Goal: Task Accomplishment & Management: Manage account settings

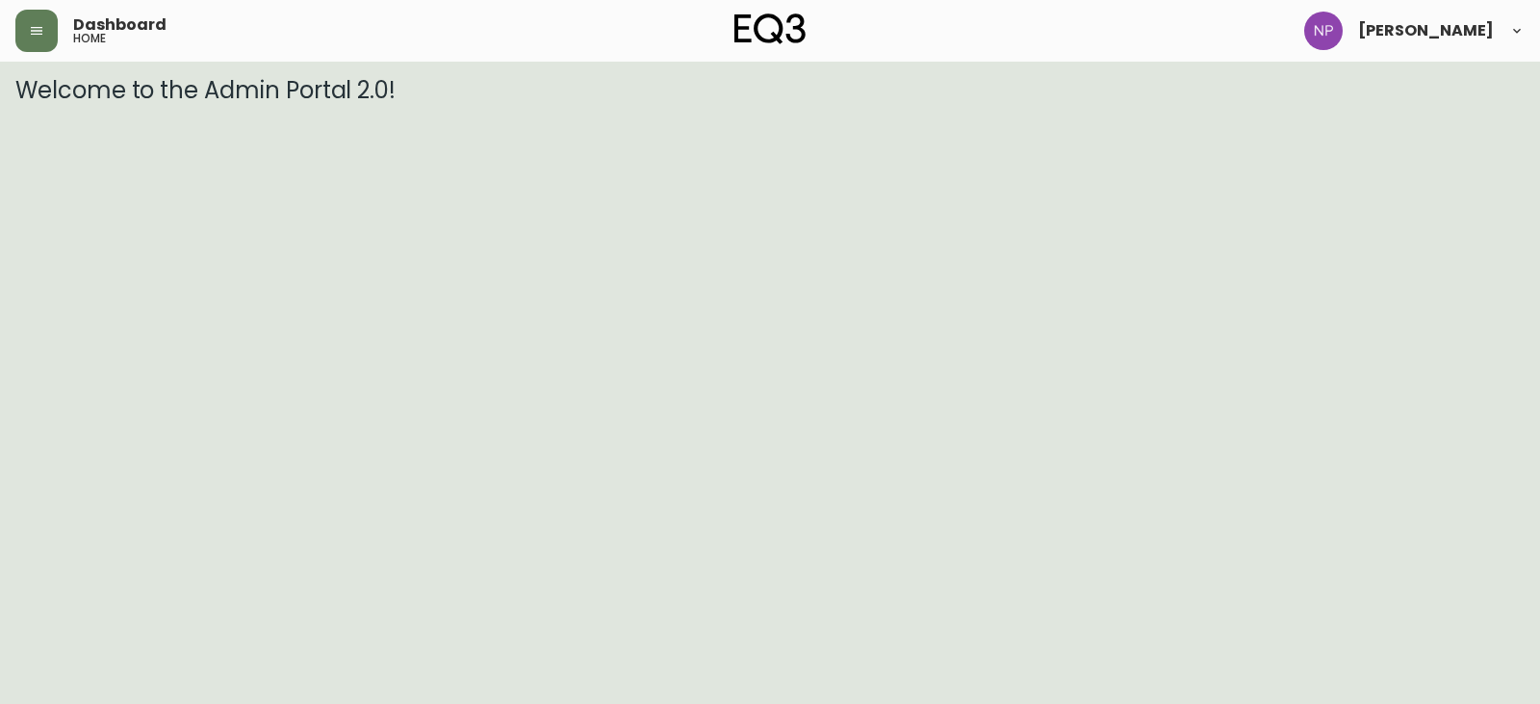
click at [58, 16] on div "Dashboard home" at bounding box center [267, 31] width 504 height 42
click at [42, 38] on icon "button" at bounding box center [36, 30] width 15 height 15
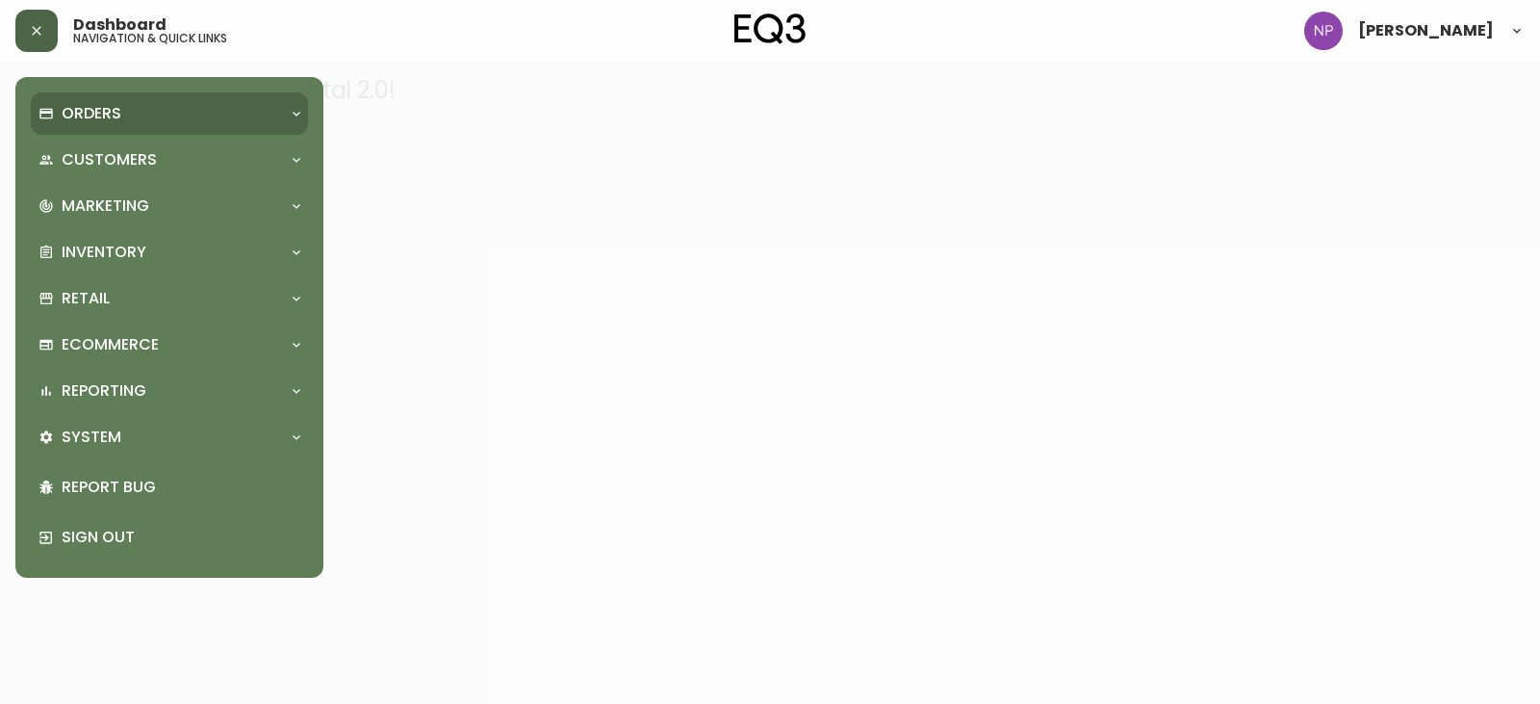
click at [83, 109] on p "Orders" at bounding box center [92, 113] width 60 height 21
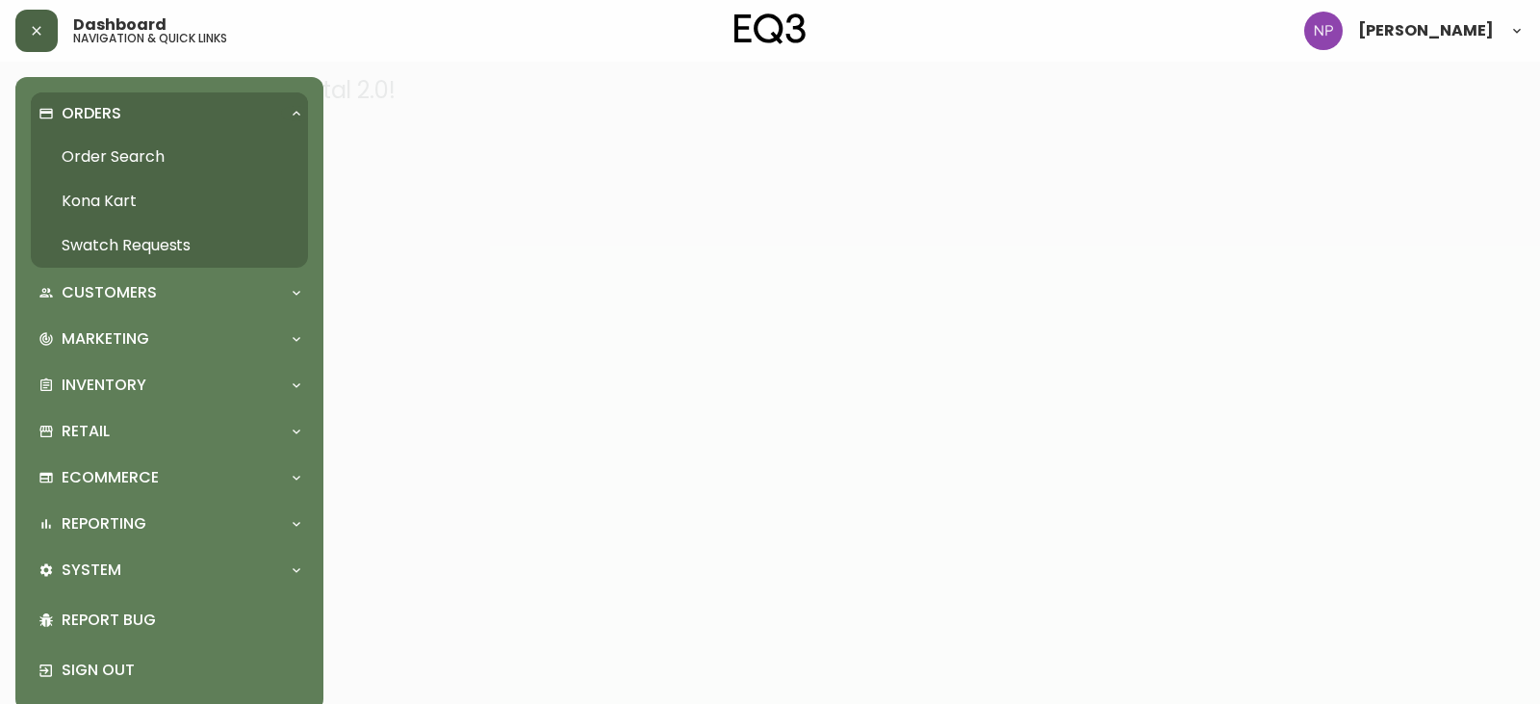
click at [86, 164] on link "Order Search" at bounding box center [169, 157] width 277 height 44
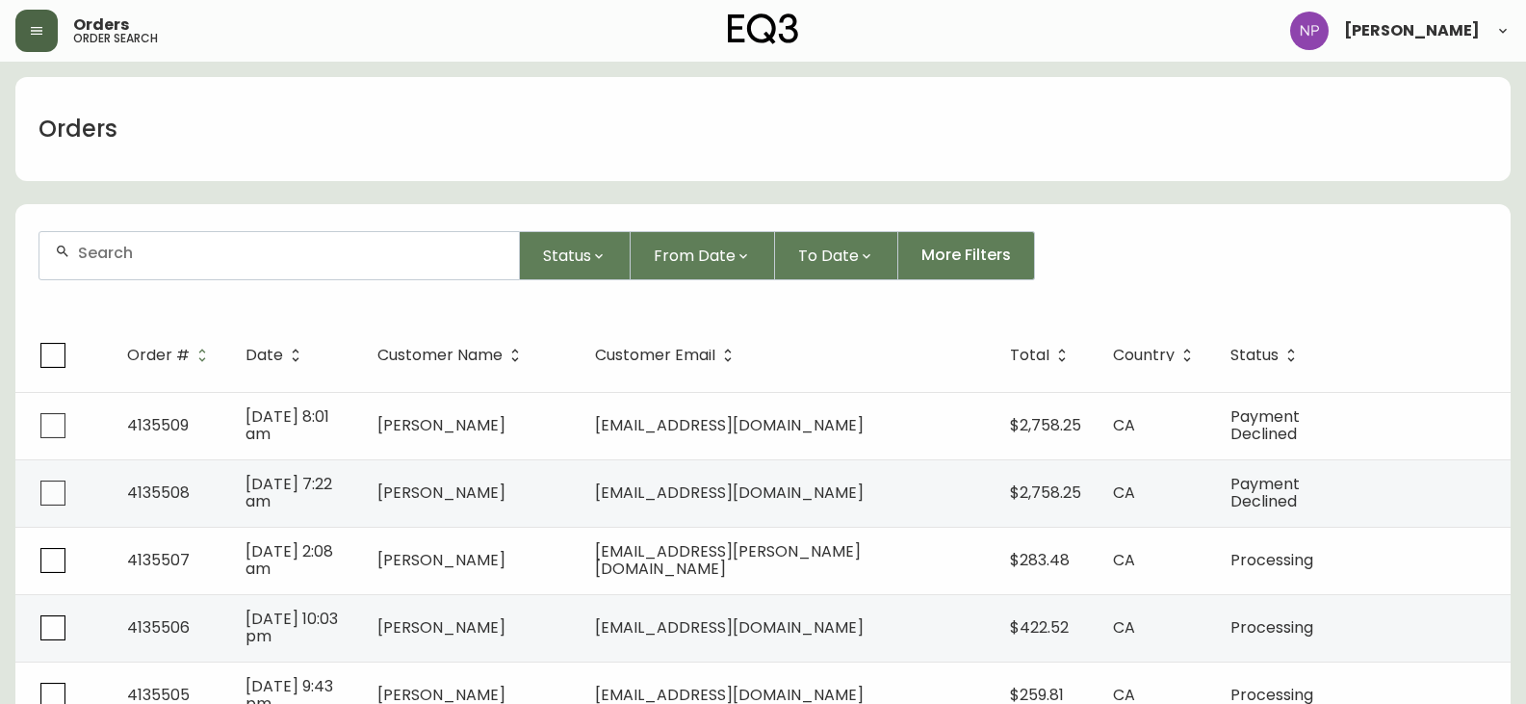
click at [130, 276] on div at bounding box center [278, 255] width 479 height 47
type input "4133651"
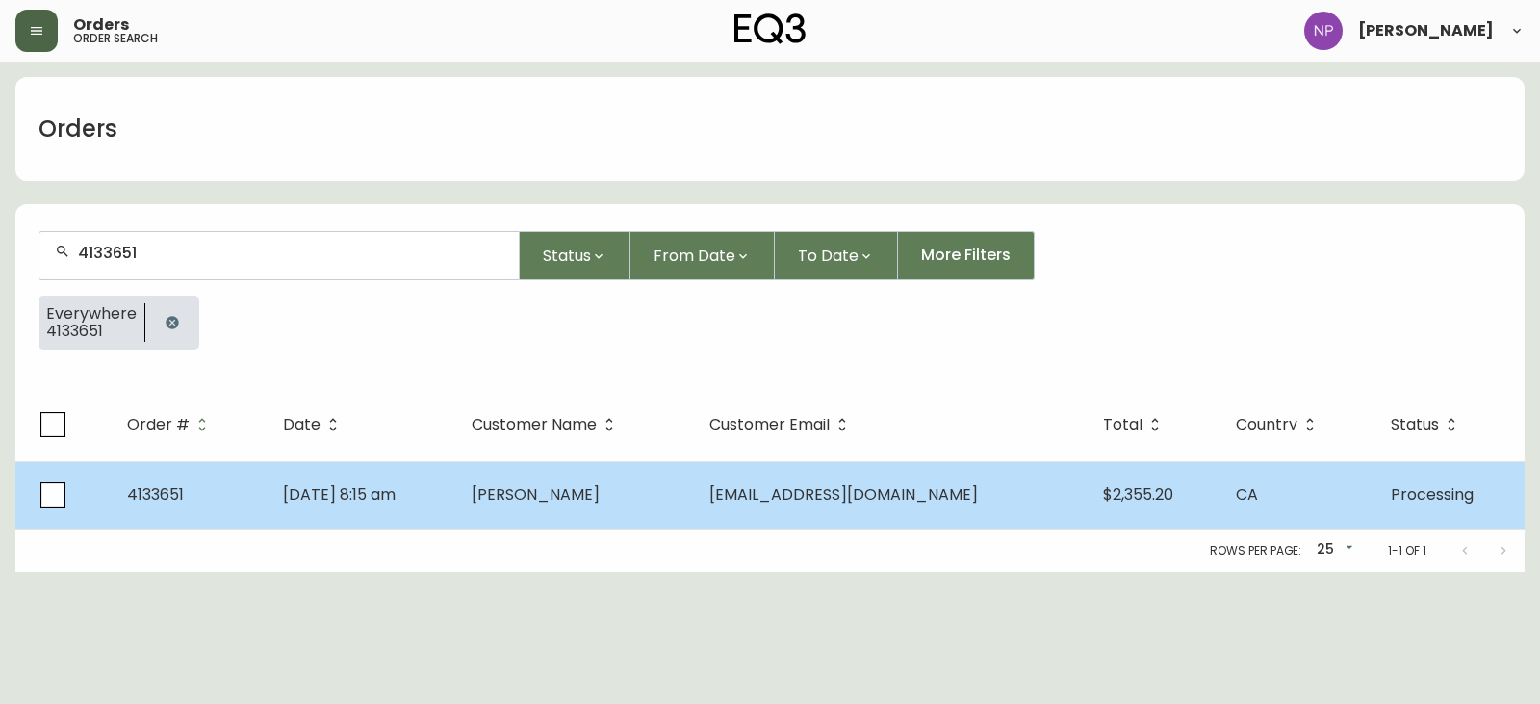
click at [453, 524] on td "Jun 12 2025, 8:15 am" at bounding box center [362, 494] width 189 height 67
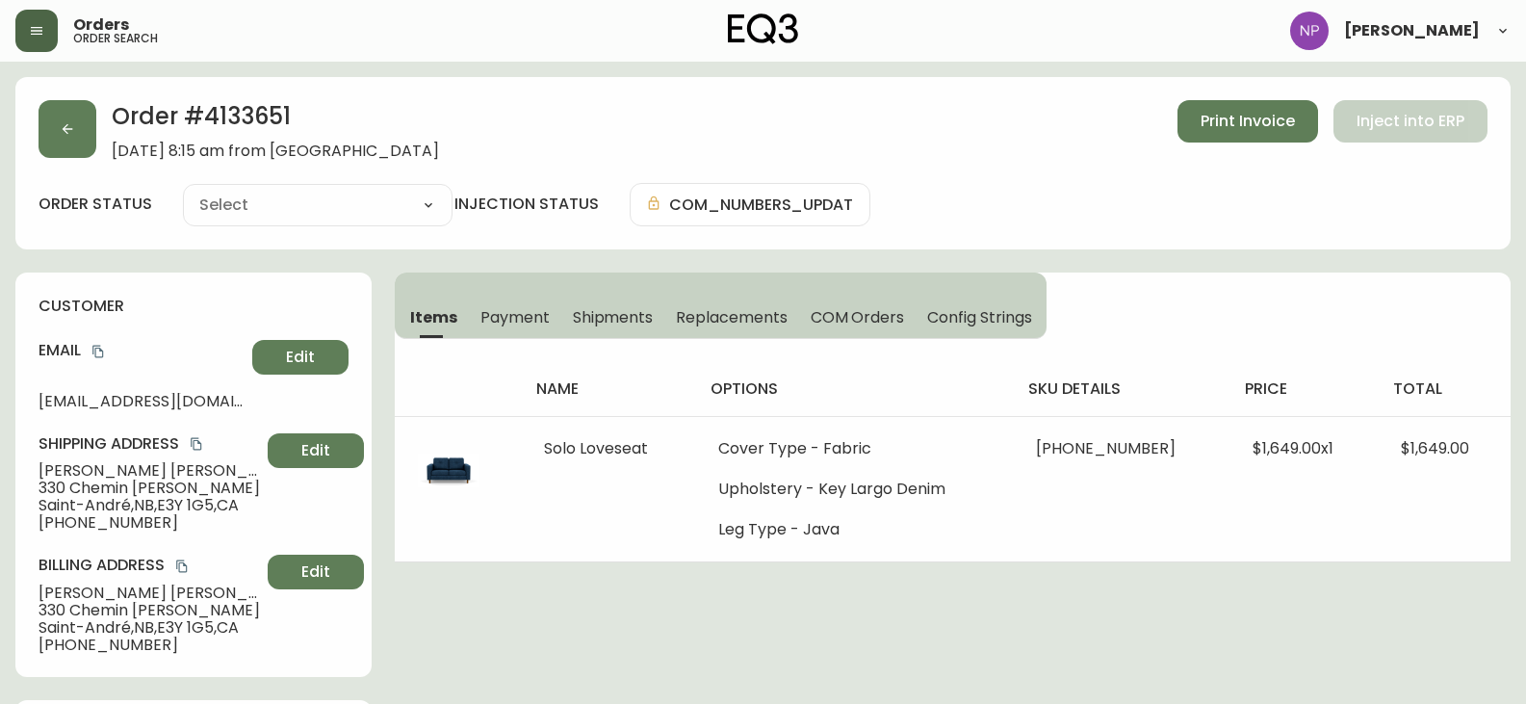
type input "Processing"
select select "PROCESSING"
click at [652, 326] on button "Shipments" at bounding box center [613, 317] width 104 height 42
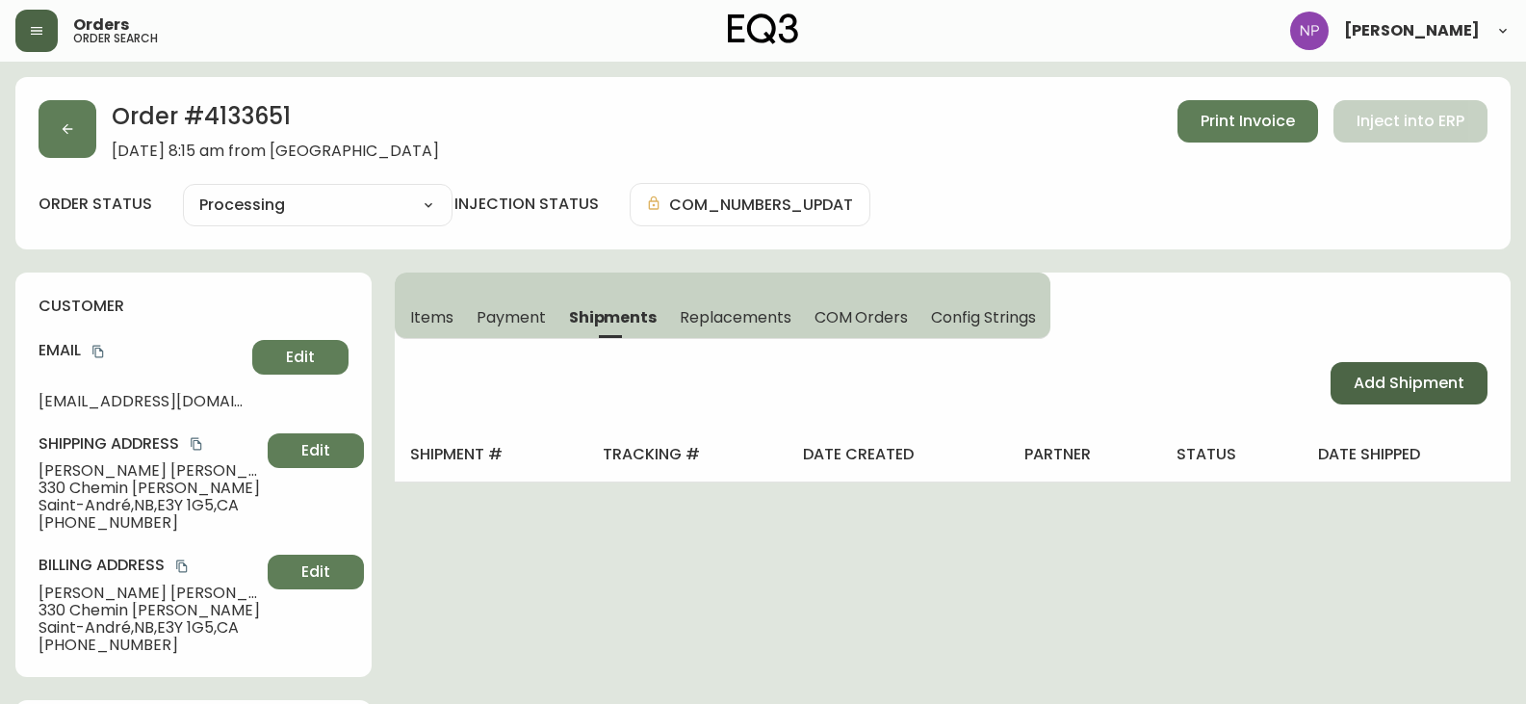
click at [1378, 388] on span "Add Shipment" at bounding box center [1409, 383] width 111 height 21
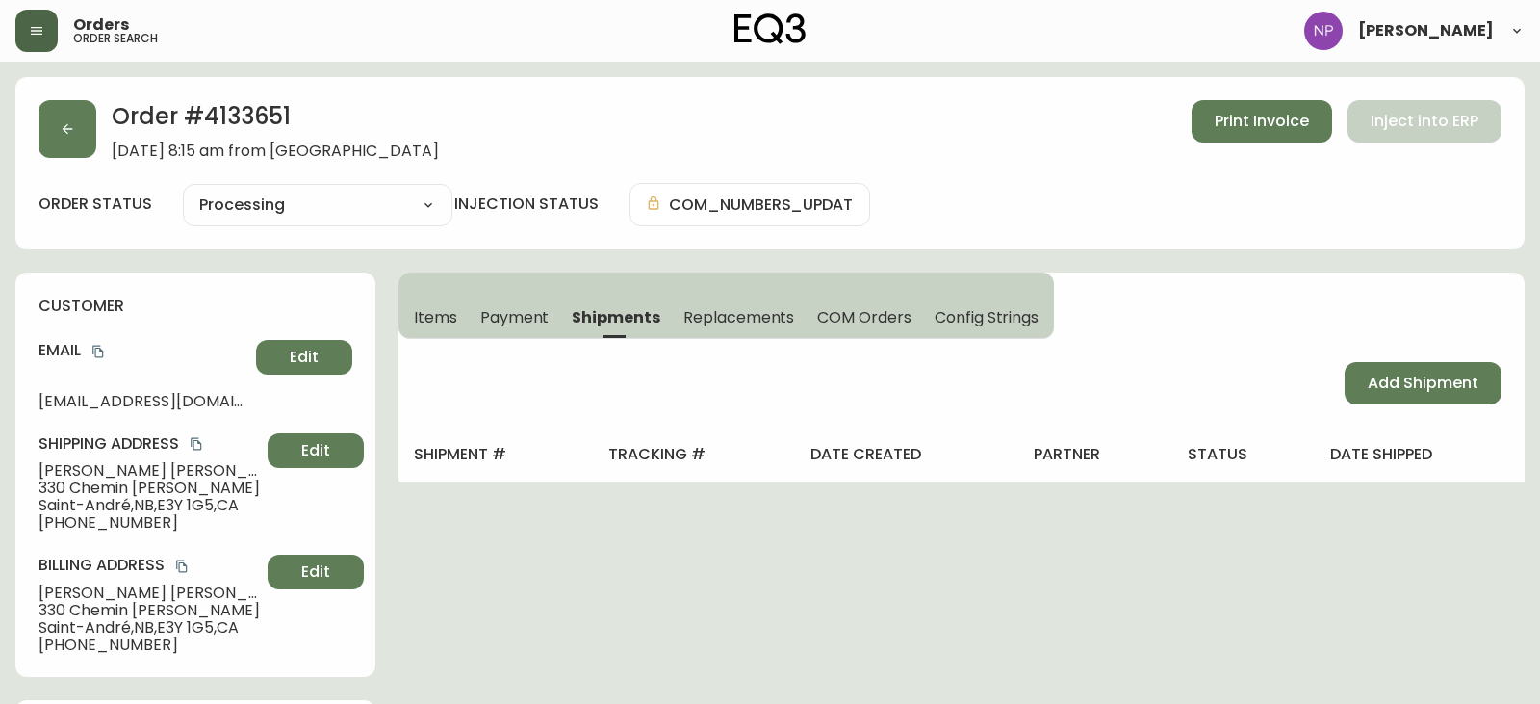
select select "PENDING"
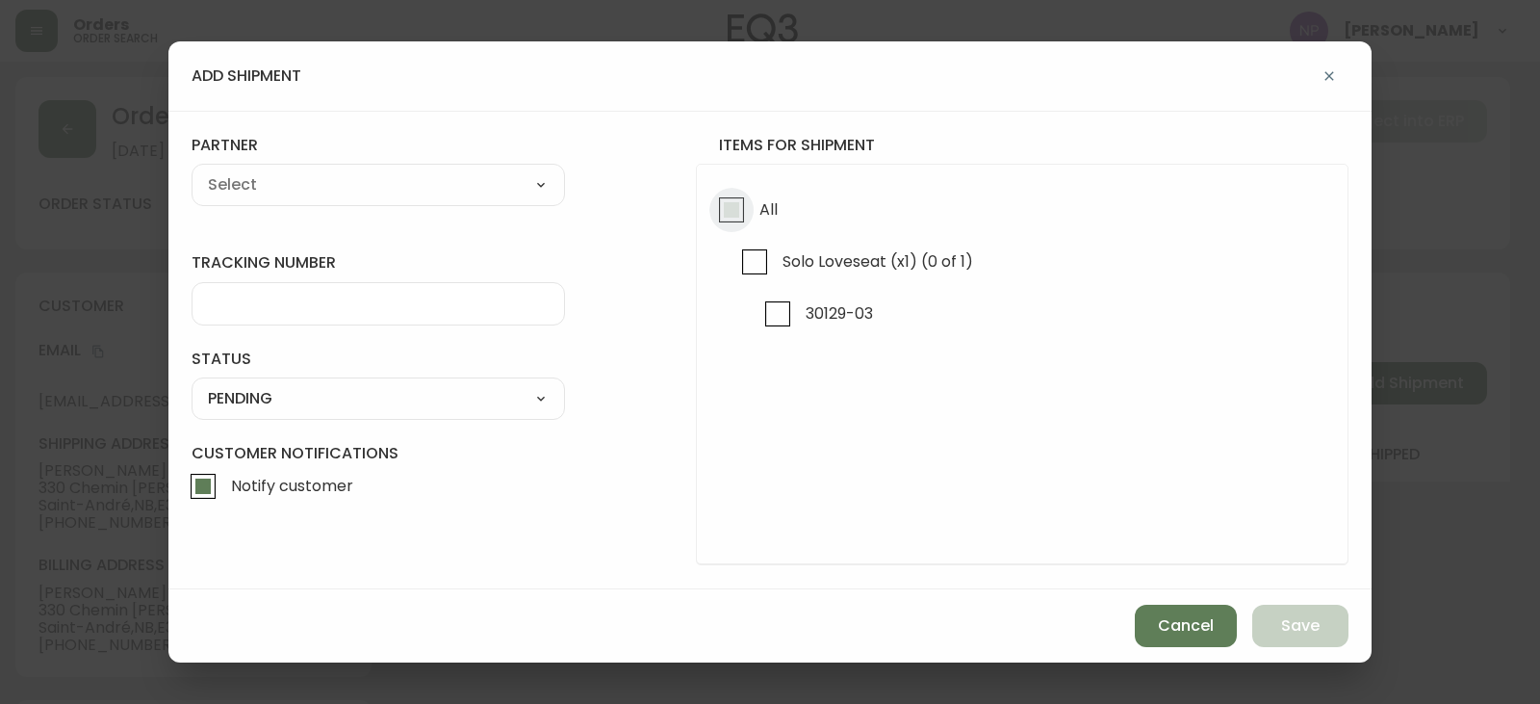
click at [720, 191] on input "All" at bounding box center [732, 210] width 44 height 44
checkbox input "true"
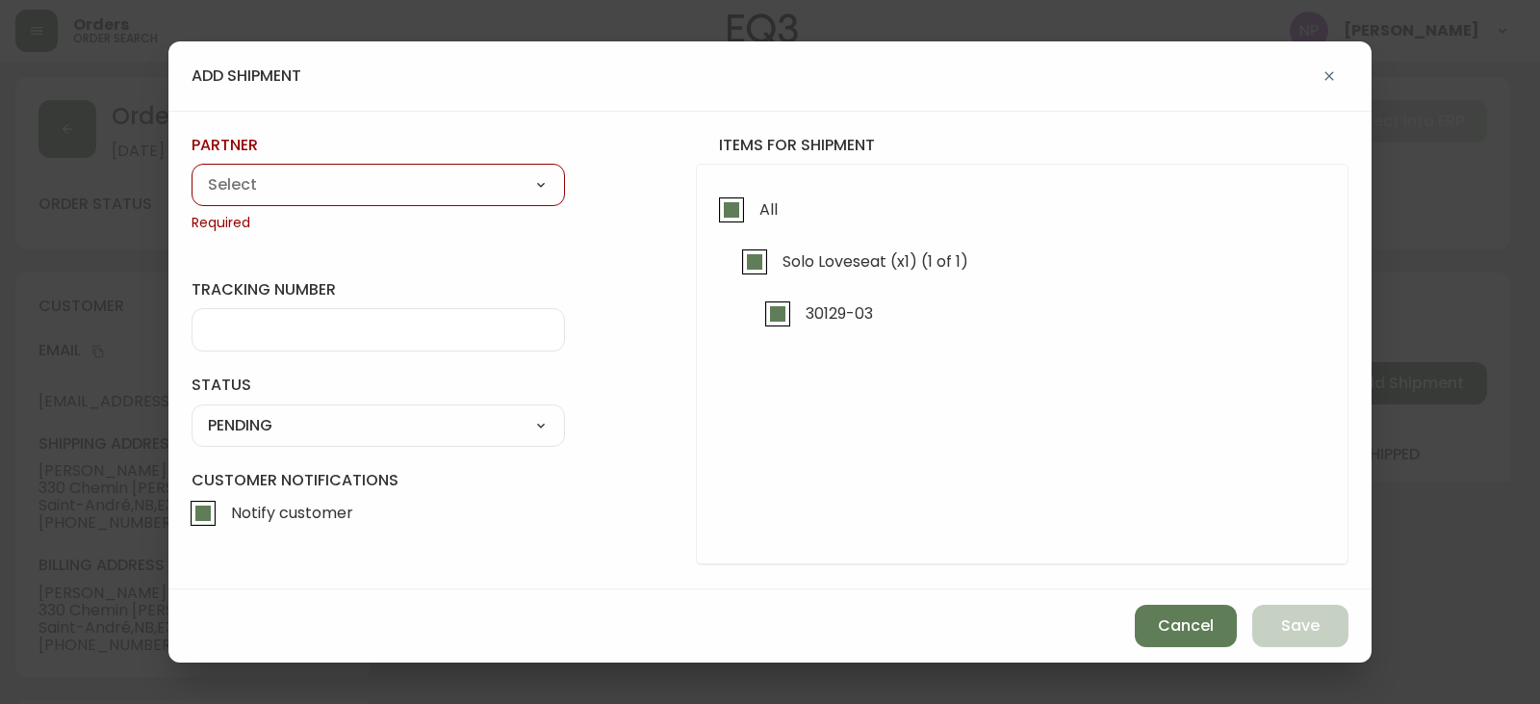
click at [325, 189] on select "A Move to Remember LLC ABF Freight Alero C.H. Robinson Canada Post Canpar Expre…" at bounding box center [379, 184] width 374 height 29
select select "cm36aljh91kyh01104d2qpq4w"
click at [192, 170] on select "A Move to Remember LLC ABF Freight Alero C.H. Robinson Canada Post Canpar Expre…" at bounding box center [379, 184] width 374 height 29
type input "Transource Freightways"
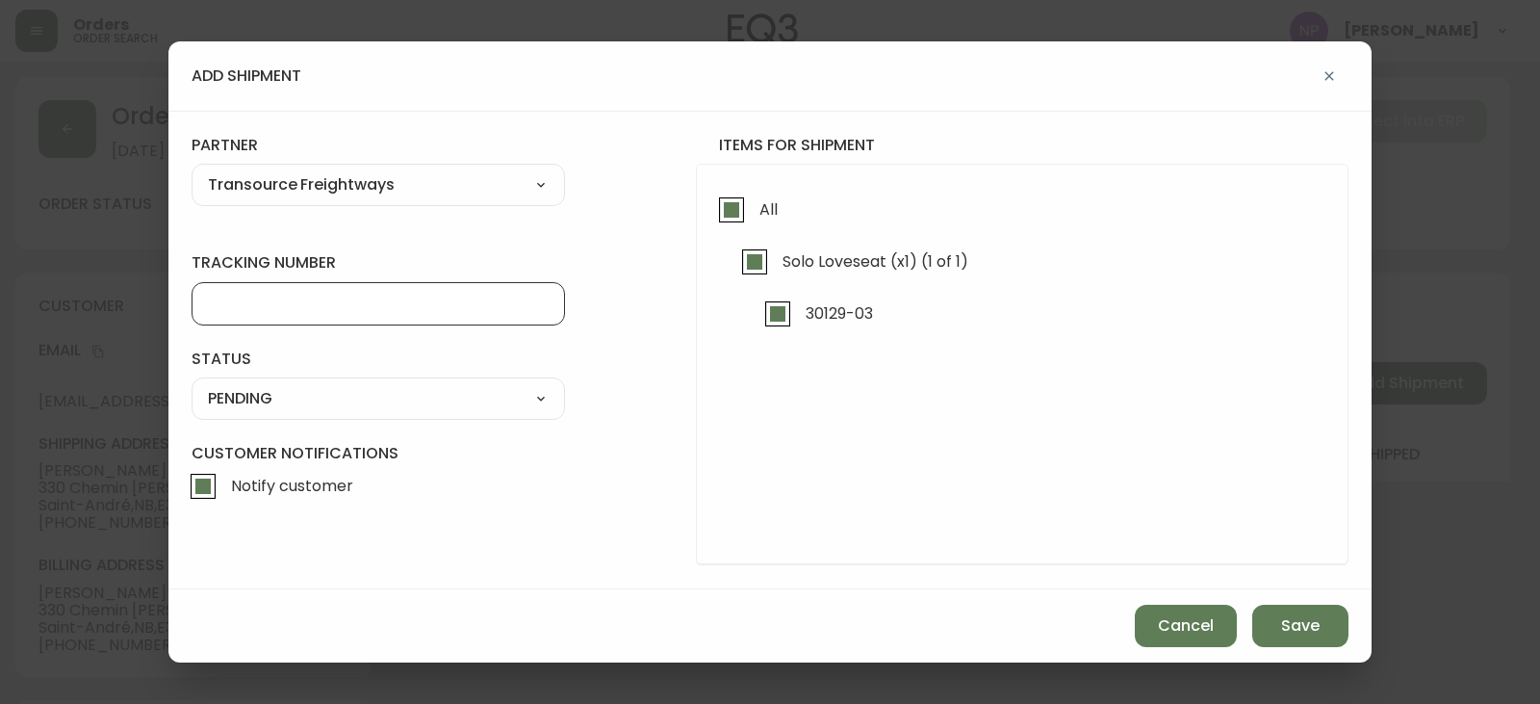
click at [260, 308] on input "tracking number" at bounding box center [378, 304] width 341 height 18
type input "2398088"
click at [250, 408] on select "SHIPPED PENDING CANCELLED" at bounding box center [379, 398] width 374 height 29
click at [192, 384] on select "SHIPPED PENDING CANCELLED" at bounding box center [379, 398] width 374 height 29
select select "PENDING"
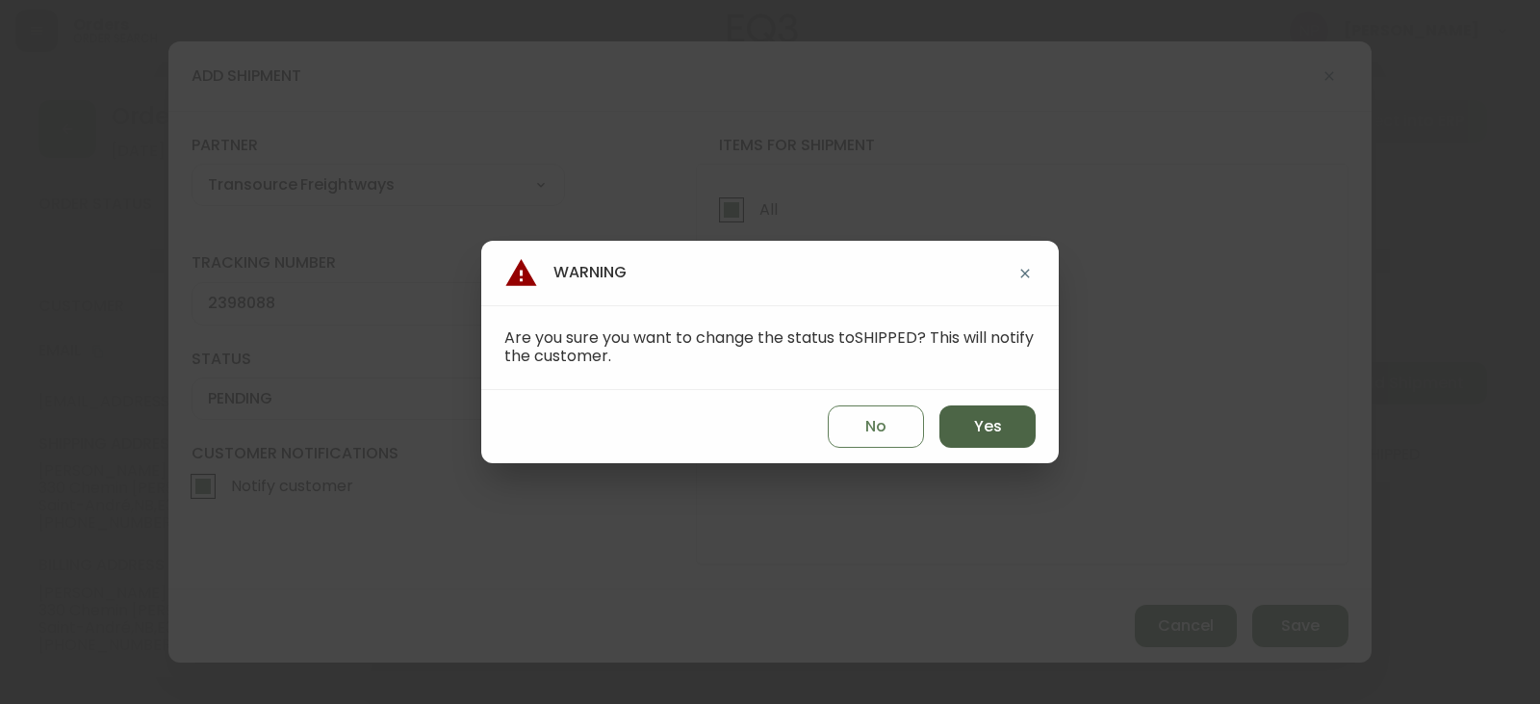
click at [1013, 433] on button "Yes" at bounding box center [988, 426] width 96 height 42
type input "SHIPPED"
select select "SHIPPED"
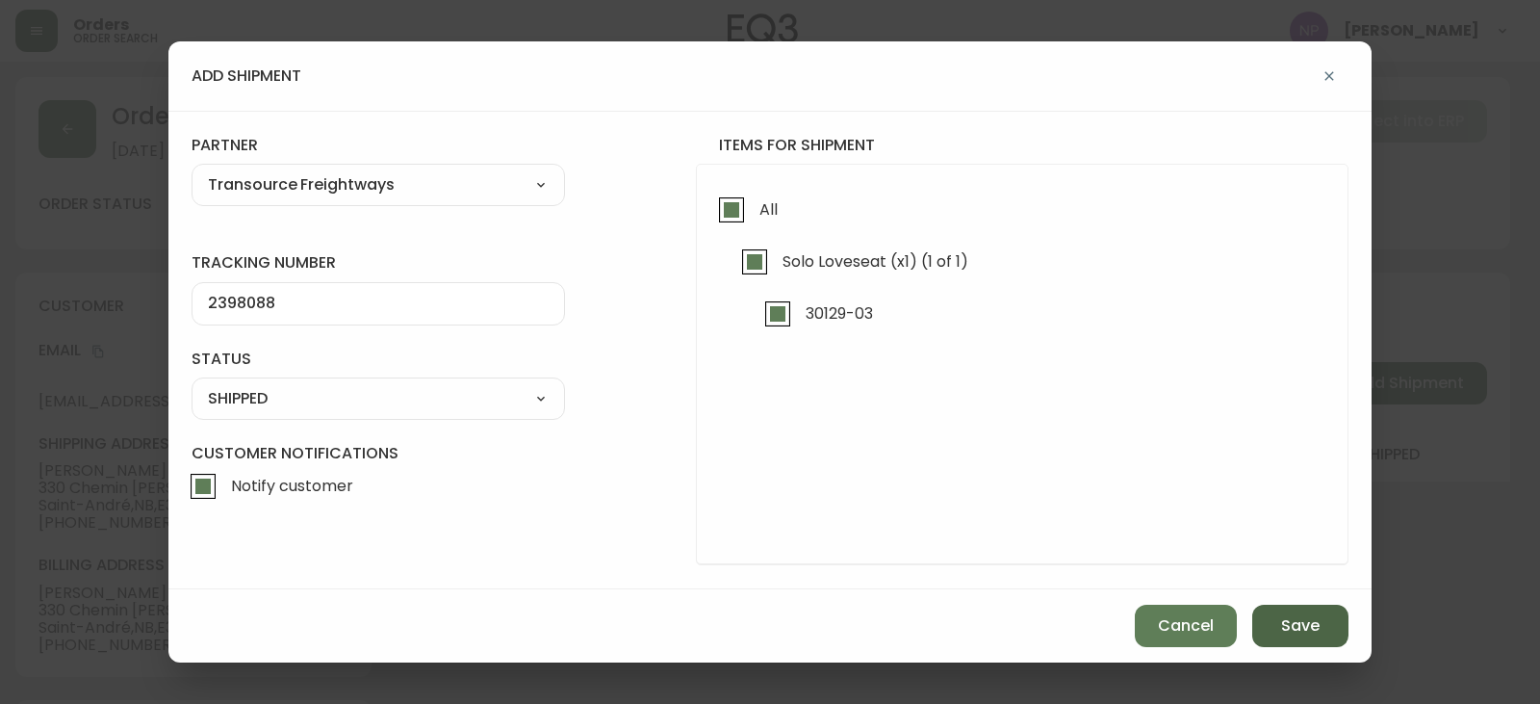
click at [1296, 636] on span "Save" at bounding box center [1300, 625] width 39 height 21
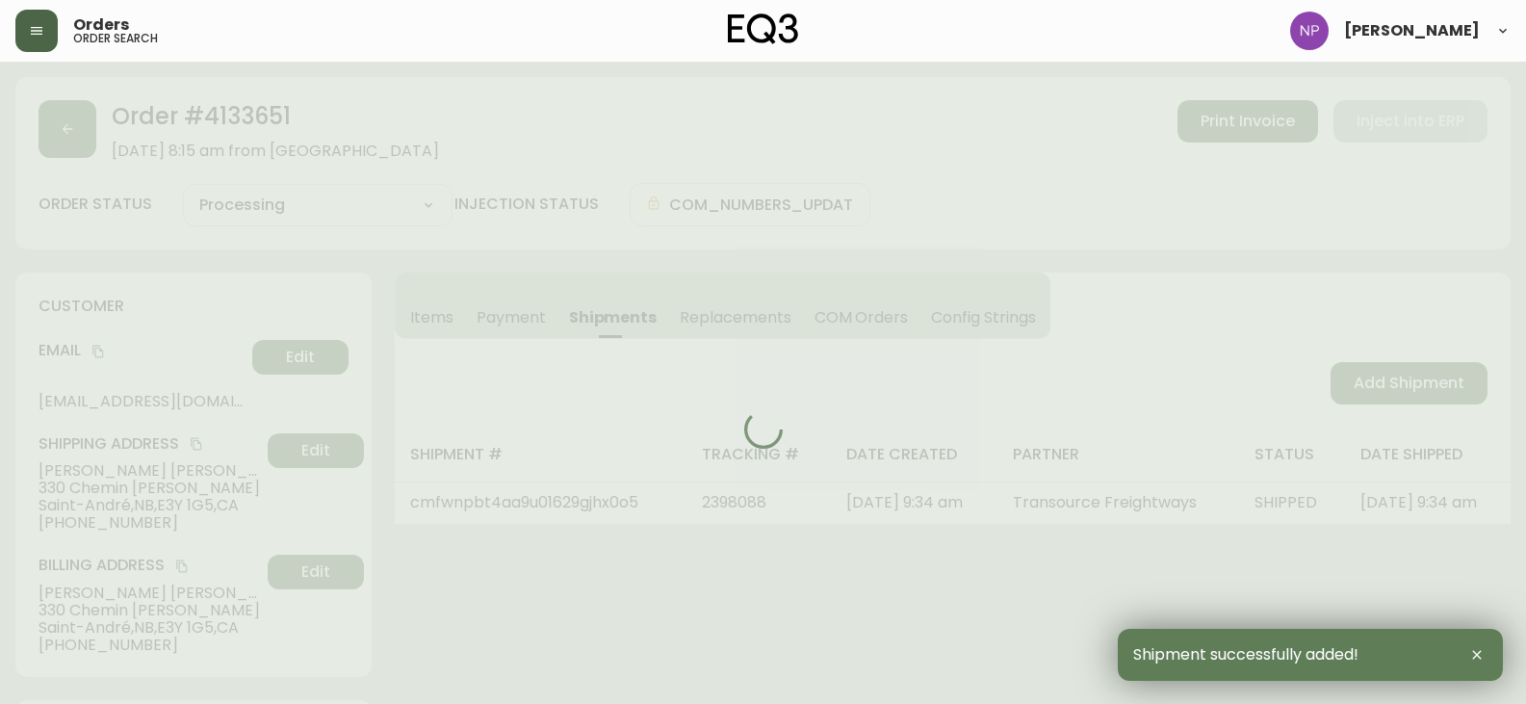
type input "Fully Shipped"
select select "FULLY_SHIPPED"
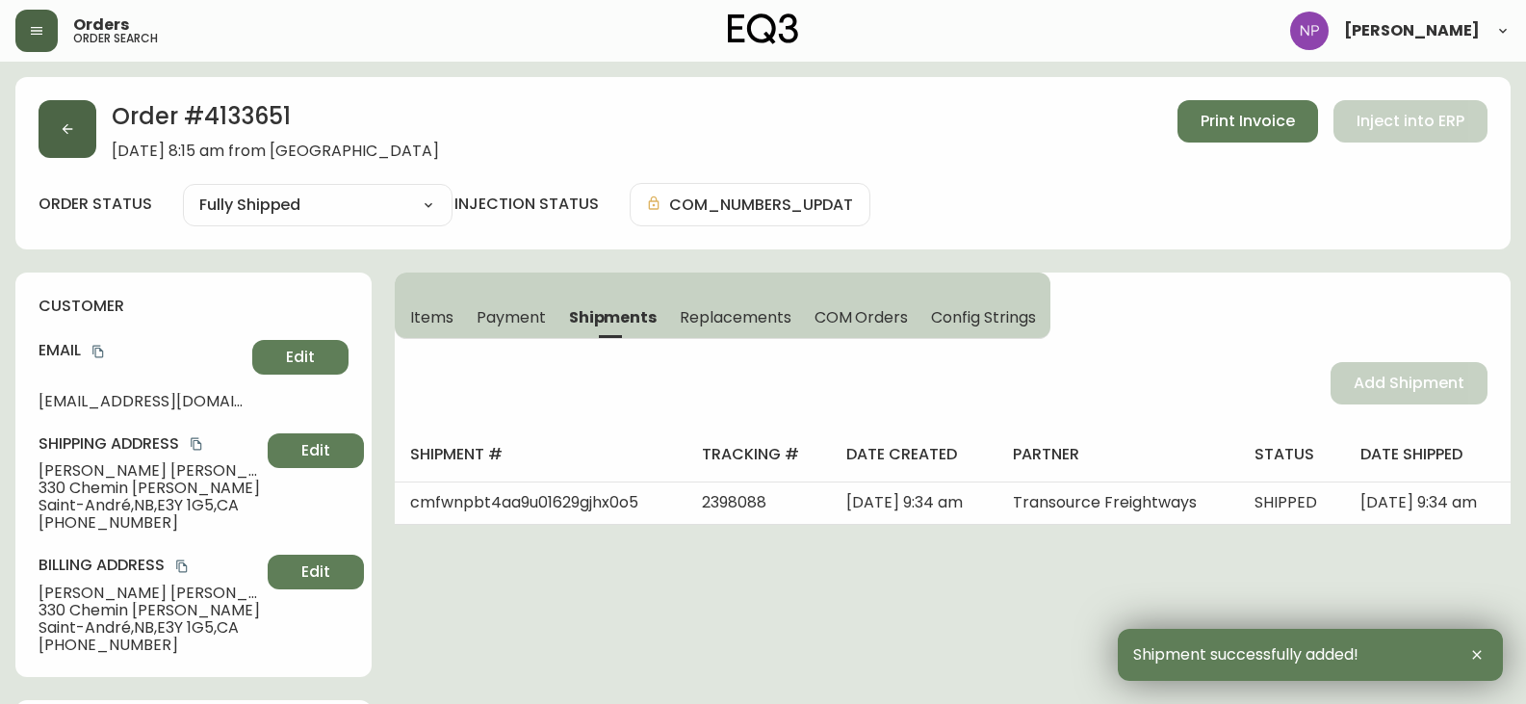
click at [42, 118] on button "button" at bounding box center [68, 129] width 58 height 58
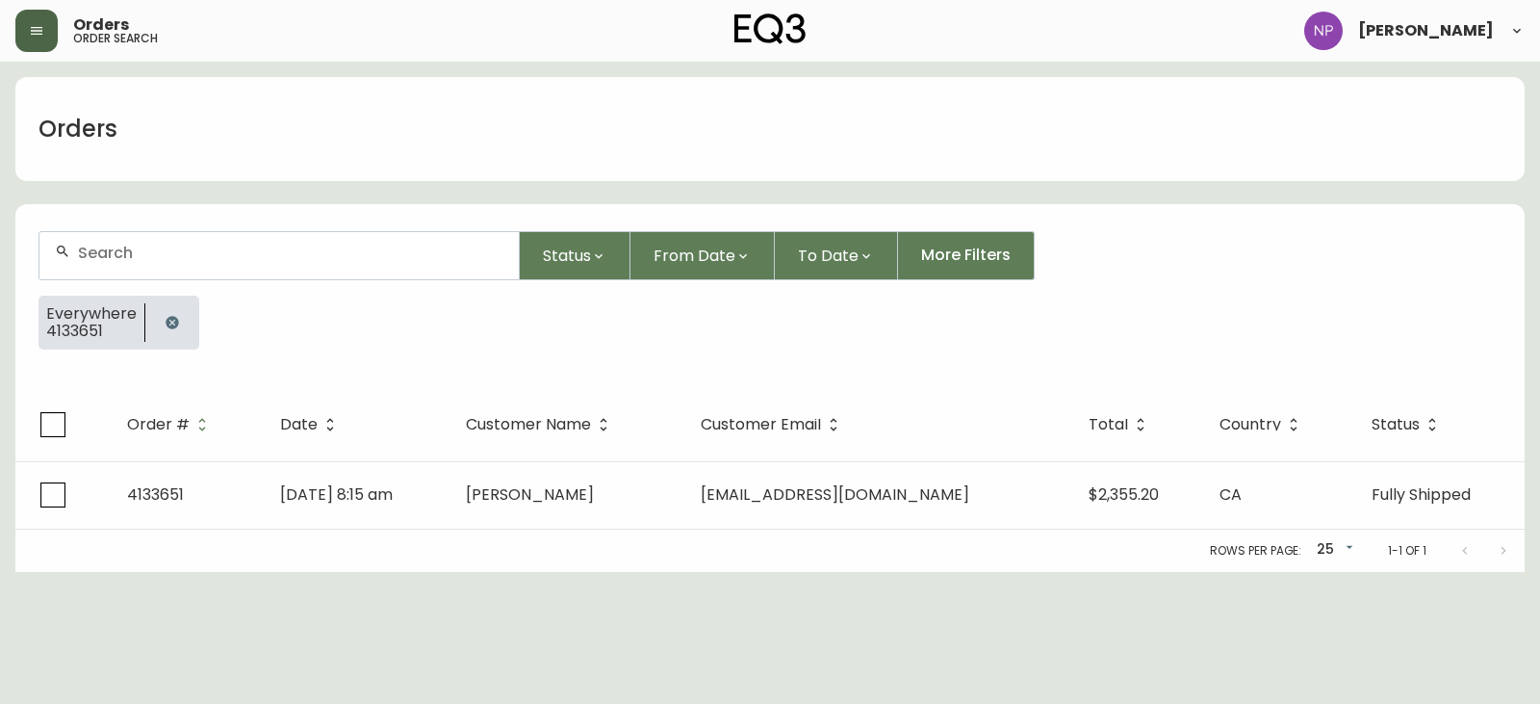
click at [124, 245] on input "text" at bounding box center [291, 253] width 426 height 18
type input "4133533"
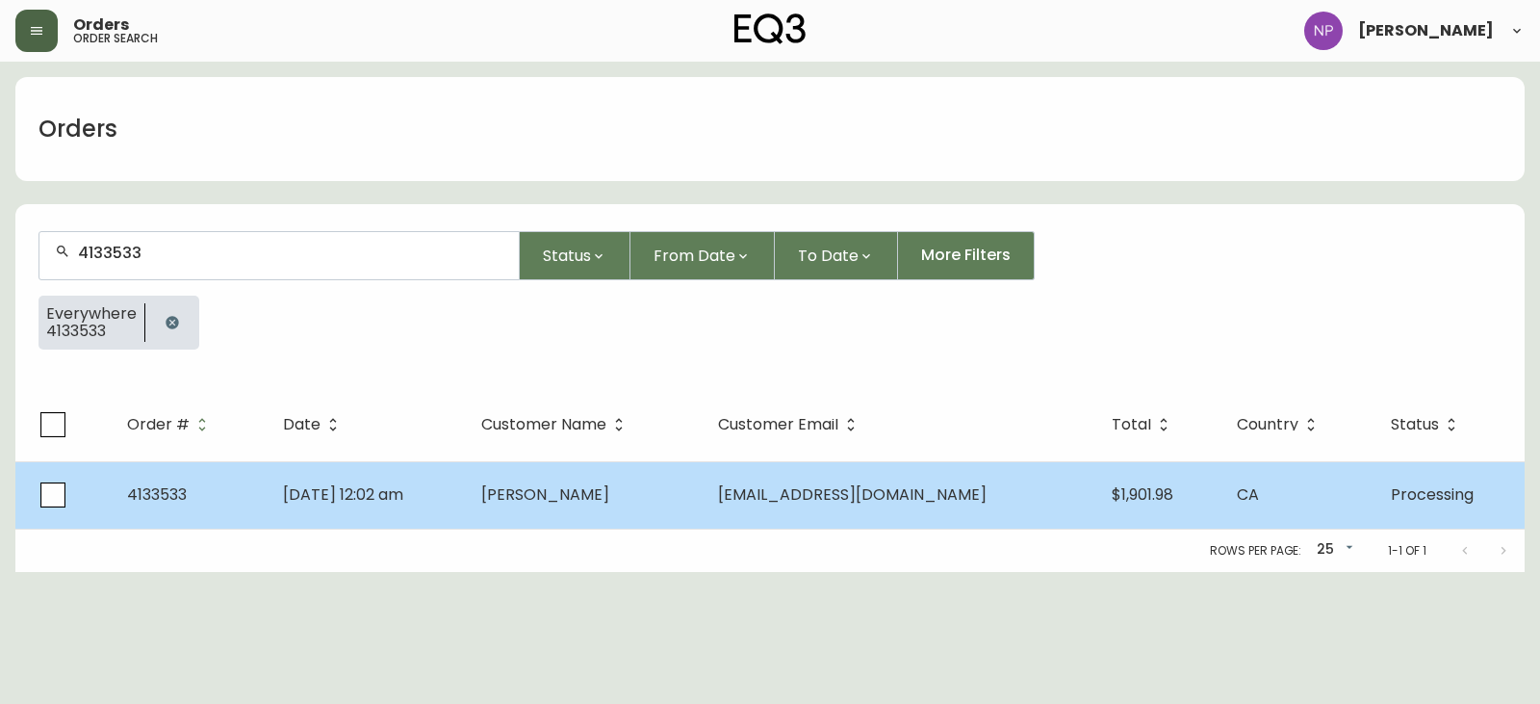
click at [601, 462] on td "Marco Marangoni" at bounding box center [585, 494] width 238 height 67
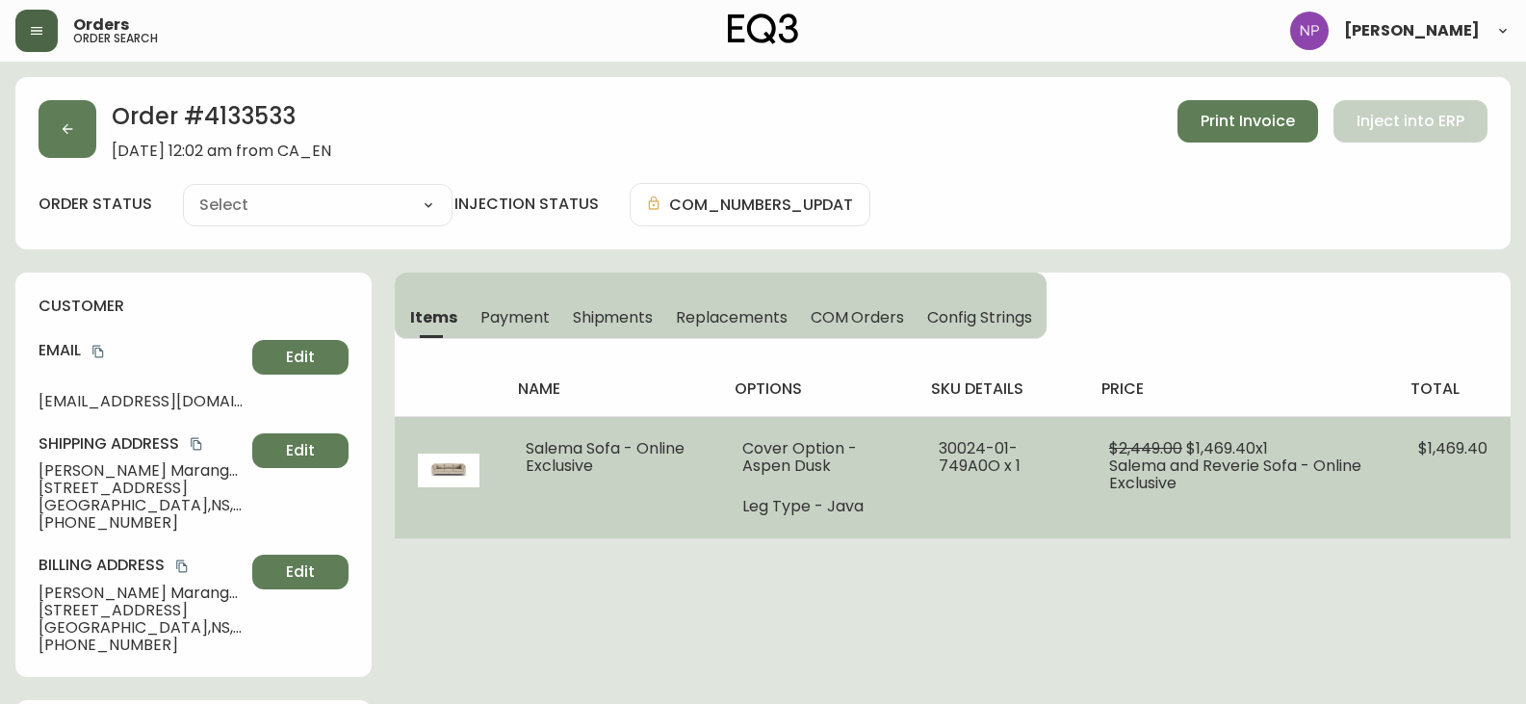
type input "Processing"
select select "PROCESSING"
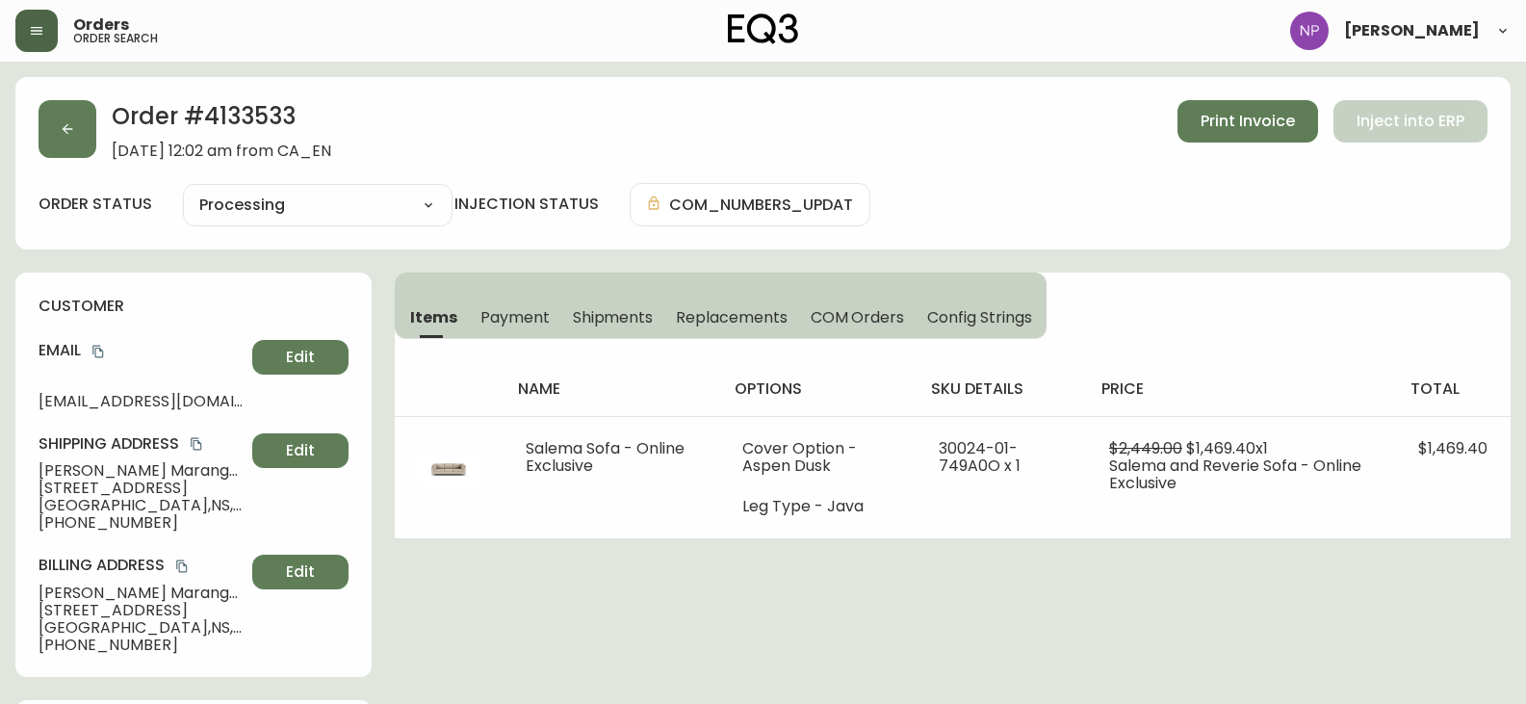
click at [607, 309] on span "Shipments" at bounding box center [613, 317] width 81 height 20
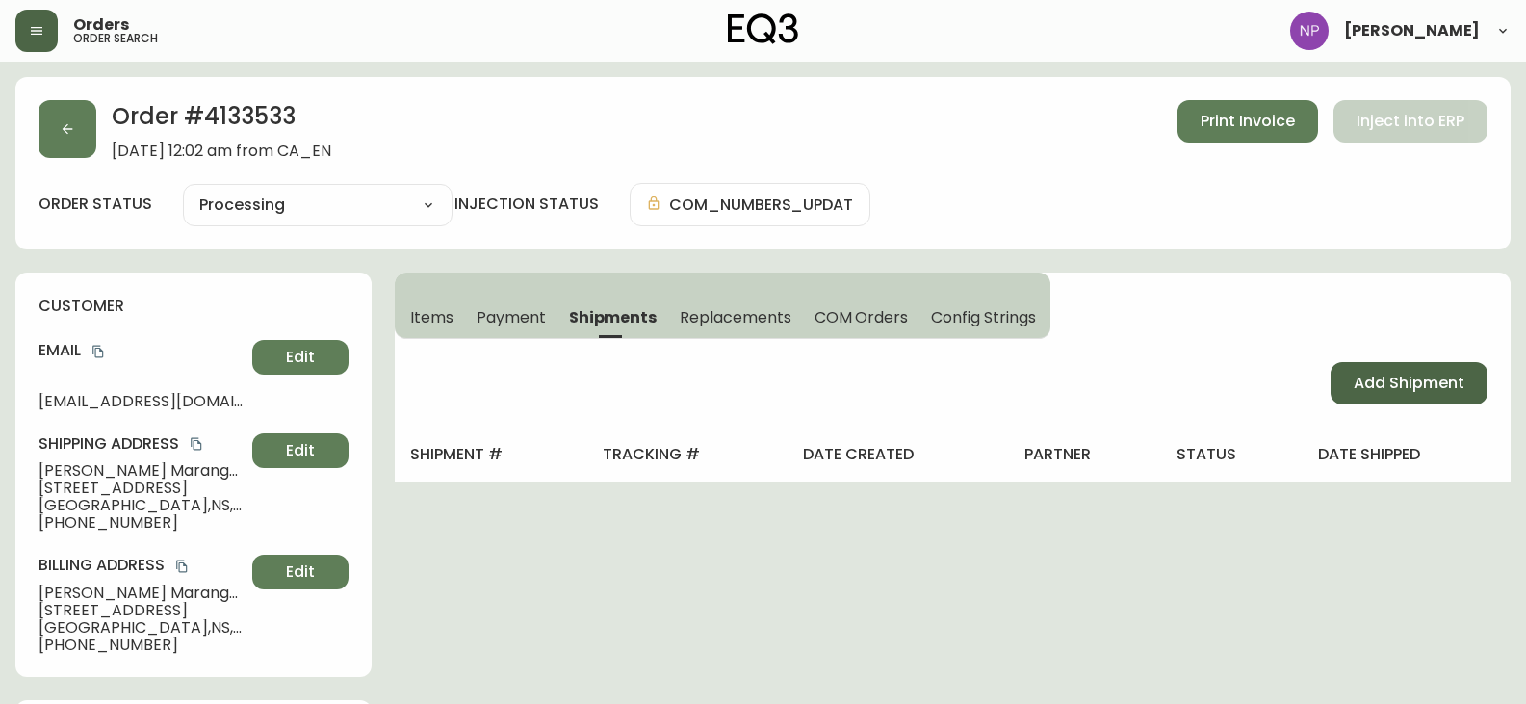
click at [1387, 378] on span "Add Shipment" at bounding box center [1409, 383] width 111 height 21
select select "PENDING"
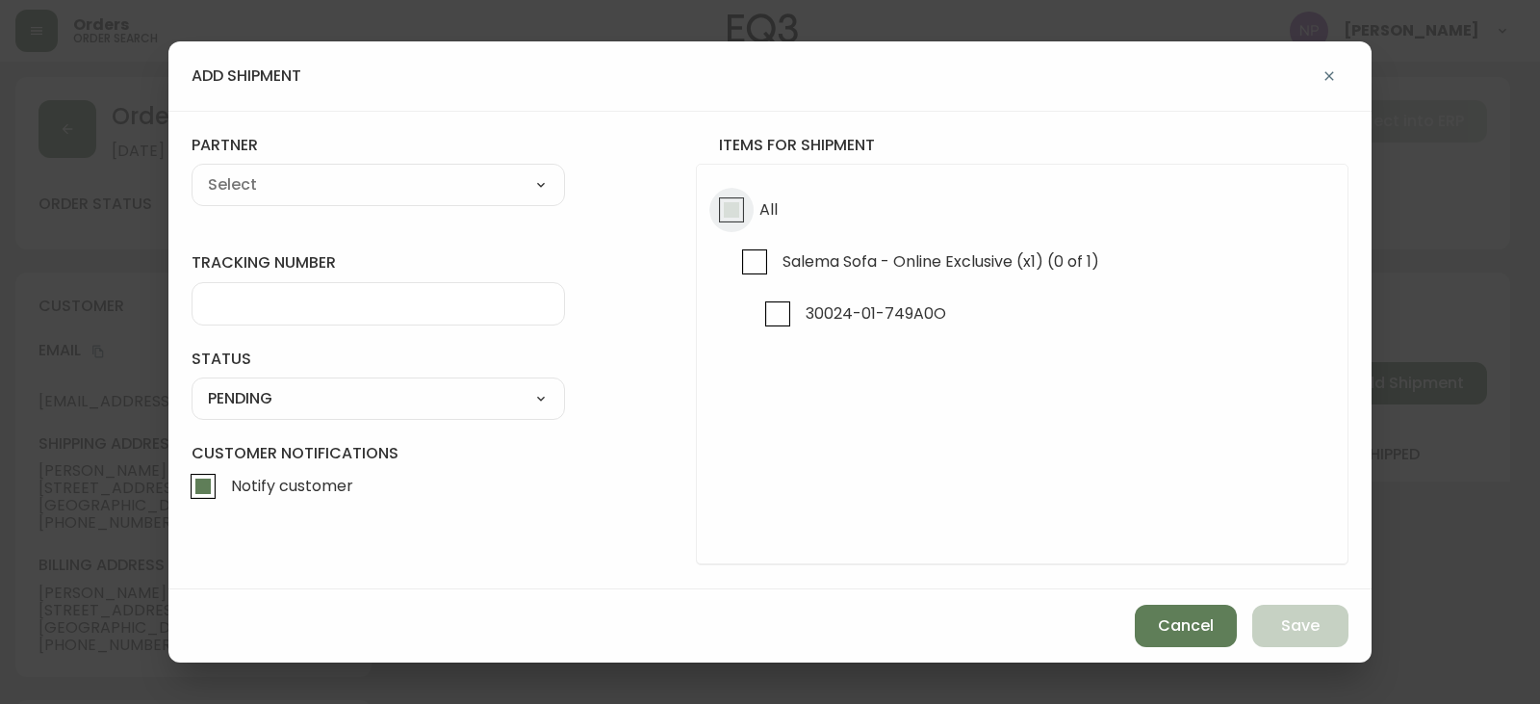
click at [723, 200] on input "All" at bounding box center [732, 210] width 44 height 44
checkbox input "true"
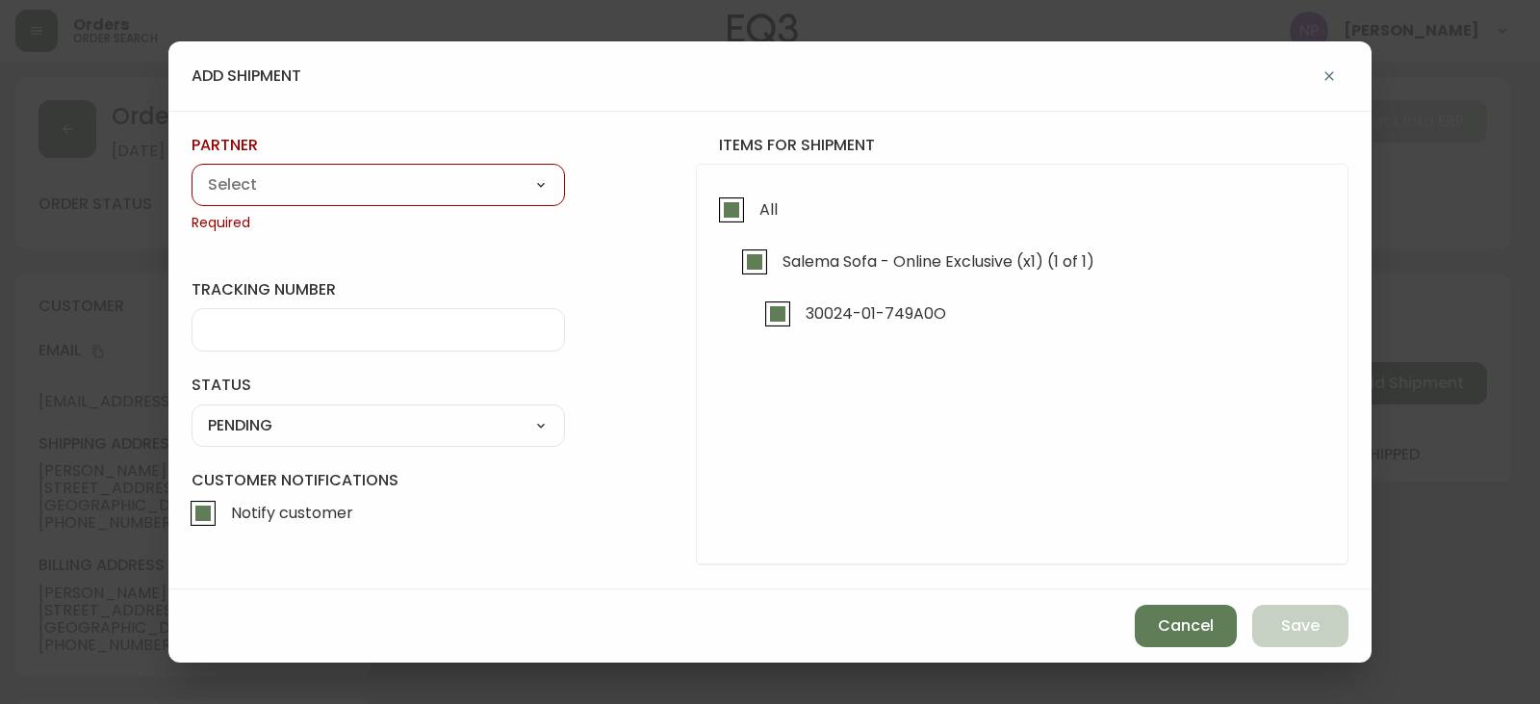
click at [270, 175] on select "A Move to Remember LLC ABF Freight Alero C.H. Robinson Canada Post Canpar Expre…" at bounding box center [379, 184] width 374 height 29
select select "cm36aljh91kyh01104d2qpq4w"
click at [192, 170] on select "A Move to Remember LLC ABF Freight Alero C.H. Robinson Canada Post Canpar Expre…" at bounding box center [379, 184] width 374 height 29
type input "Transource Freightways"
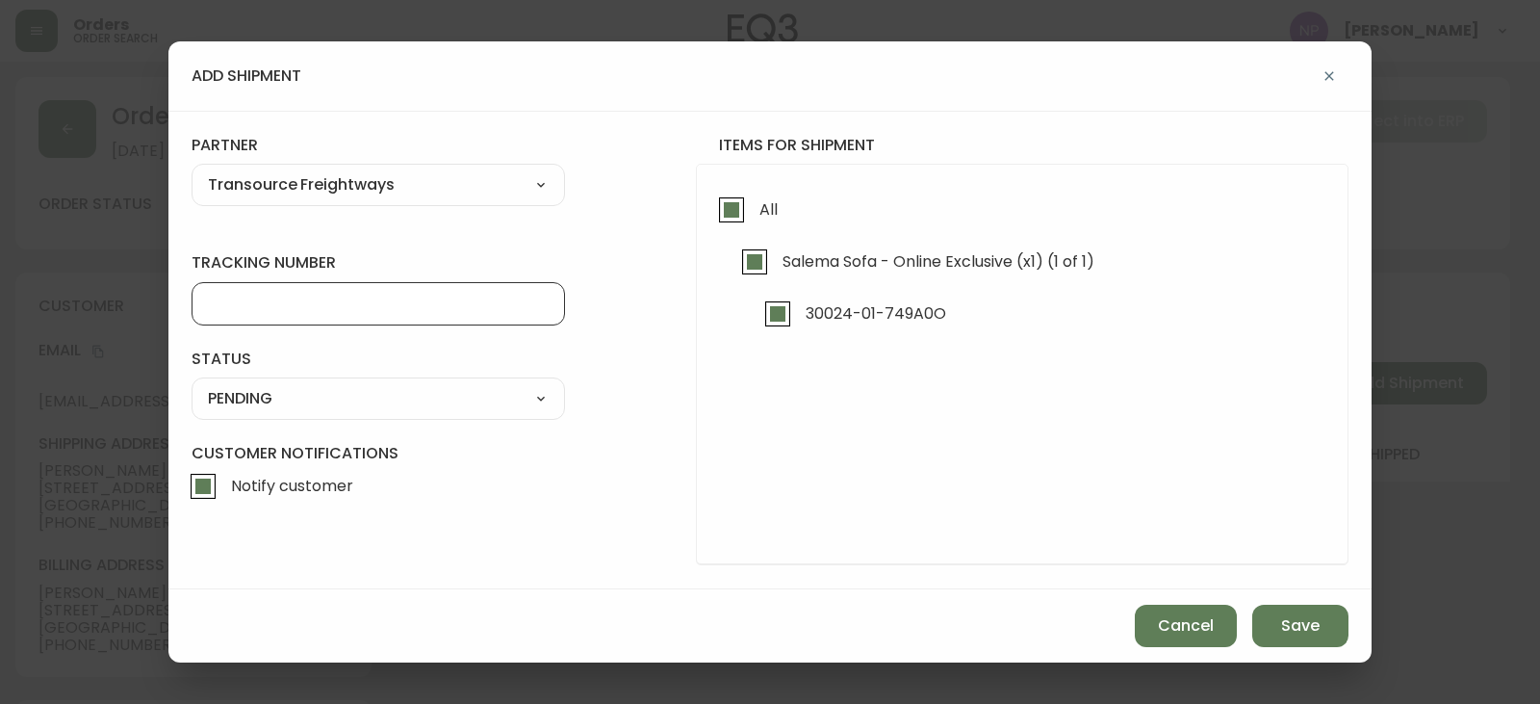
click at [279, 295] on input "tracking number" at bounding box center [378, 304] width 341 height 18
type input "2389362"
click at [251, 394] on select "SHIPPED PENDING CANCELLED" at bounding box center [379, 398] width 374 height 29
click at [192, 384] on select "SHIPPED PENDING CANCELLED" at bounding box center [379, 398] width 374 height 29
select select "PENDING"
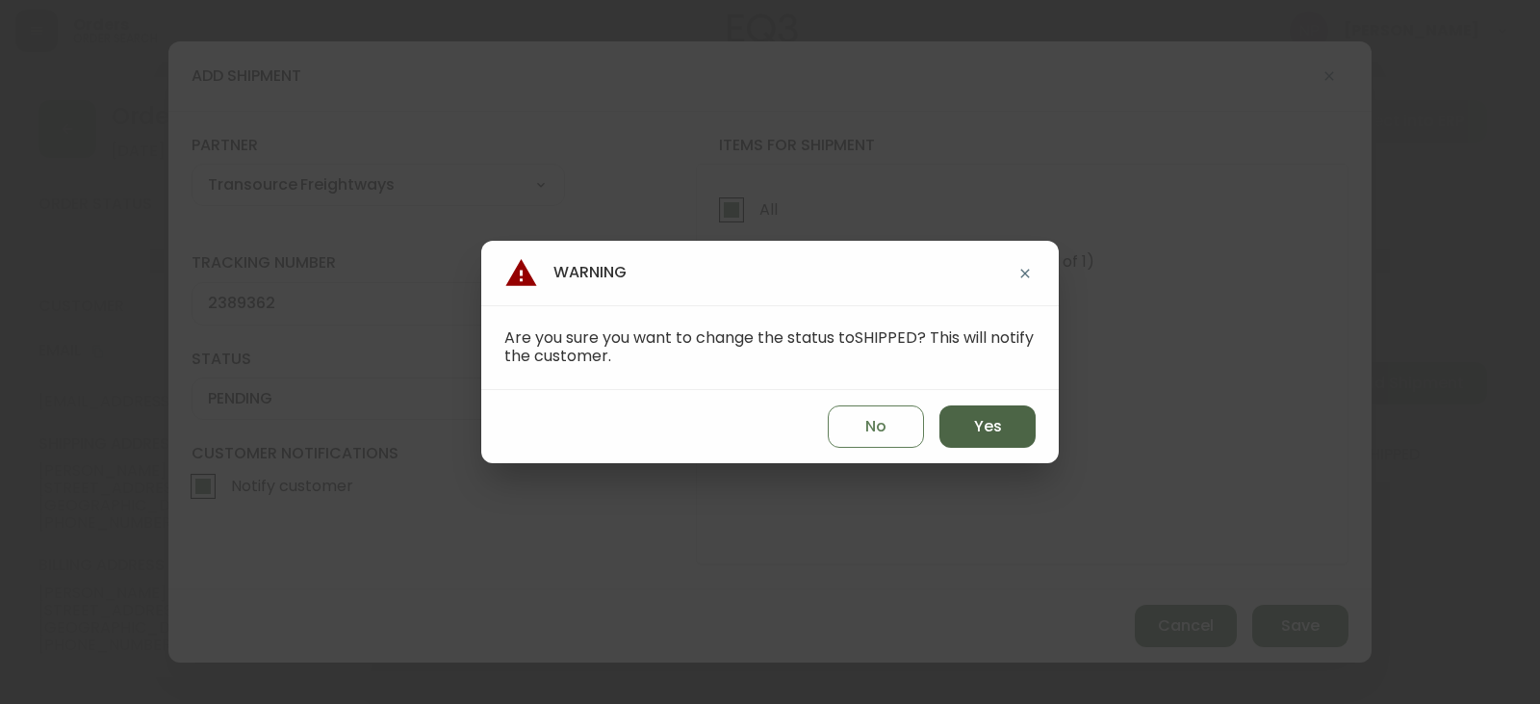
click at [1003, 410] on button "Yes" at bounding box center [988, 426] width 96 height 42
type input "SHIPPED"
select select "SHIPPED"
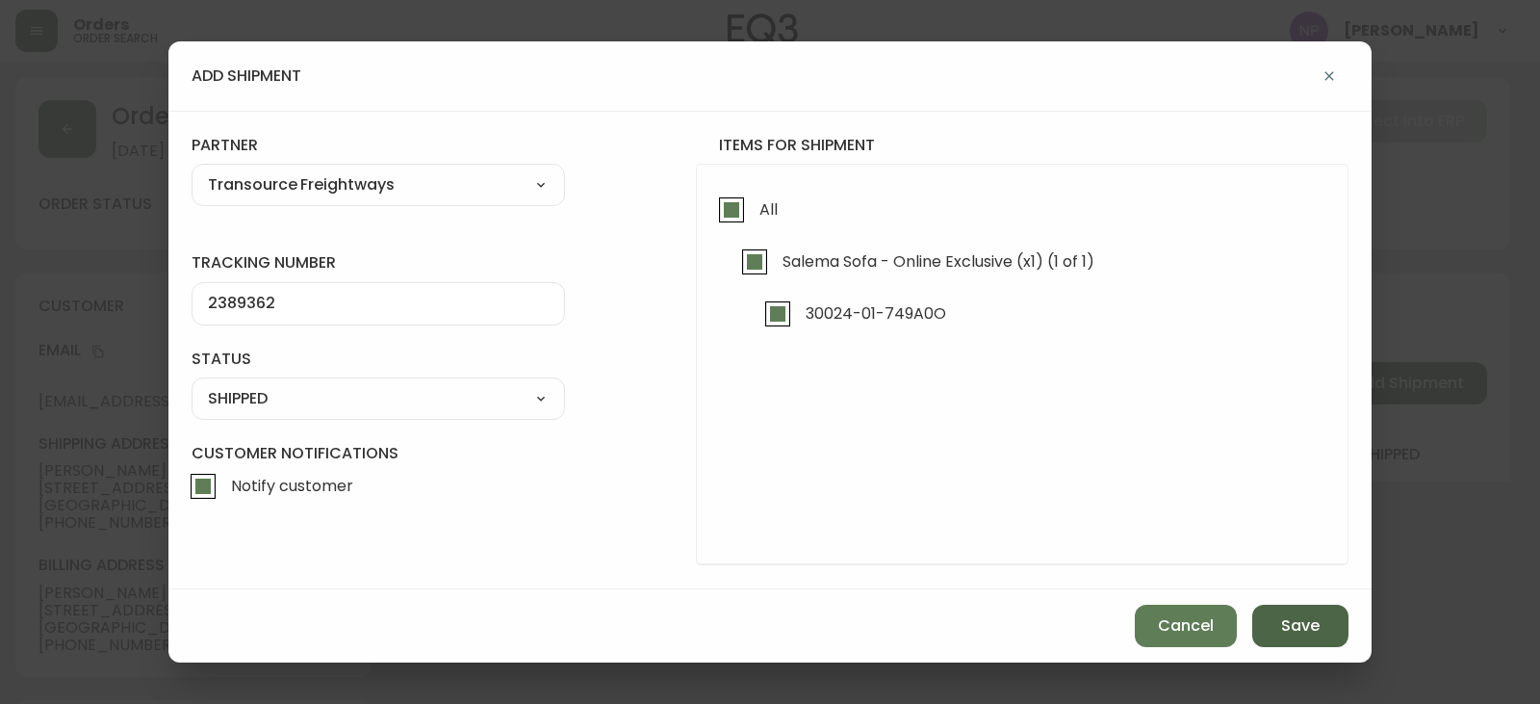
click at [1288, 616] on span "Save" at bounding box center [1300, 625] width 39 height 21
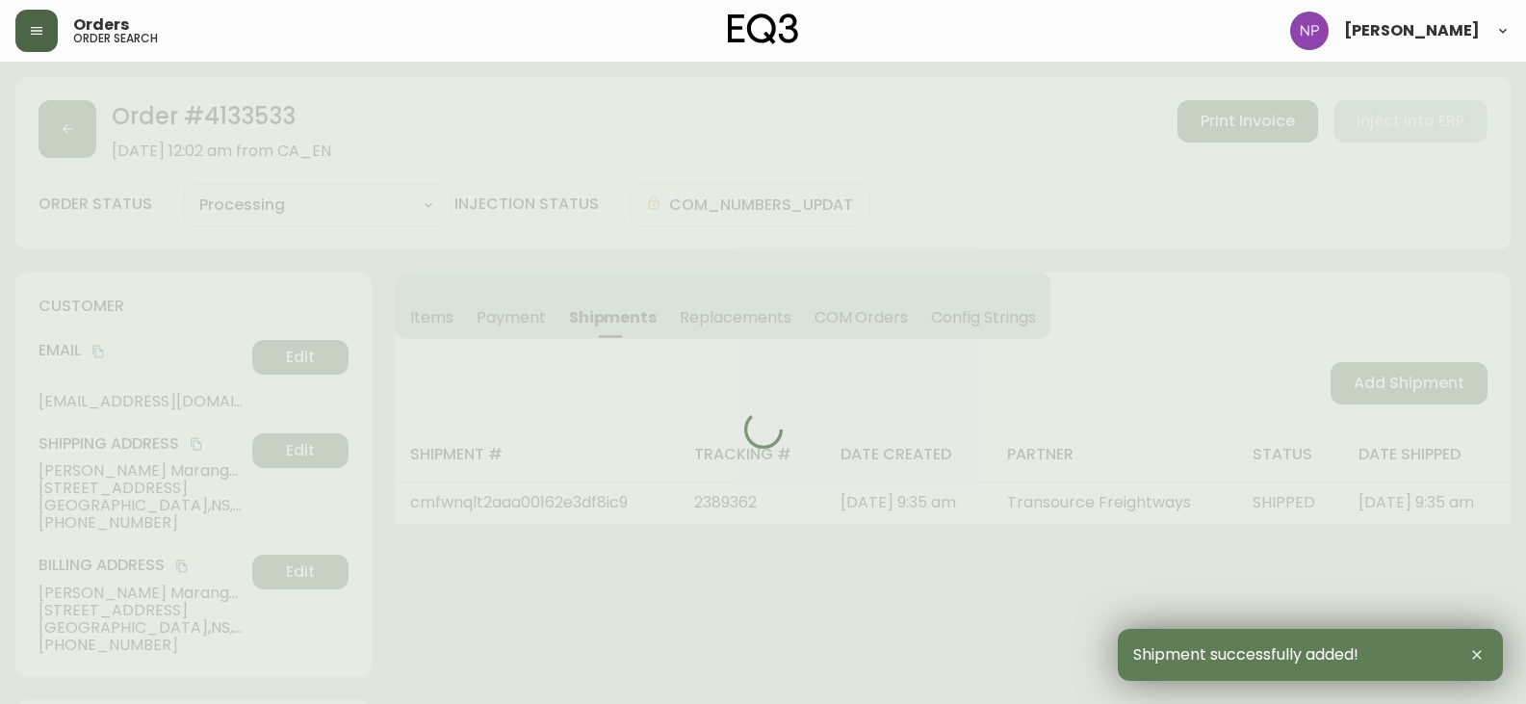
type input "Fully Shipped"
select select "FULLY_SHIPPED"
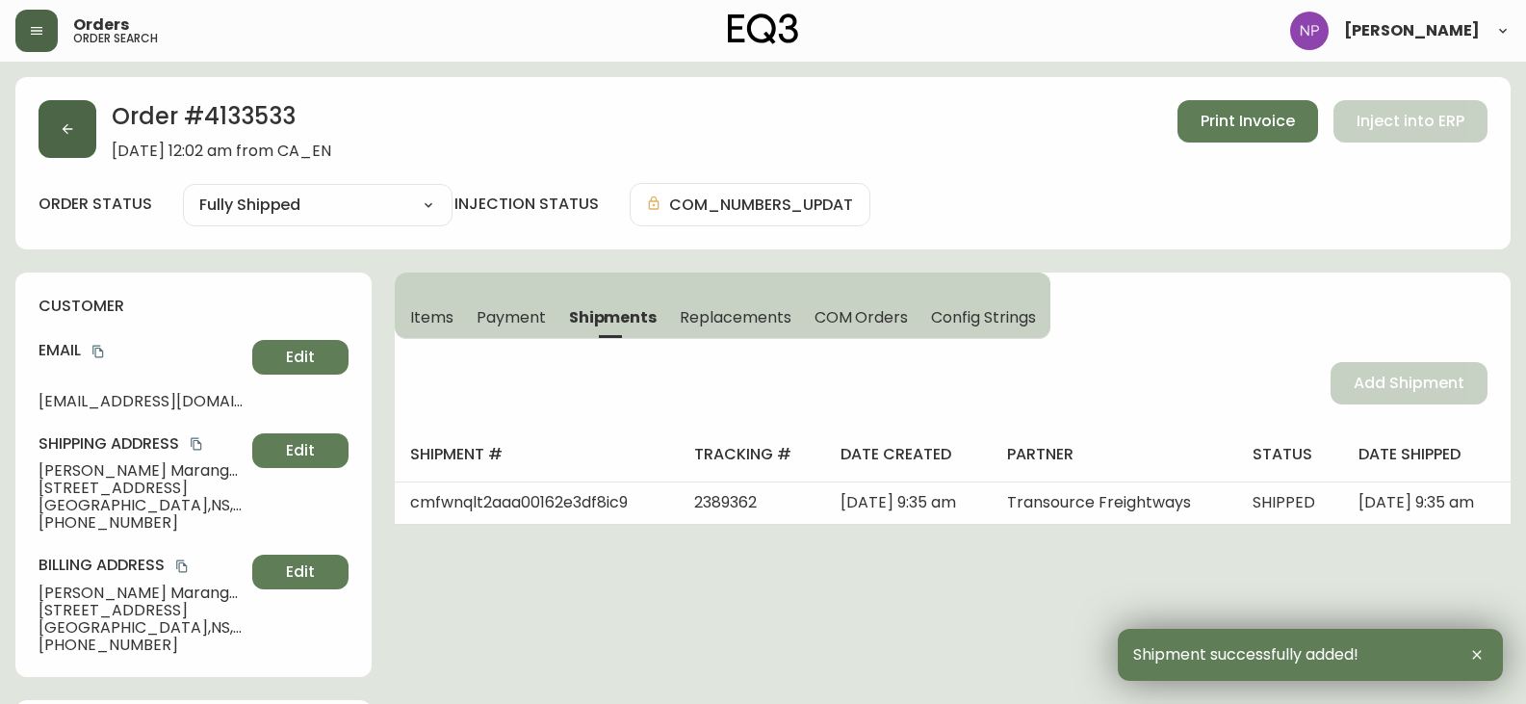
click at [73, 124] on icon "button" at bounding box center [67, 128] width 15 height 15
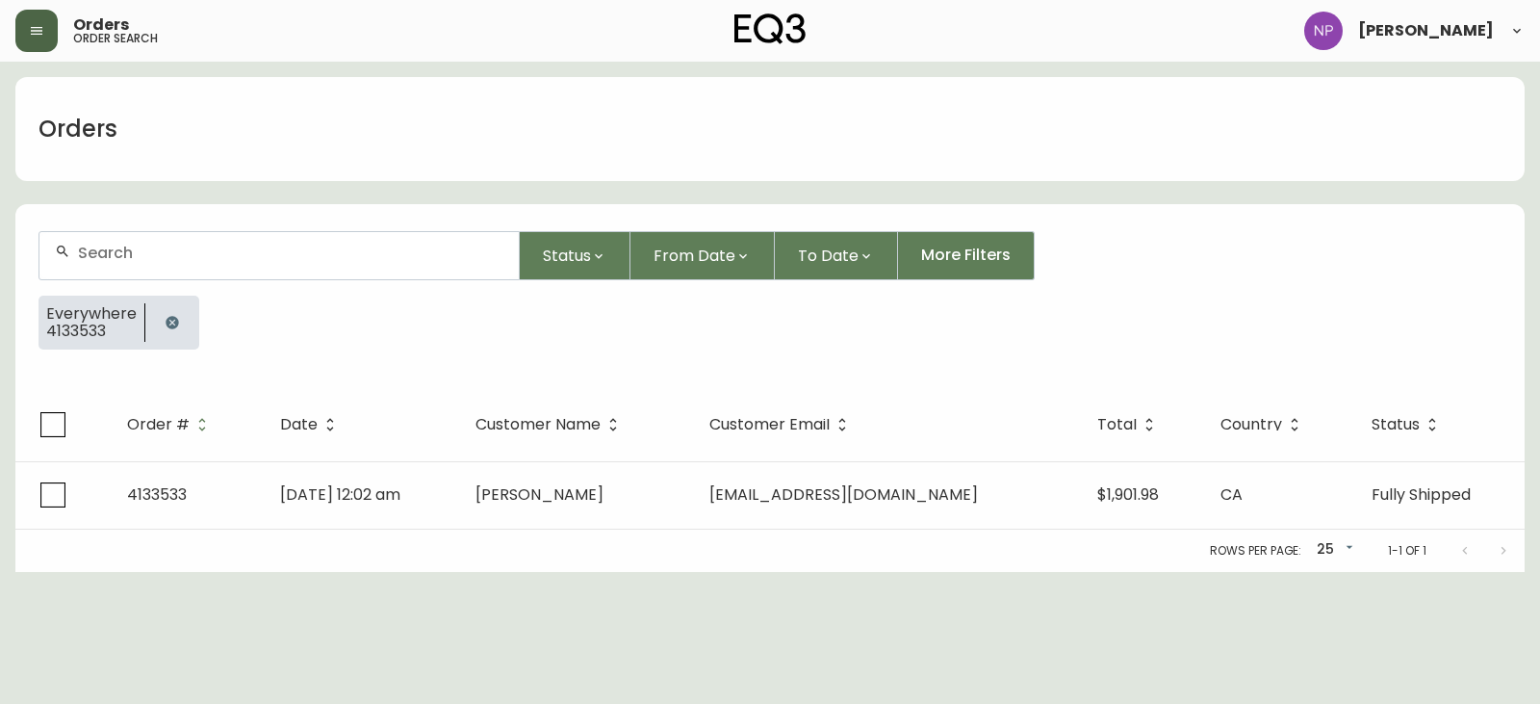
click at [110, 240] on div at bounding box center [278, 255] width 479 height 47
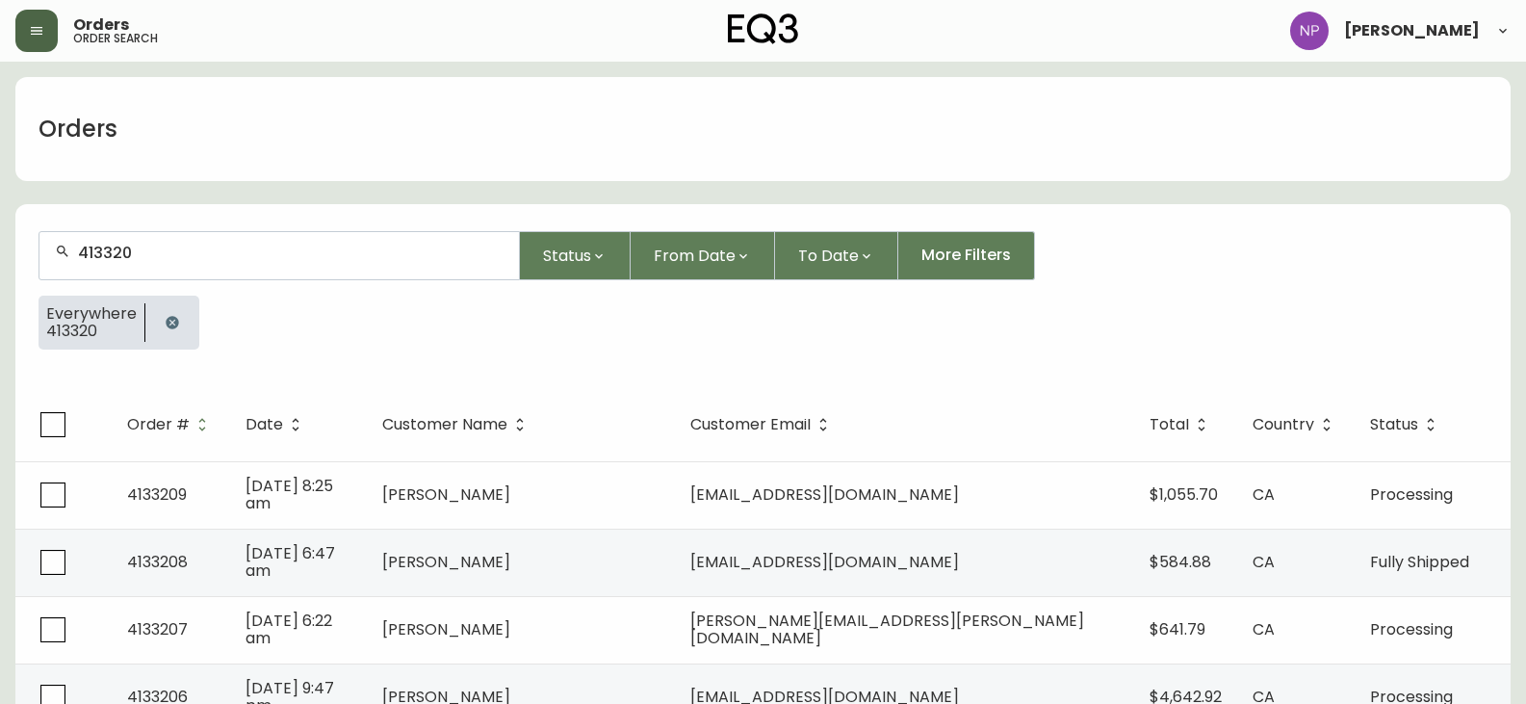
type input "4133209"
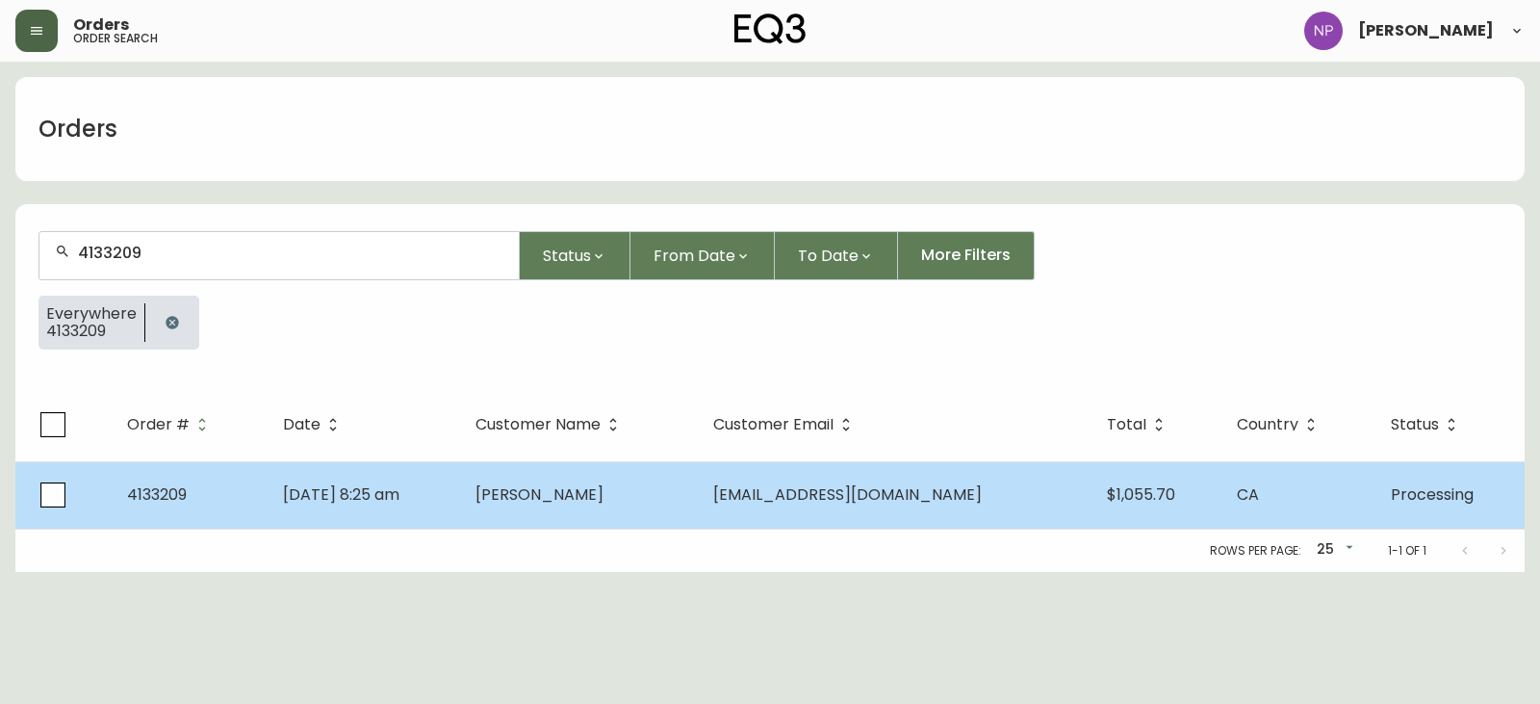
click at [360, 466] on td "May 23 2025, 8:25 am" at bounding box center [365, 494] width 194 height 67
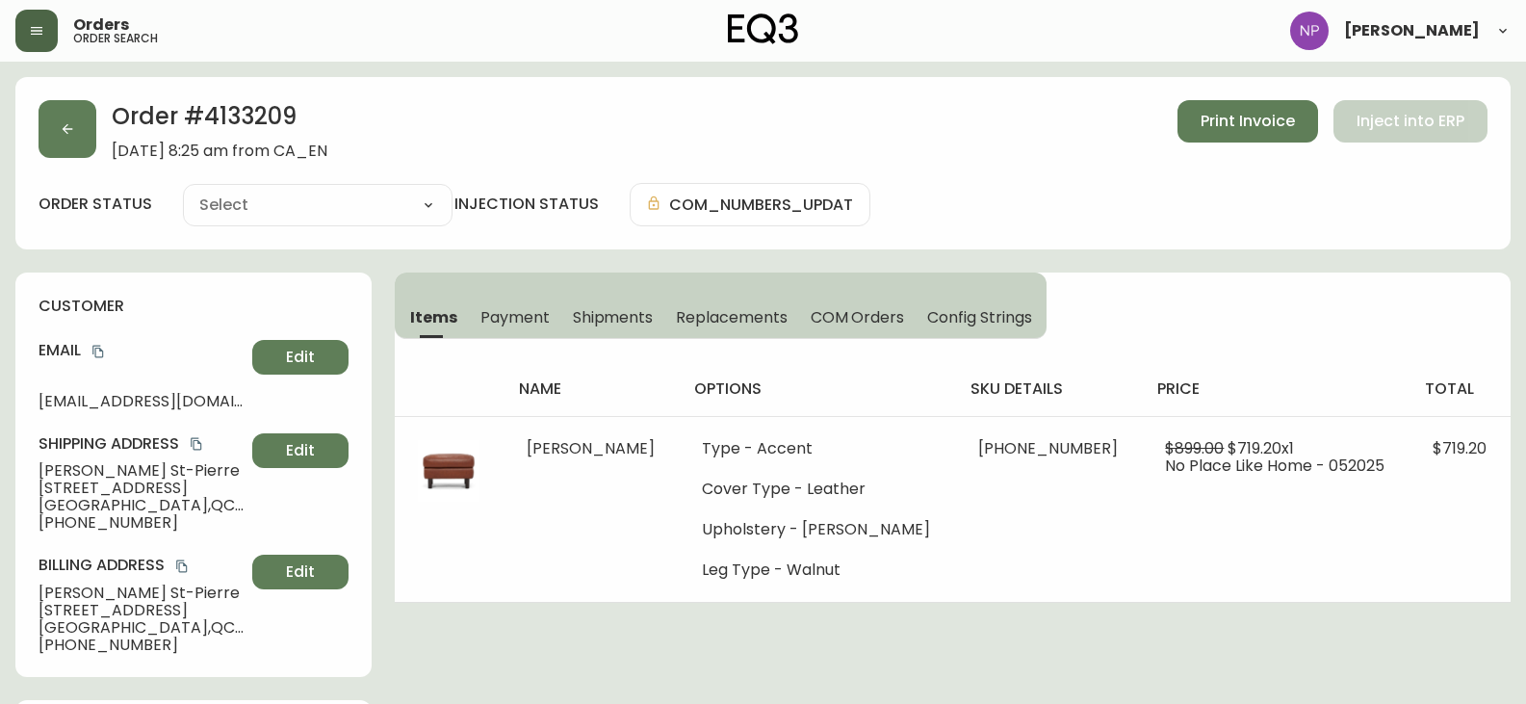
type input "Processing"
select select "PROCESSING"
click at [601, 323] on span "Shipments" at bounding box center [613, 317] width 81 height 20
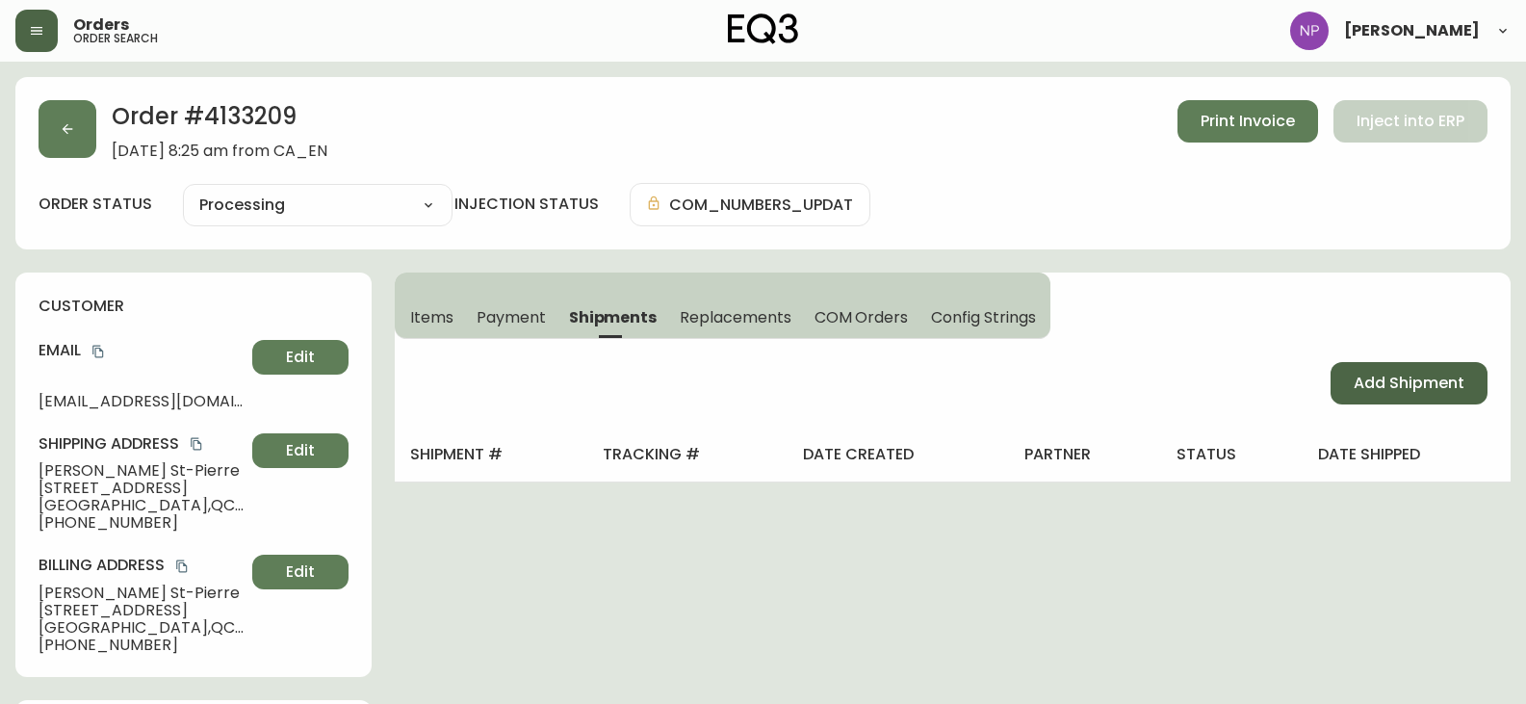
click at [1420, 374] on span "Add Shipment" at bounding box center [1409, 383] width 111 height 21
select select "PENDING"
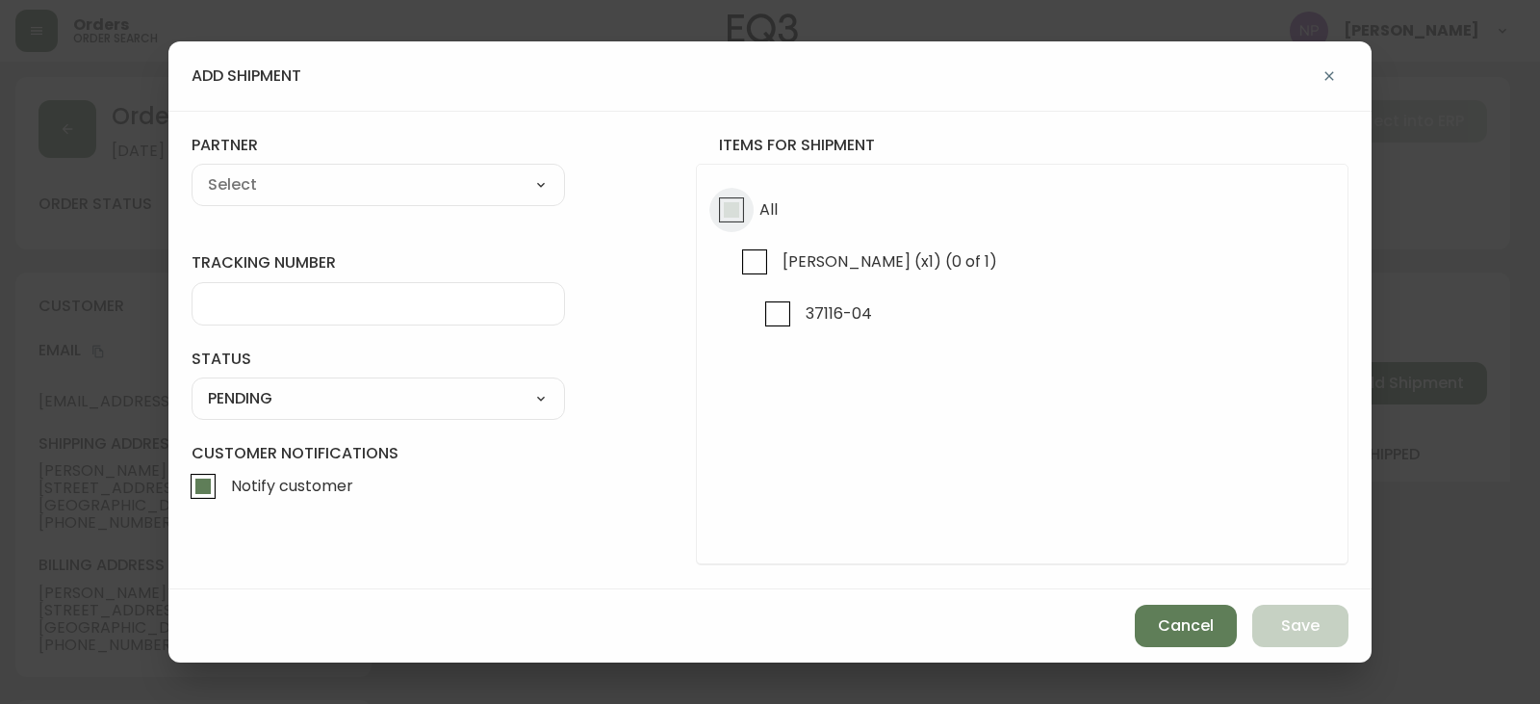
click at [729, 204] on input "All" at bounding box center [732, 210] width 44 height 44
checkbox input "true"
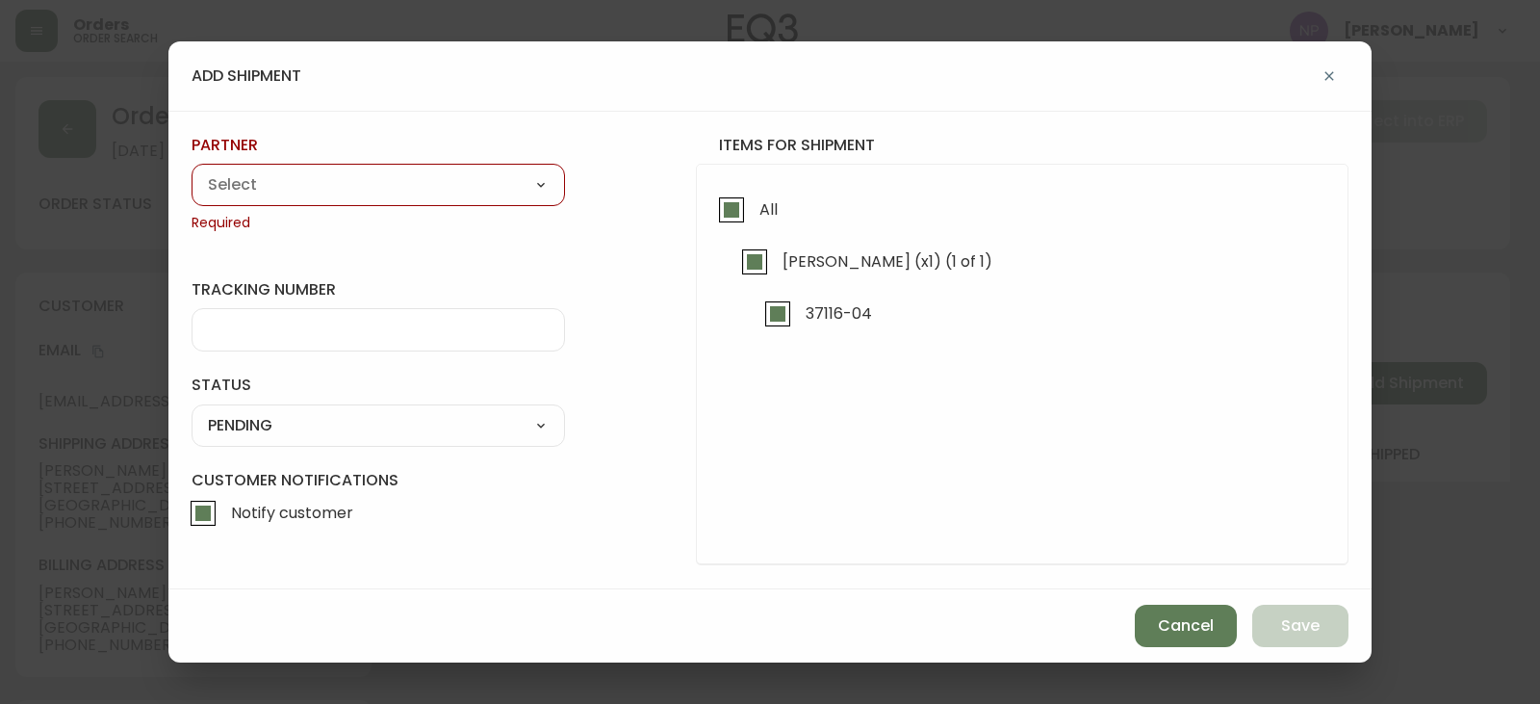
click at [460, 189] on select "A Move to Remember LLC ABF Freight Alero C.H. Robinson Canada Post Canpar Expre…" at bounding box center [379, 184] width 374 height 29
select select "cm36aljh91kyh01104d2qpq4w"
click at [192, 170] on select "A Move to Remember LLC ABF Freight Alero C.H. Robinson Canada Post Canpar Expre…" at bounding box center [379, 184] width 374 height 29
type input "Transource Freightways"
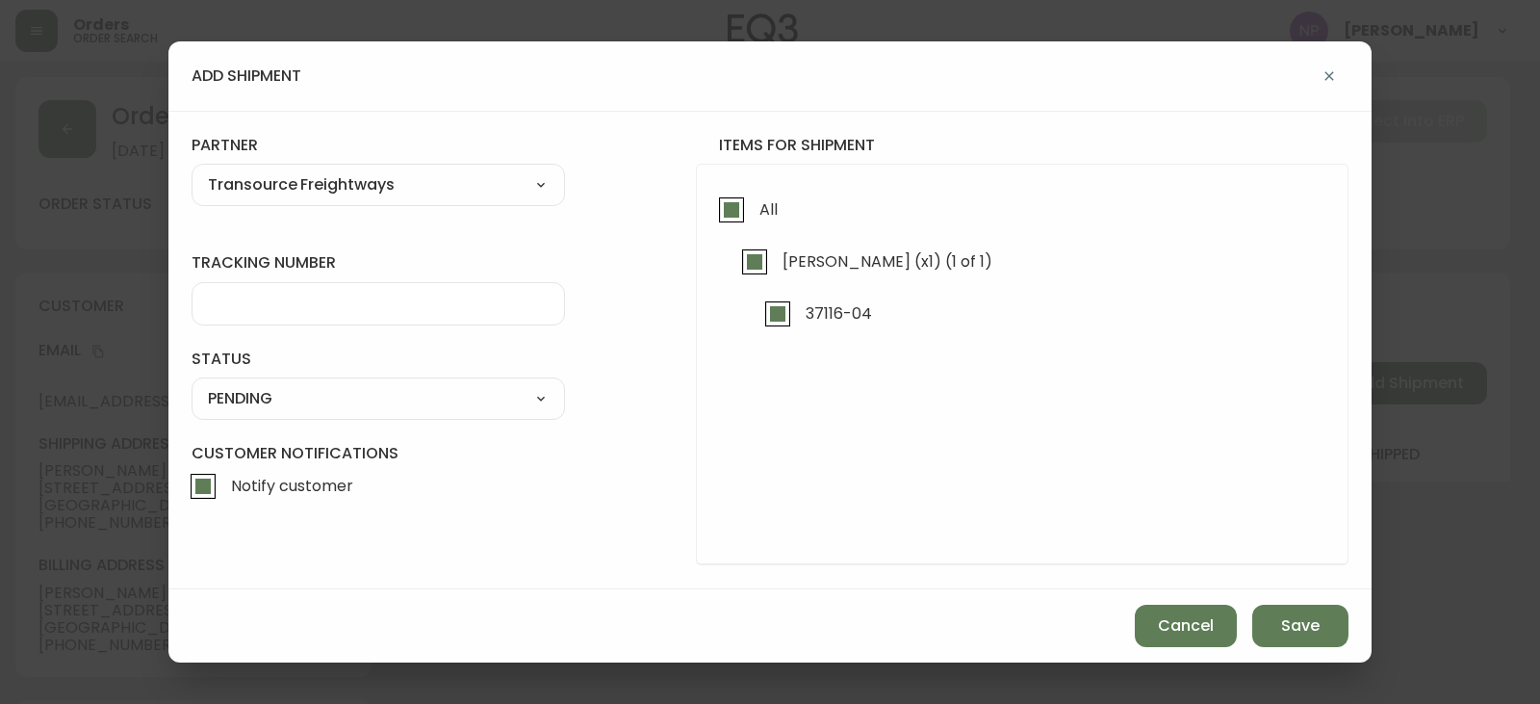
click at [261, 299] on input "tracking number" at bounding box center [378, 304] width 341 height 18
type input "2382767"
click at [234, 406] on select "SHIPPED PENDING CANCELLED" at bounding box center [379, 398] width 374 height 29
click at [192, 384] on select "SHIPPED PENDING CANCELLED" at bounding box center [379, 398] width 374 height 29
select select "PENDING"
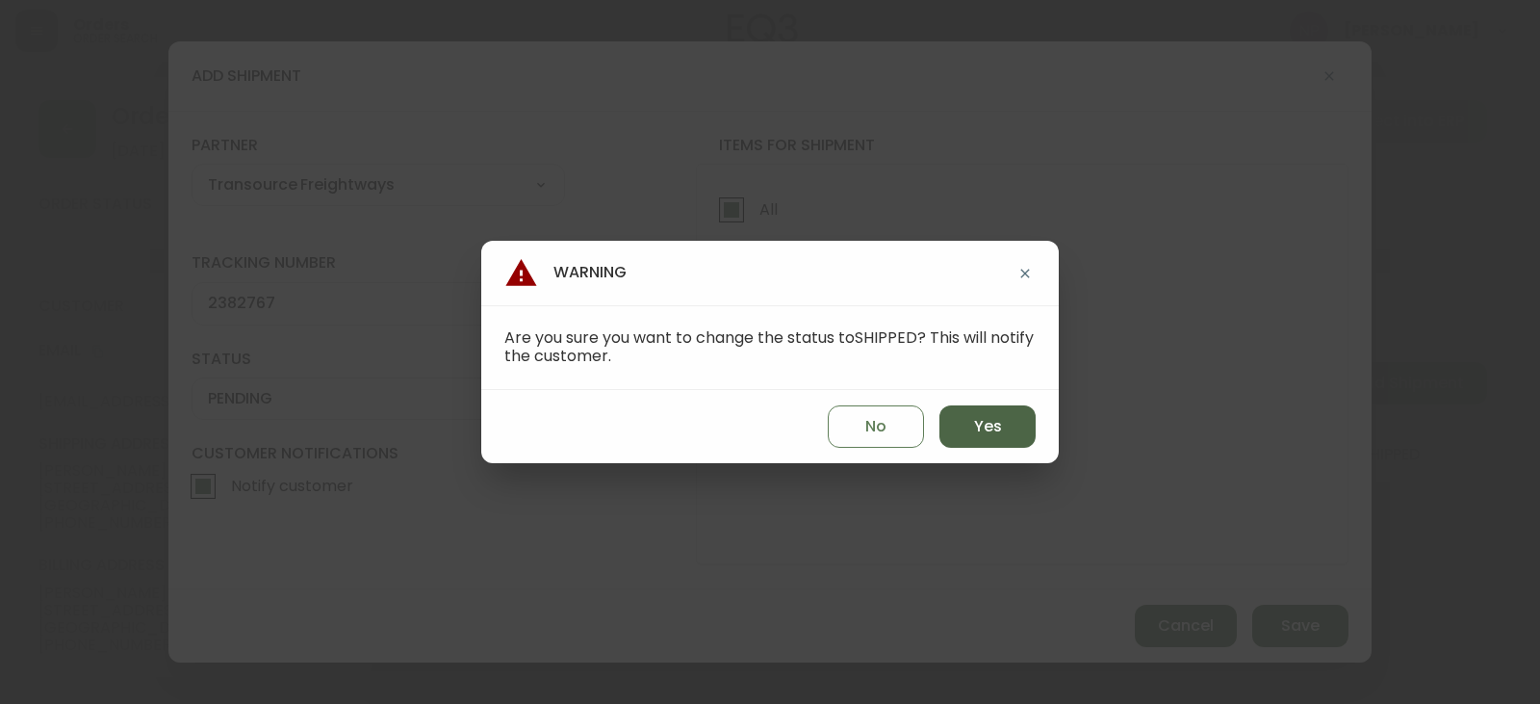
click at [941, 422] on button "Yes" at bounding box center [988, 426] width 96 height 42
type input "SHIPPED"
select select "SHIPPED"
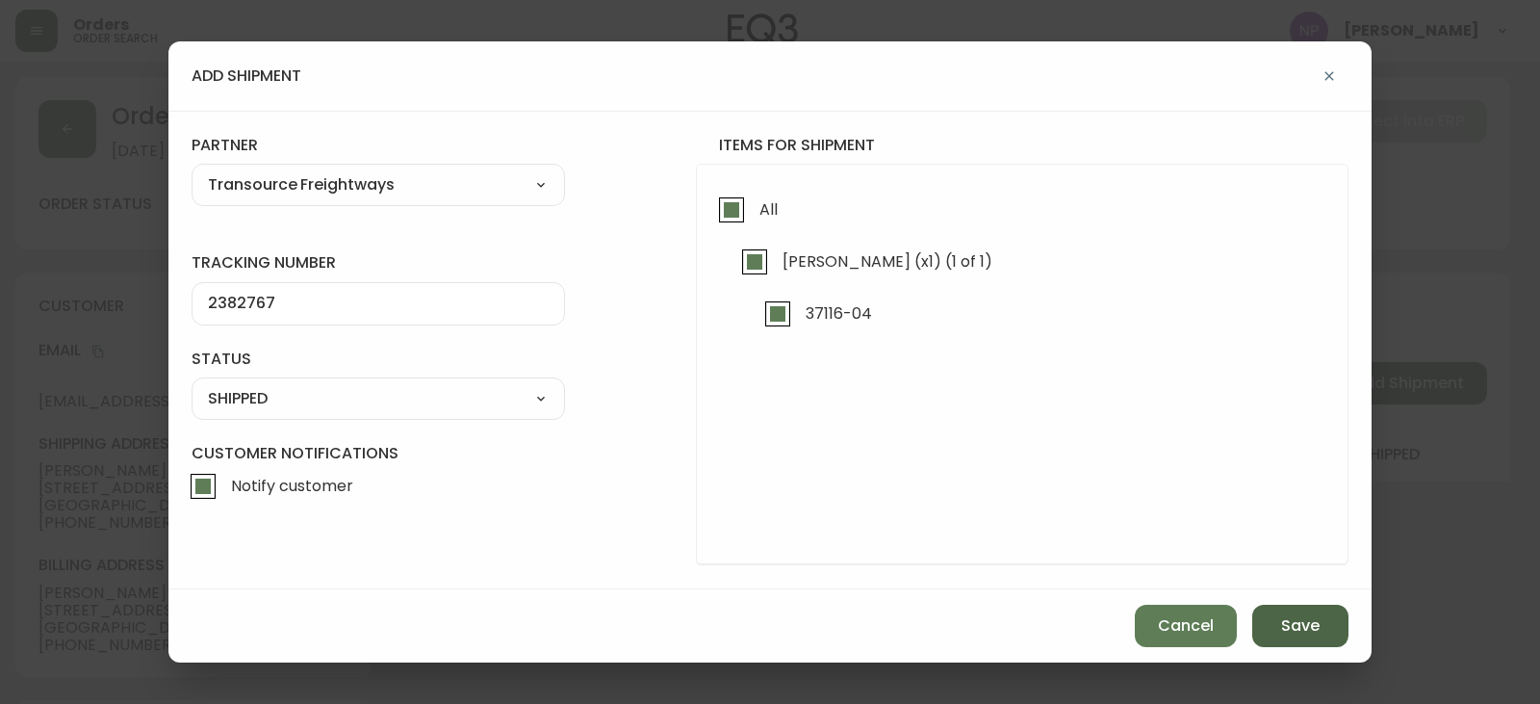
click at [1310, 620] on span "Save" at bounding box center [1300, 625] width 39 height 21
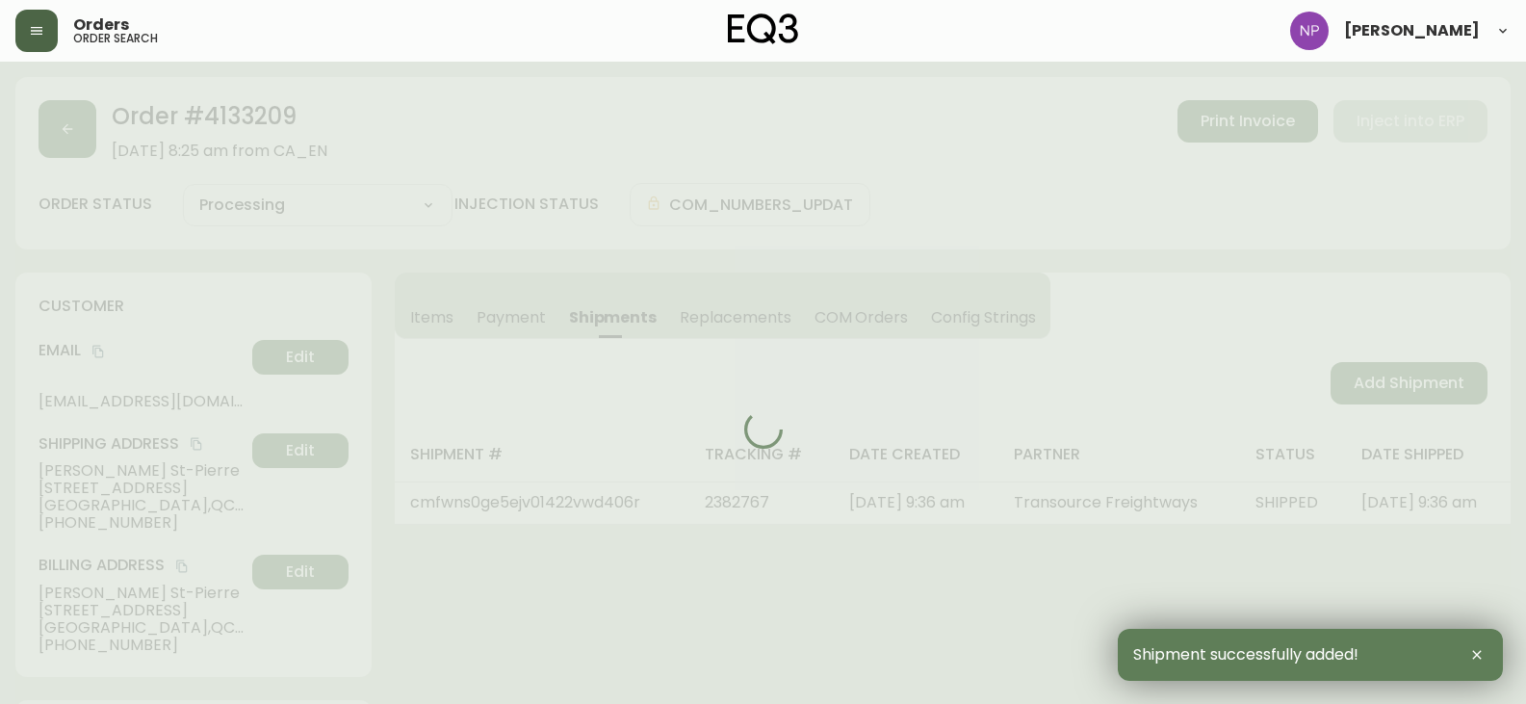
type input "Fully Shipped"
select select "FULLY_SHIPPED"
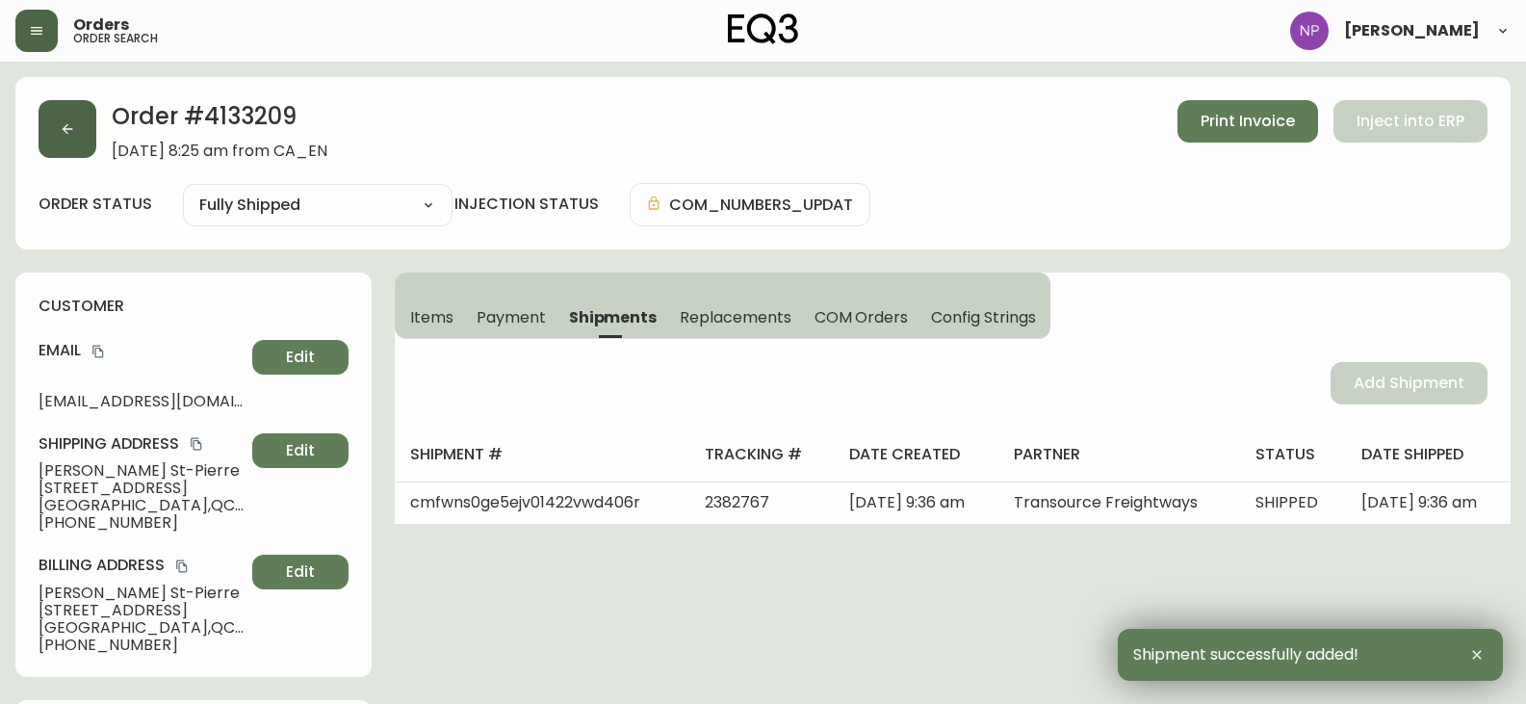
click at [61, 141] on button "button" at bounding box center [68, 129] width 58 height 58
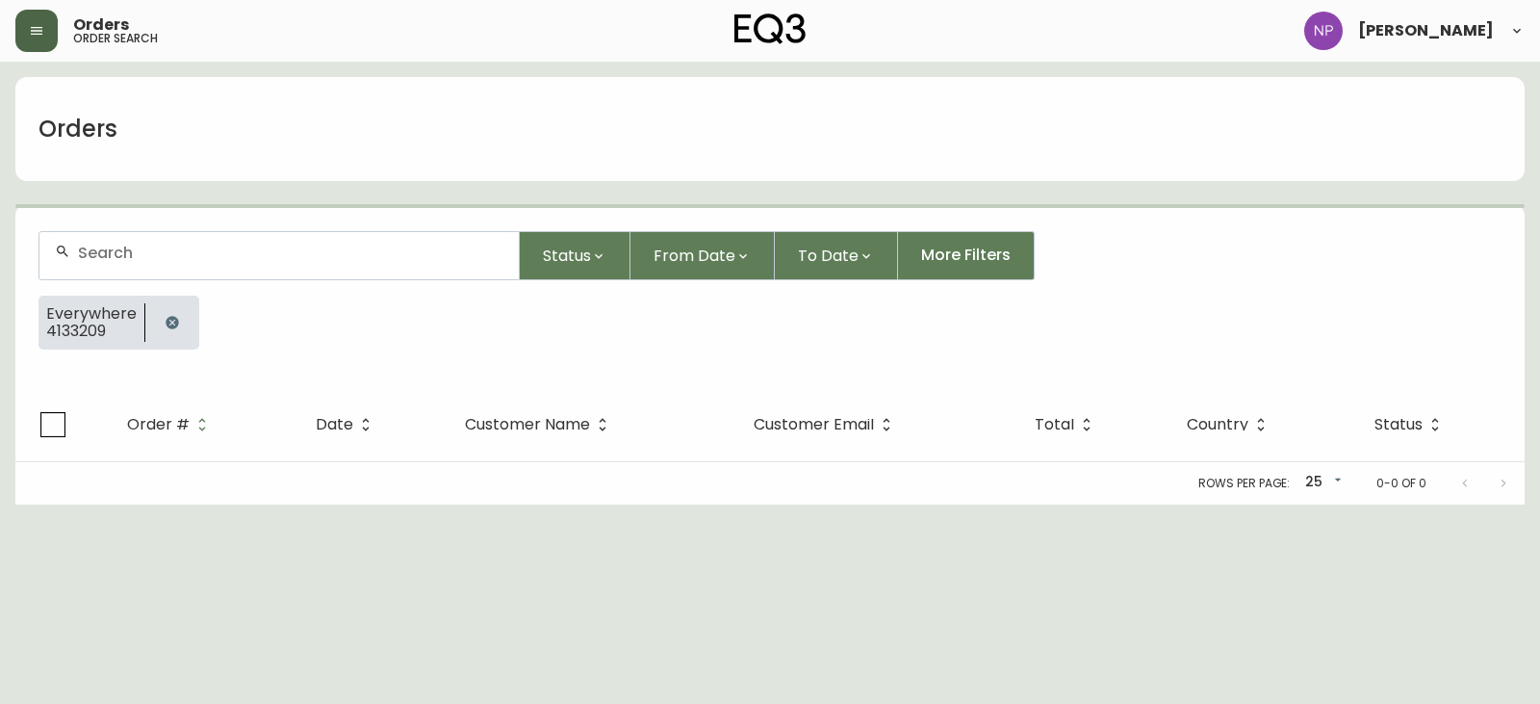
click at [142, 256] on input "text" at bounding box center [291, 253] width 426 height 18
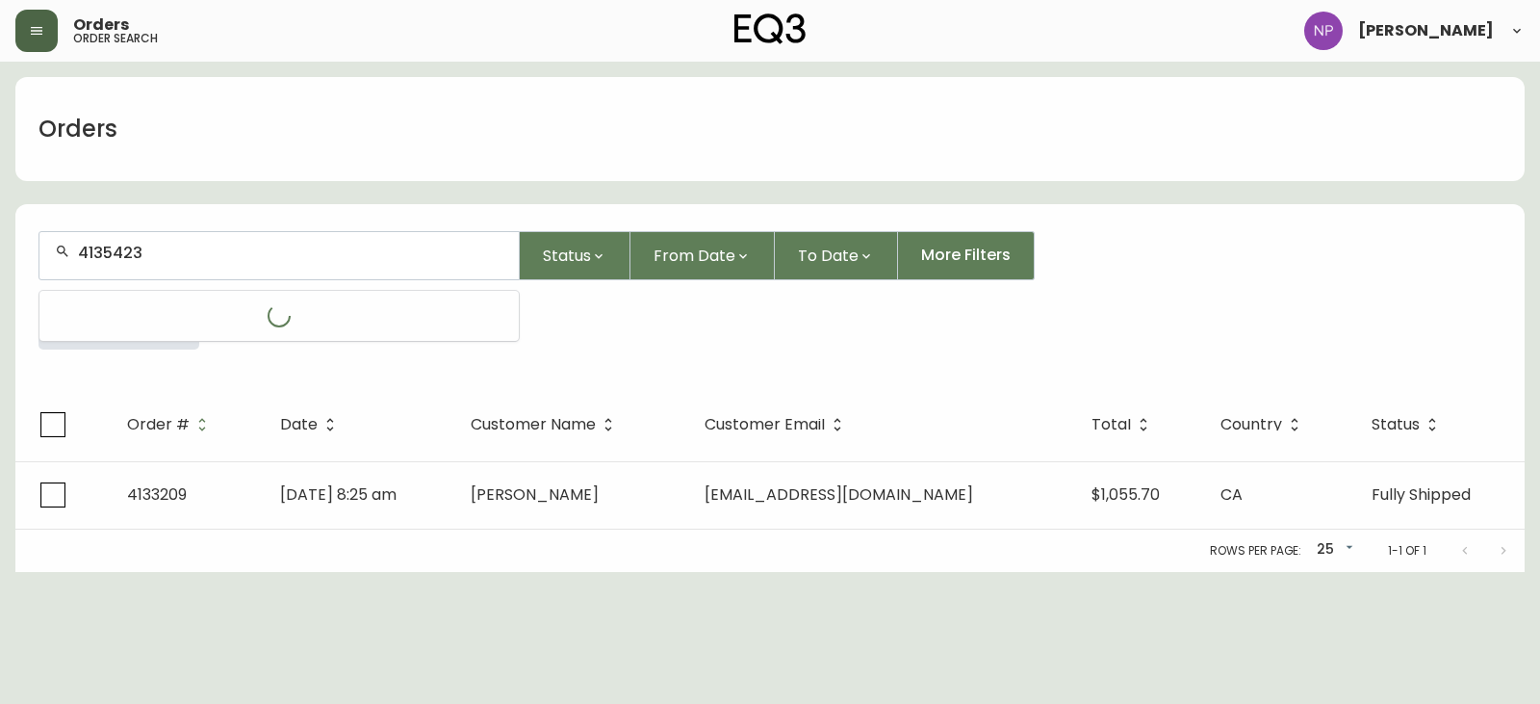
type input "4135423"
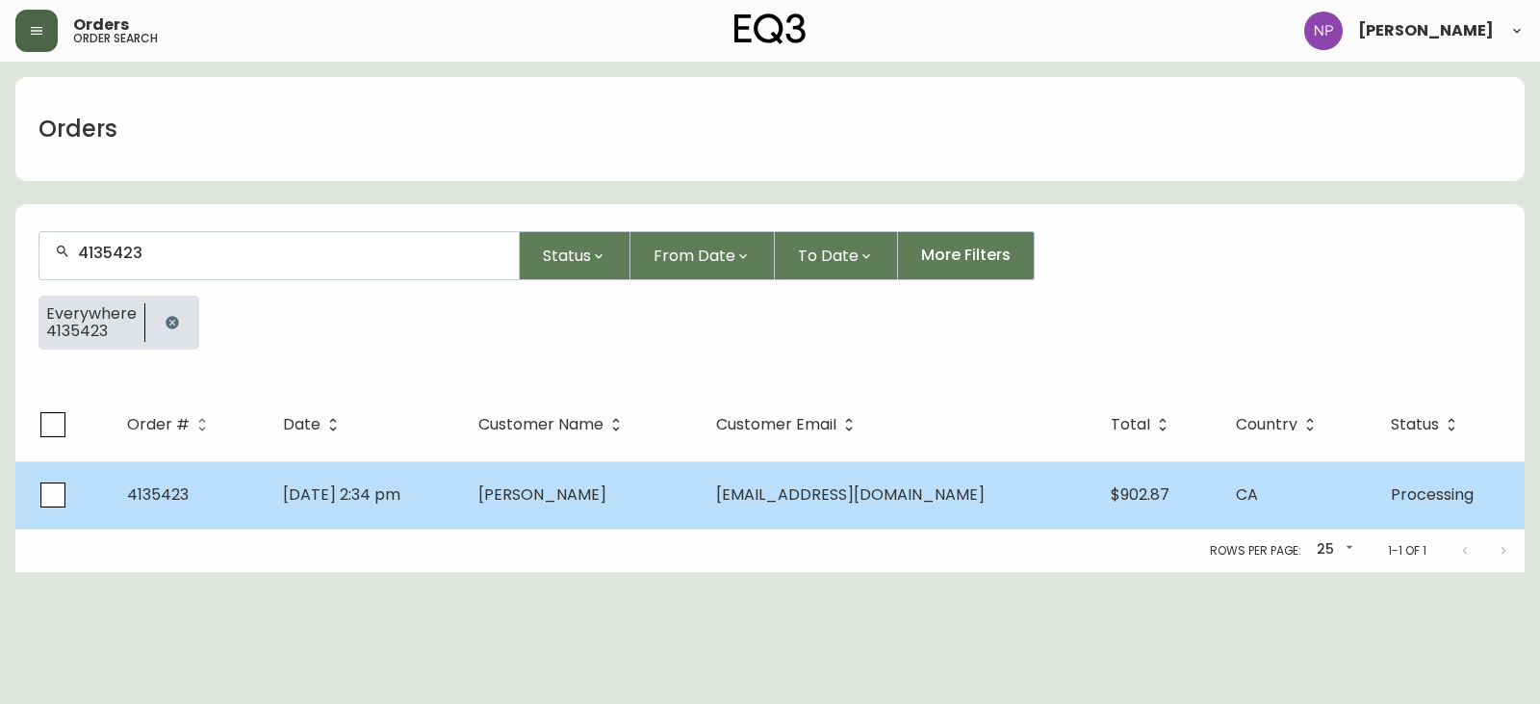
click at [346, 479] on td "Sep 15 2025, 2:34 pm" at bounding box center [365, 494] width 195 height 67
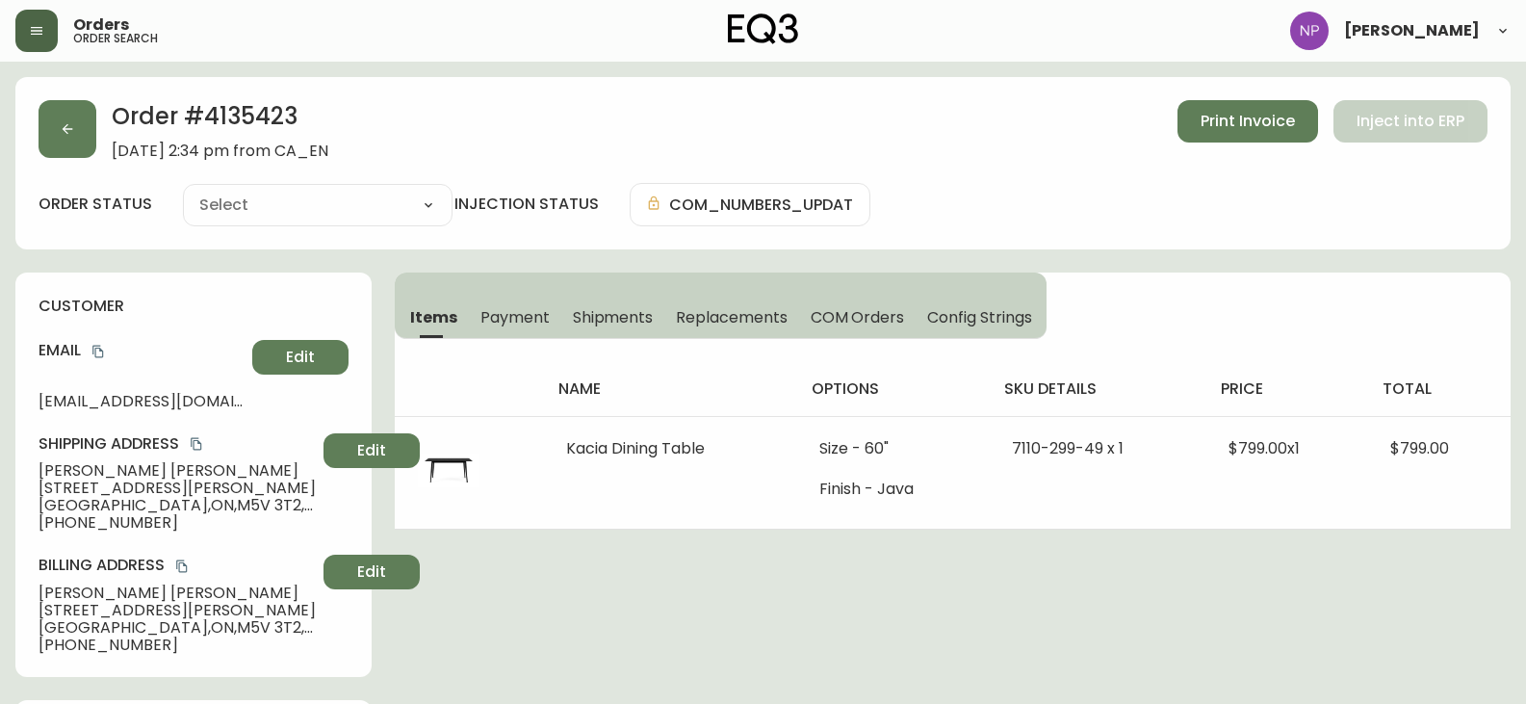
type input "Processing"
select select "PROCESSING"
click at [601, 332] on button "Shipments" at bounding box center [613, 317] width 104 height 42
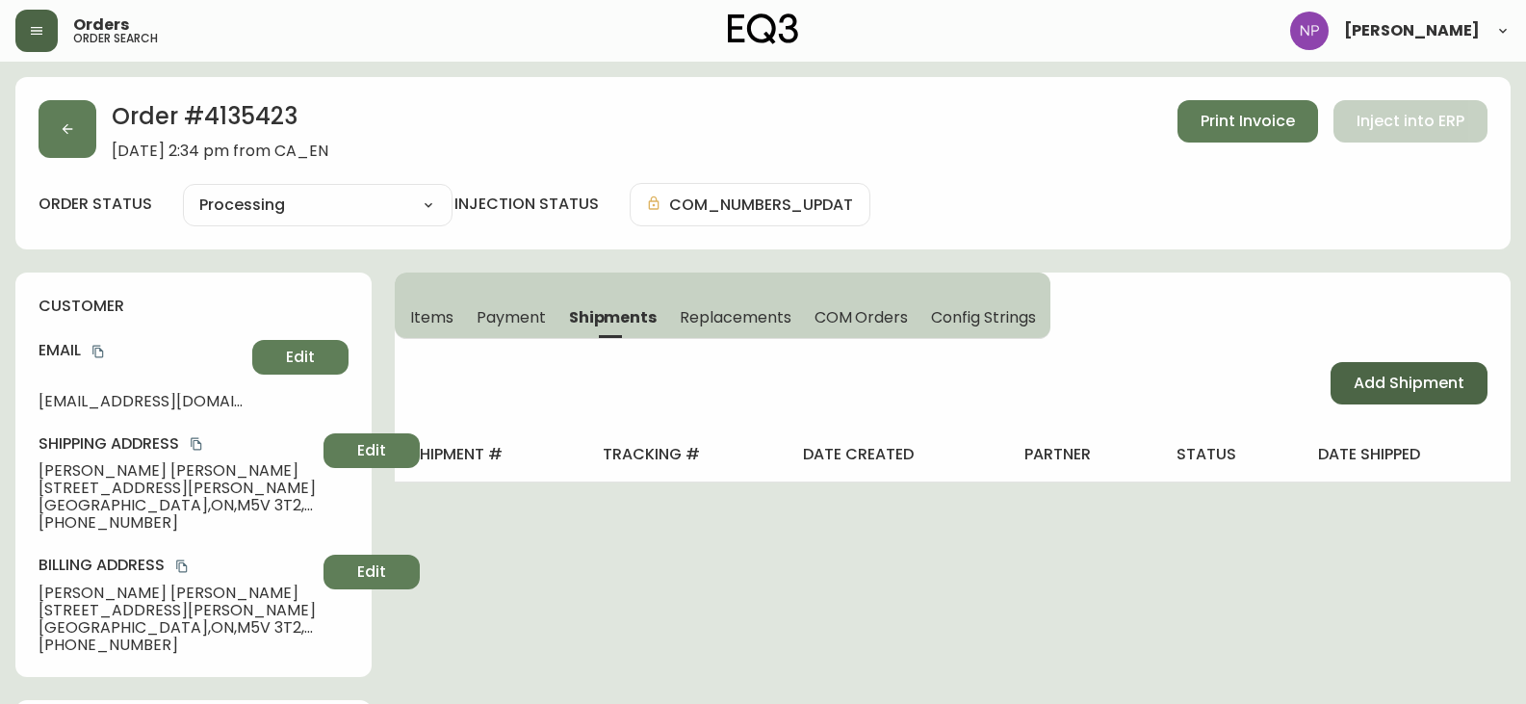
click at [1367, 396] on button "Add Shipment" at bounding box center [1409, 383] width 157 height 42
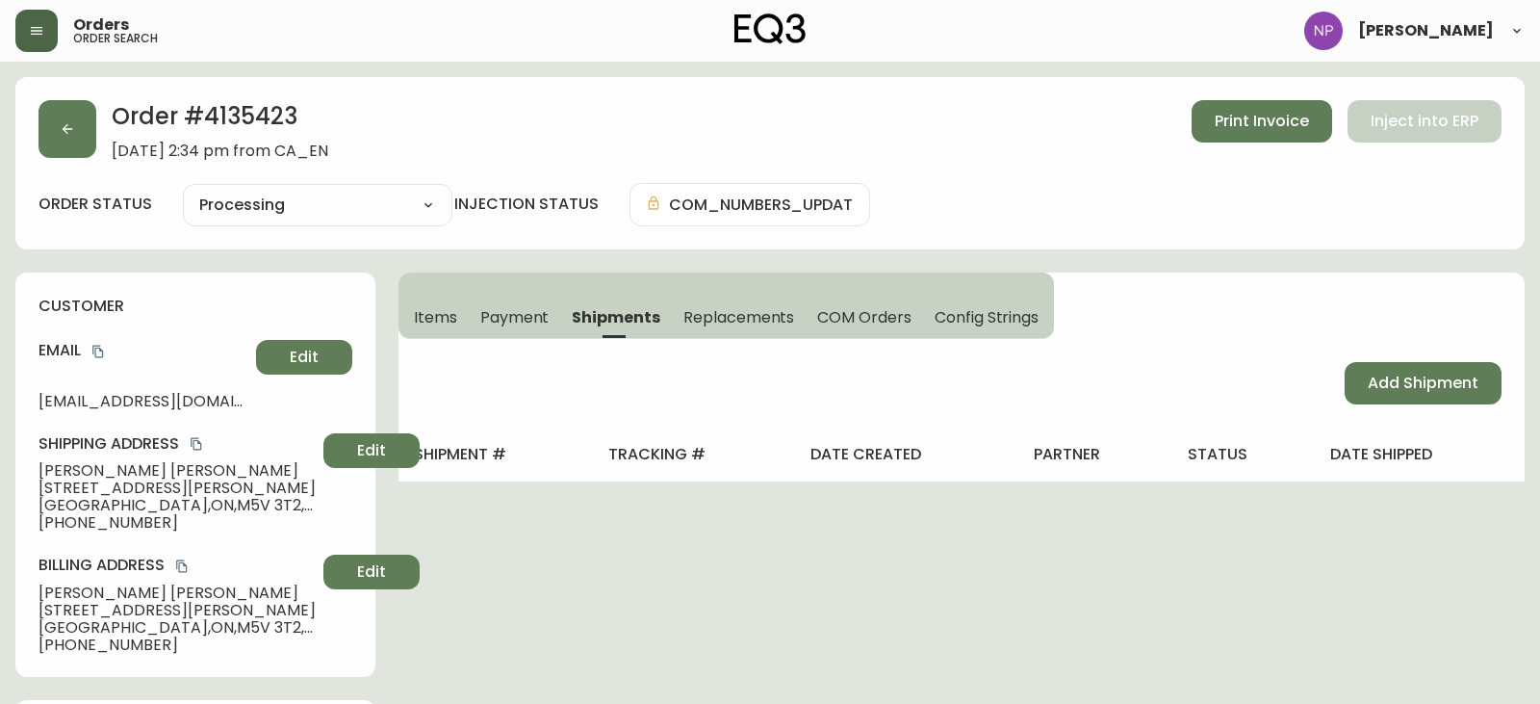
select select "PENDING"
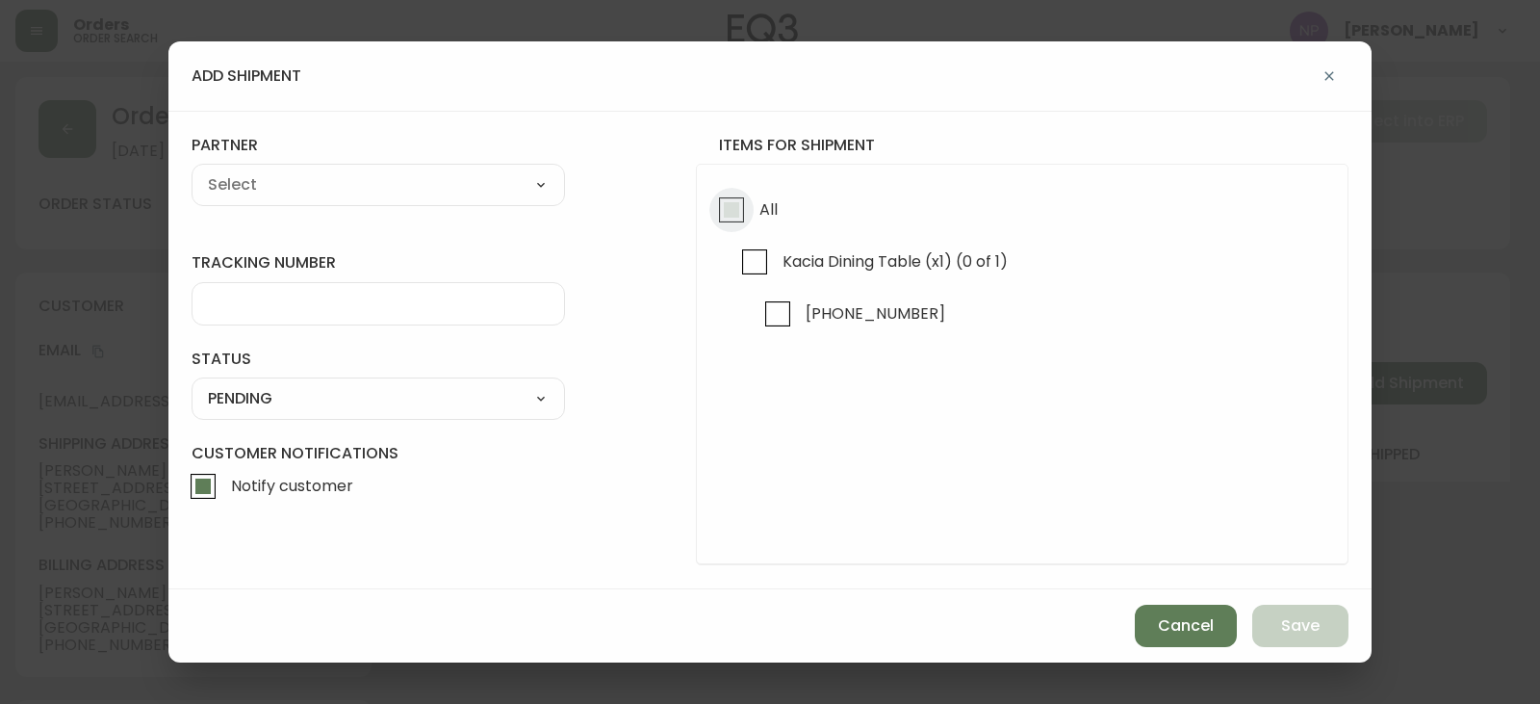
click at [746, 209] on input "All" at bounding box center [732, 210] width 44 height 44
checkbox input "true"
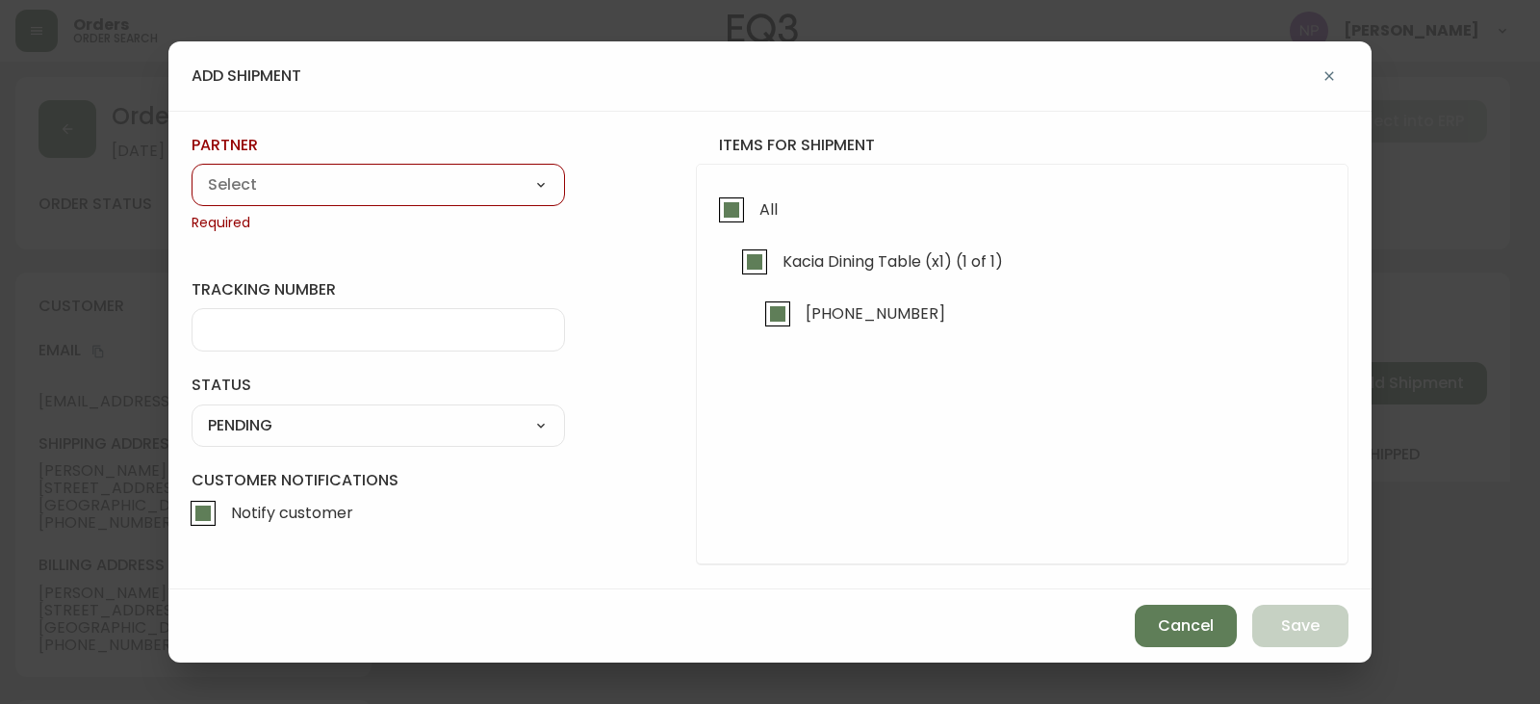
click at [254, 186] on select "A Move to Remember LLC ABF Freight Alero C.H. Robinson Canada Post Canpar Expre…" at bounding box center [379, 184] width 374 height 29
select select "cke1dpc0yc9gj0134t8k3ng1a"
click at [192, 170] on select "A Move to Remember LLC ABF Freight Alero C.H. Robinson Canada Post Canpar Expre…" at bounding box center [379, 184] width 374 height 29
type input "RXO"
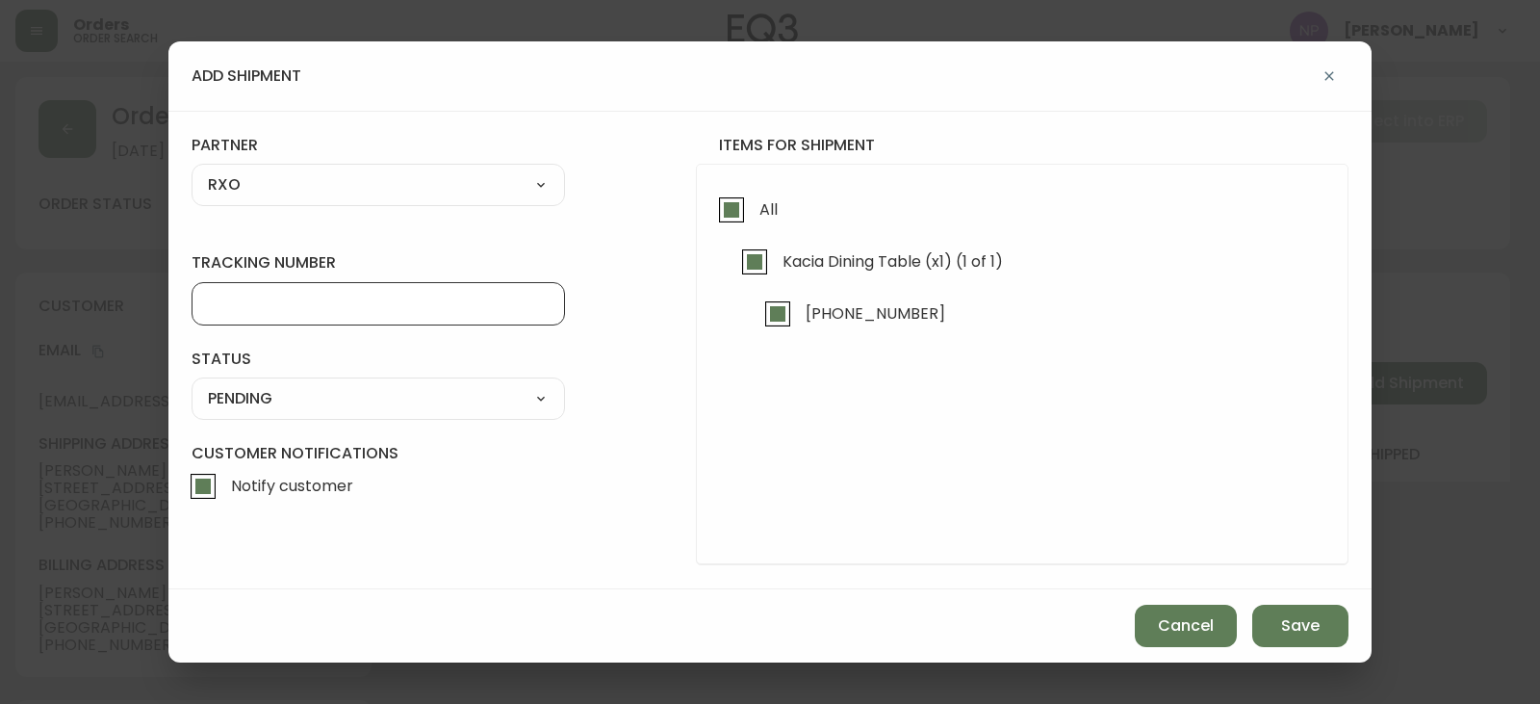
click at [284, 297] on input "tracking number" at bounding box center [378, 304] width 341 height 18
type input "4135423"
click at [224, 404] on select "SHIPPED PENDING CANCELLED" at bounding box center [379, 398] width 374 height 29
click at [192, 384] on select "SHIPPED PENDING CANCELLED" at bounding box center [379, 398] width 374 height 29
select select "PENDING"
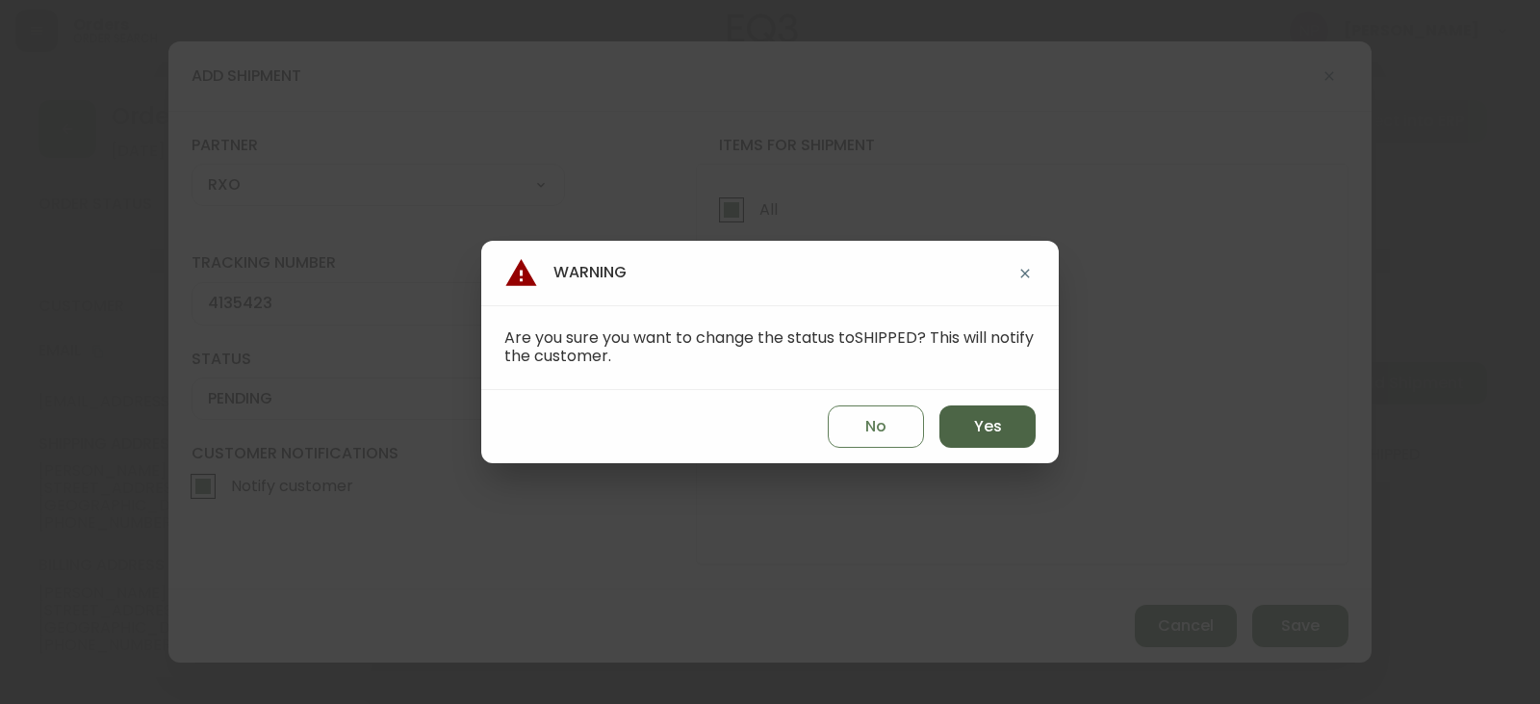
click at [1005, 432] on button "Yes" at bounding box center [988, 426] width 96 height 42
type input "SHIPPED"
select select "SHIPPED"
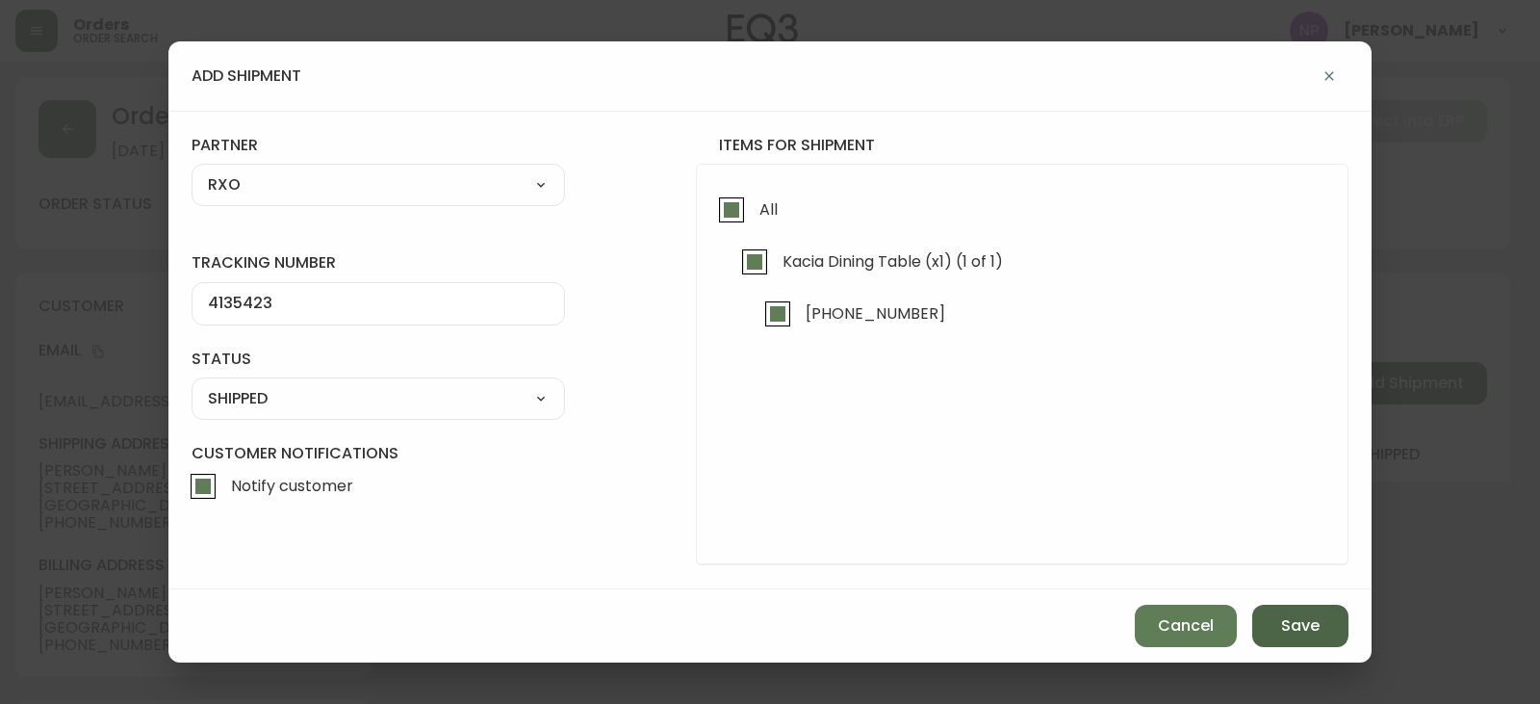
click at [1324, 613] on button "Save" at bounding box center [1301, 626] width 96 height 42
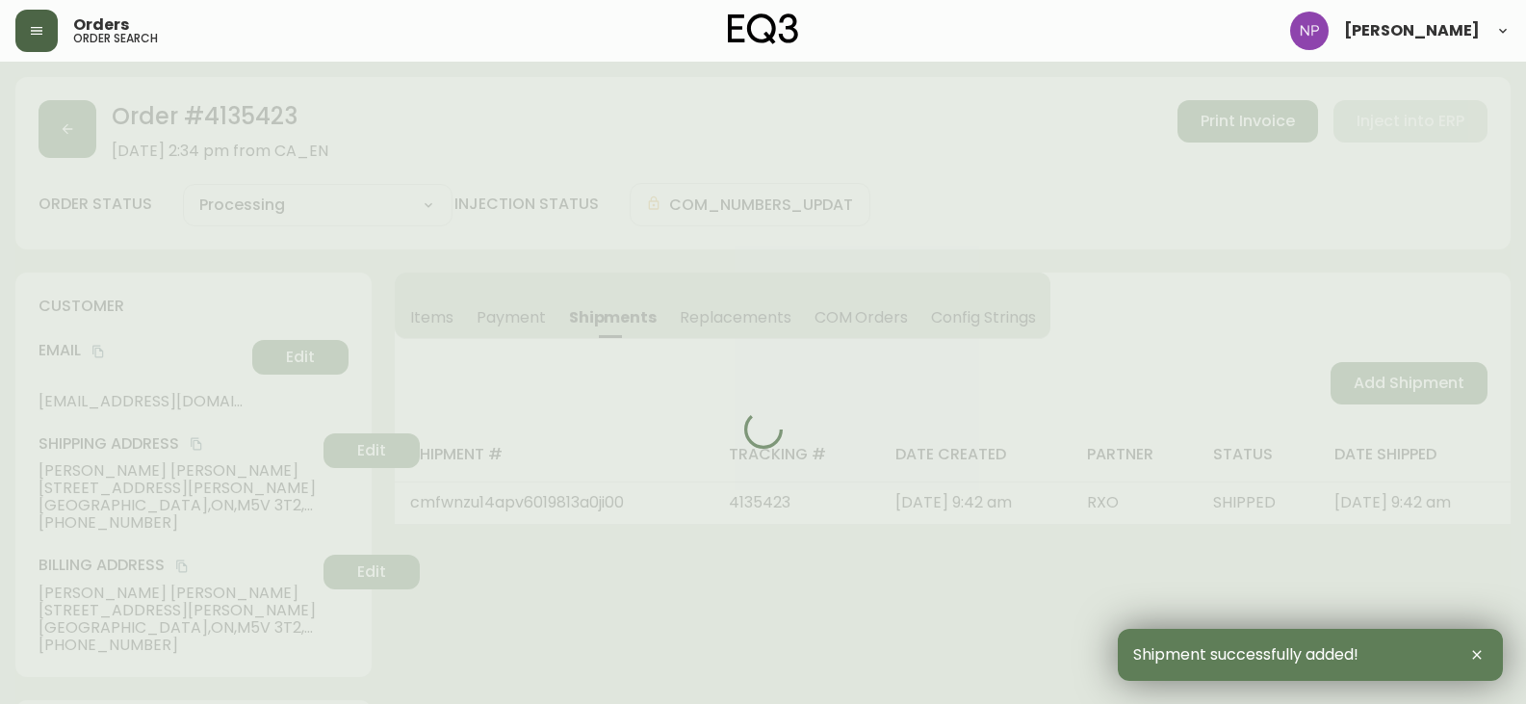
type input "Fully Shipped"
select select "FULLY_SHIPPED"
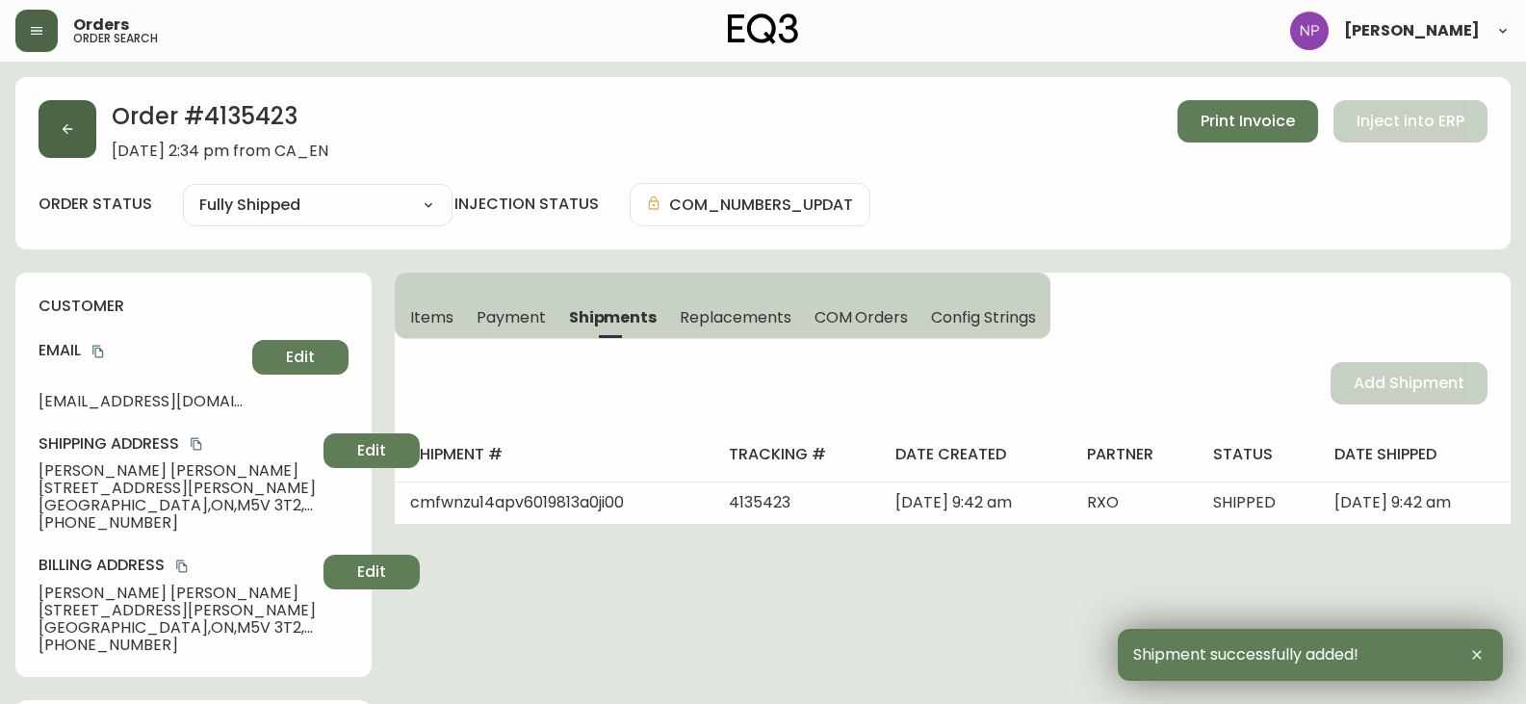
click at [75, 137] on button "button" at bounding box center [68, 129] width 58 height 58
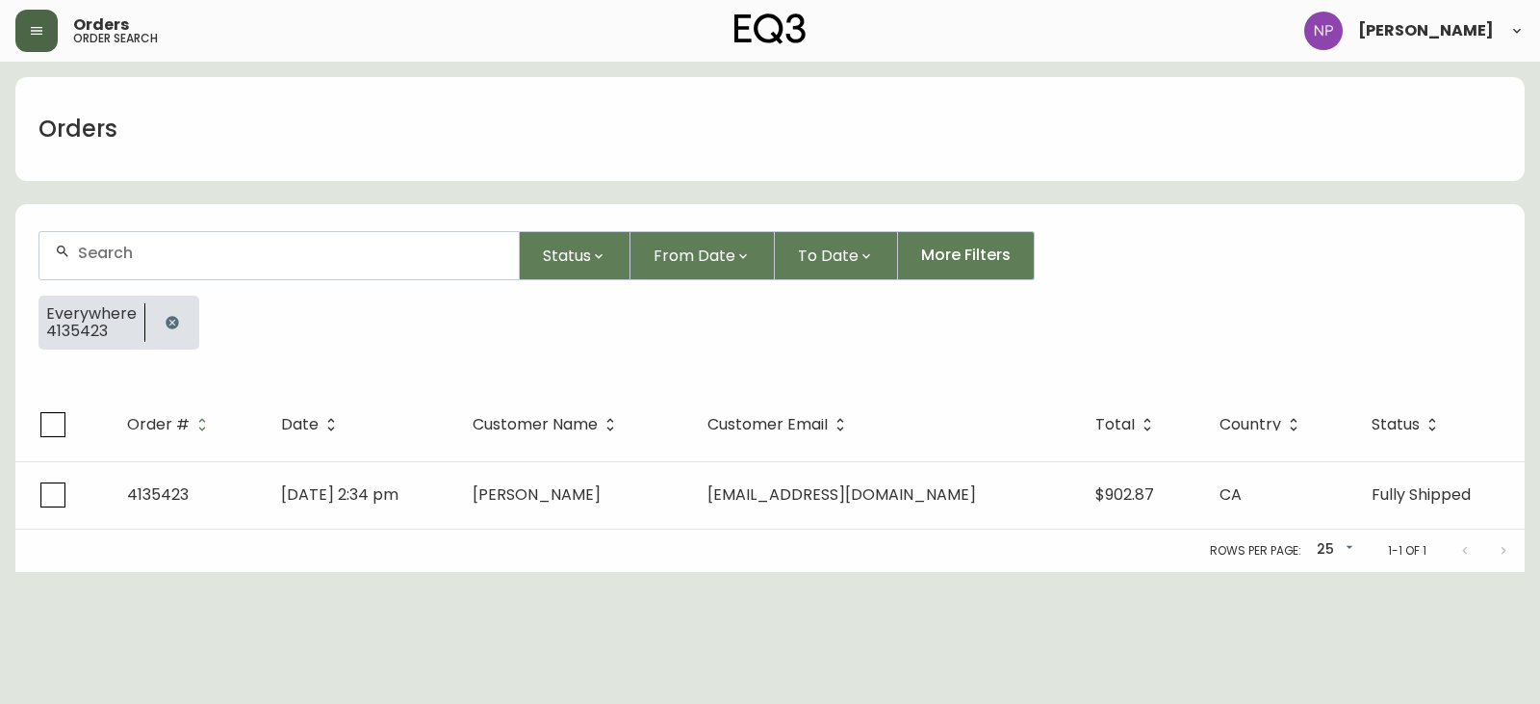
click at [150, 245] on input "text" at bounding box center [291, 253] width 426 height 18
type input "4135422"
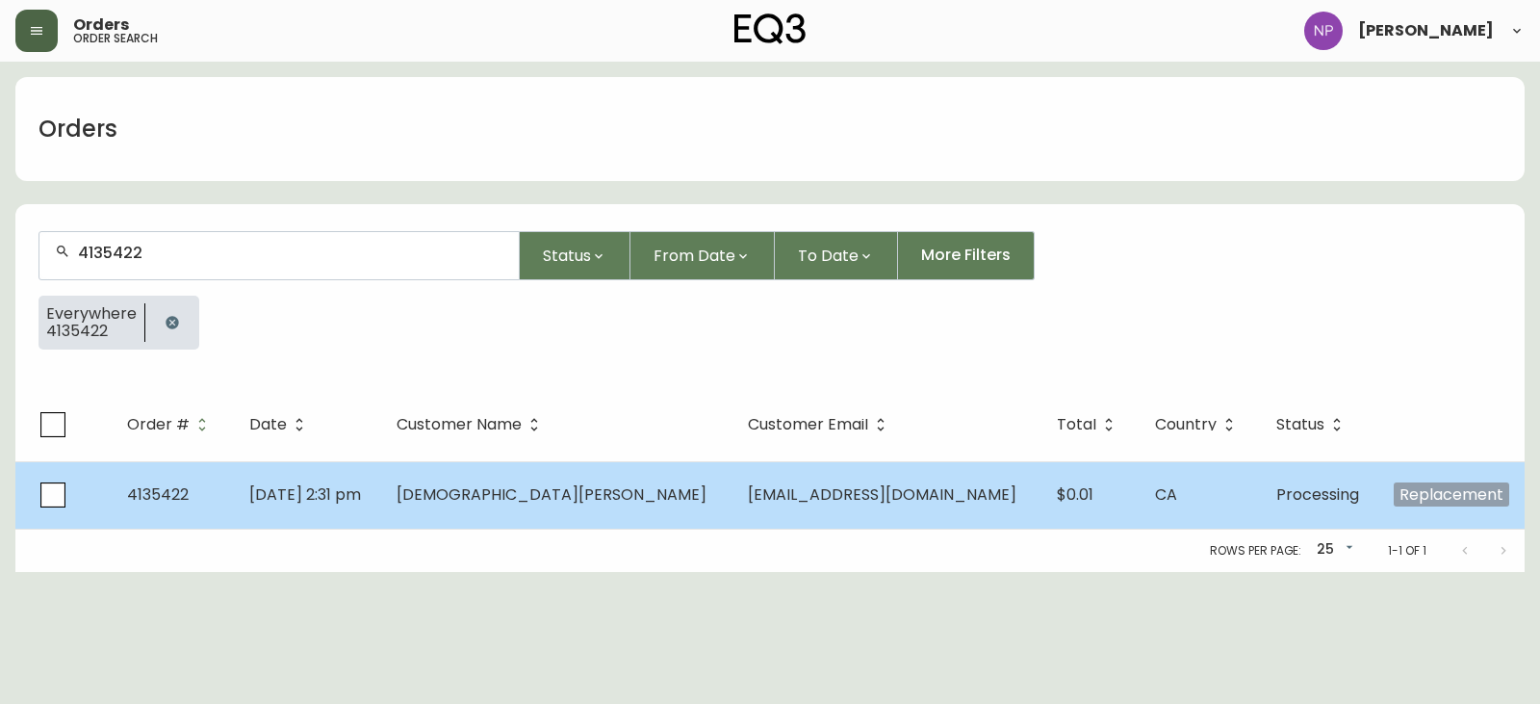
click at [469, 498] on td "Christian Tyler" at bounding box center [556, 494] width 351 height 67
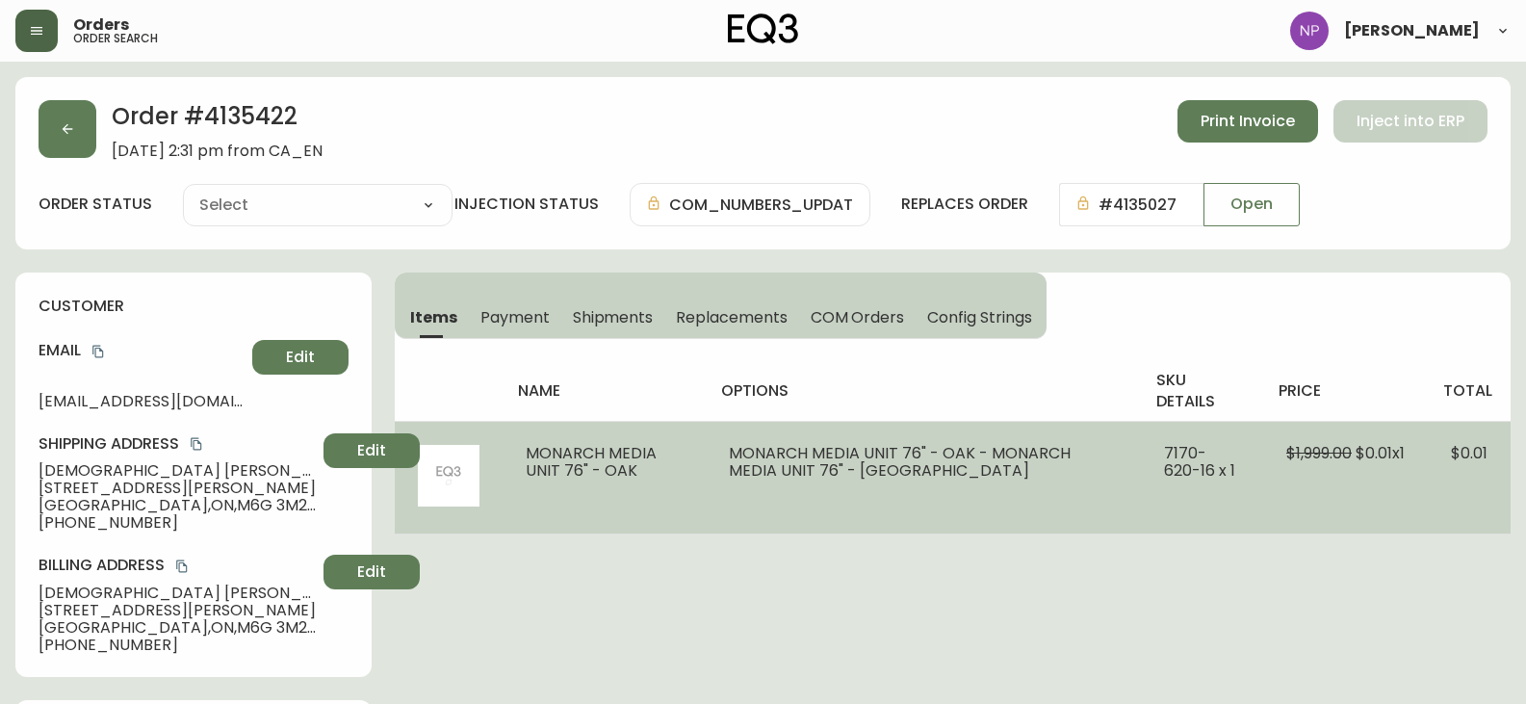
type input "Processing"
select select "PROCESSING"
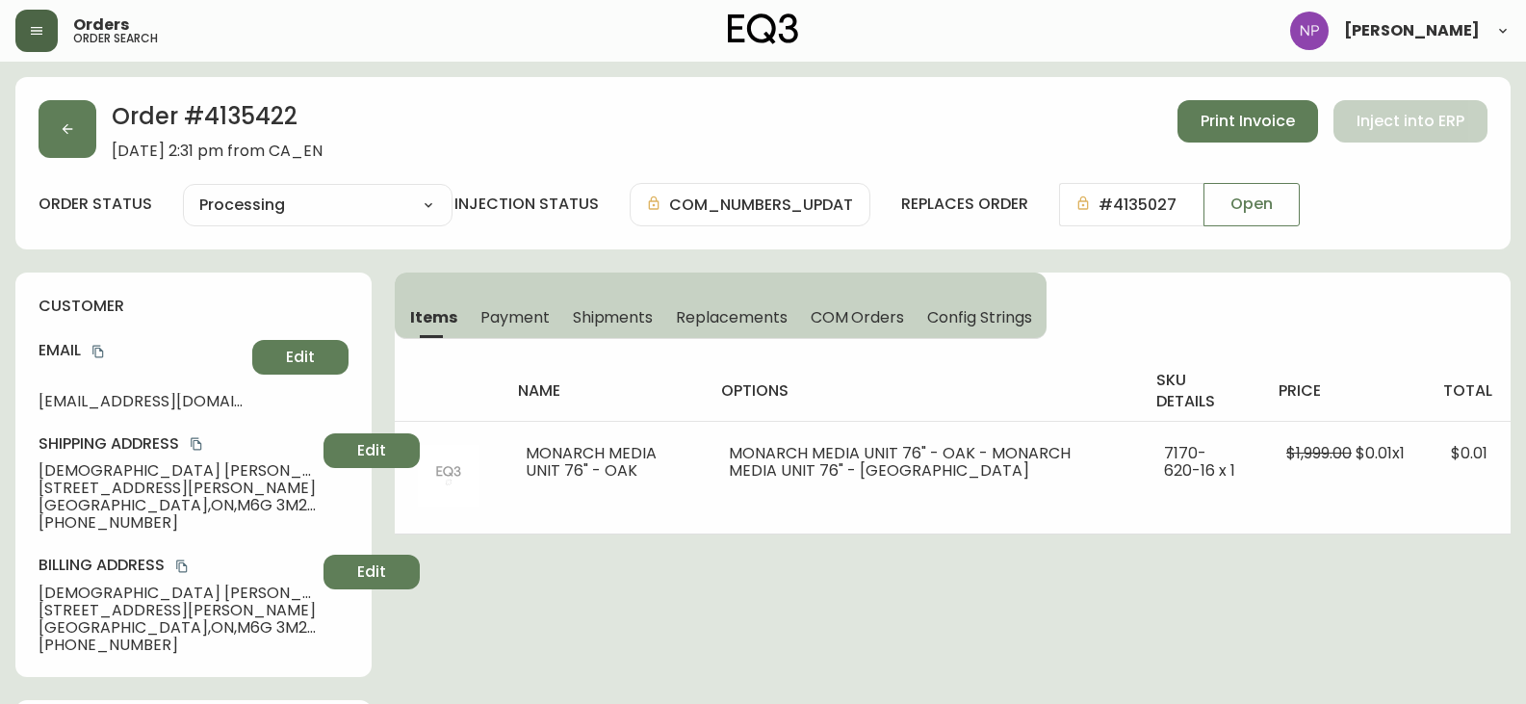
click at [598, 311] on span "Shipments" at bounding box center [613, 317] width 81 height 20
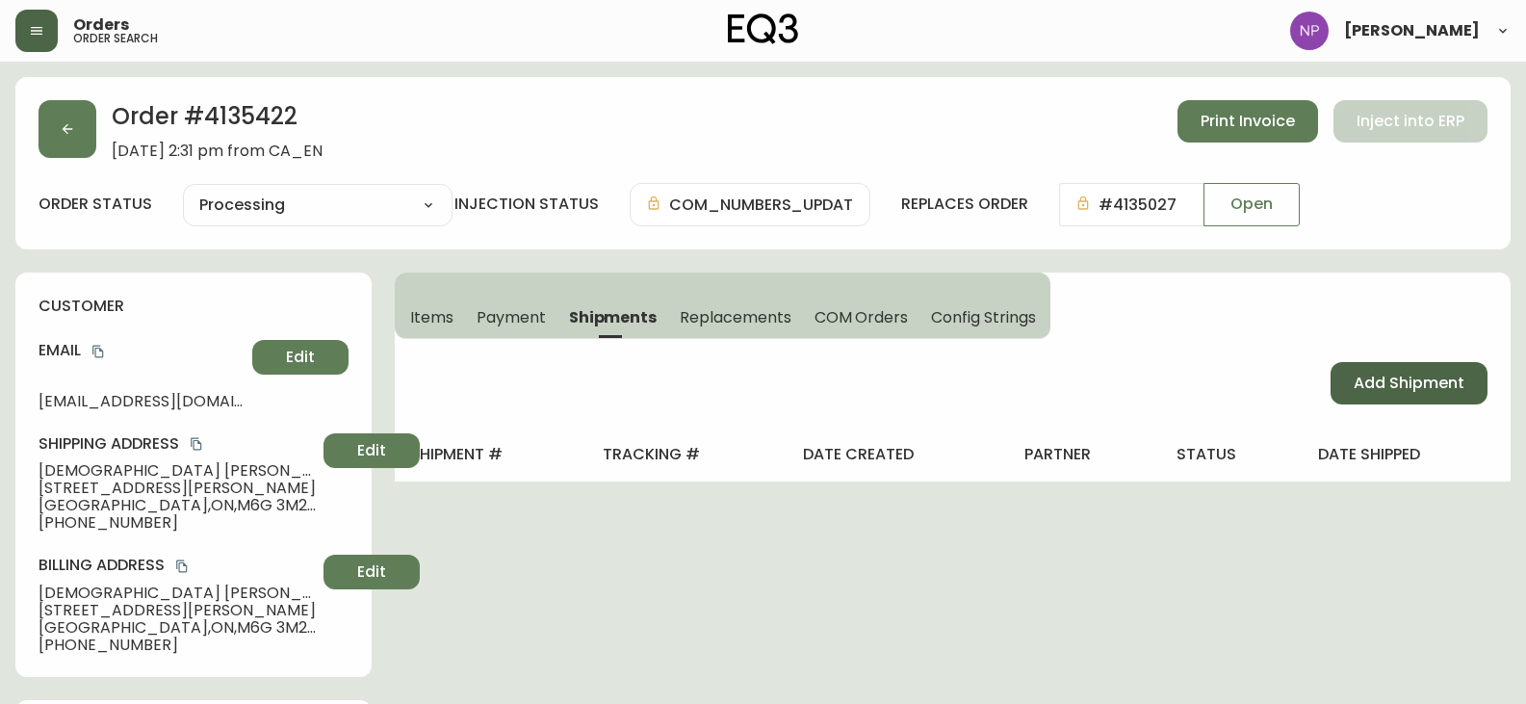
click at [1364, 398] on button "Add Shipment" at bounding box center [1409, 383] width 157 height 42
select select "PENDING"
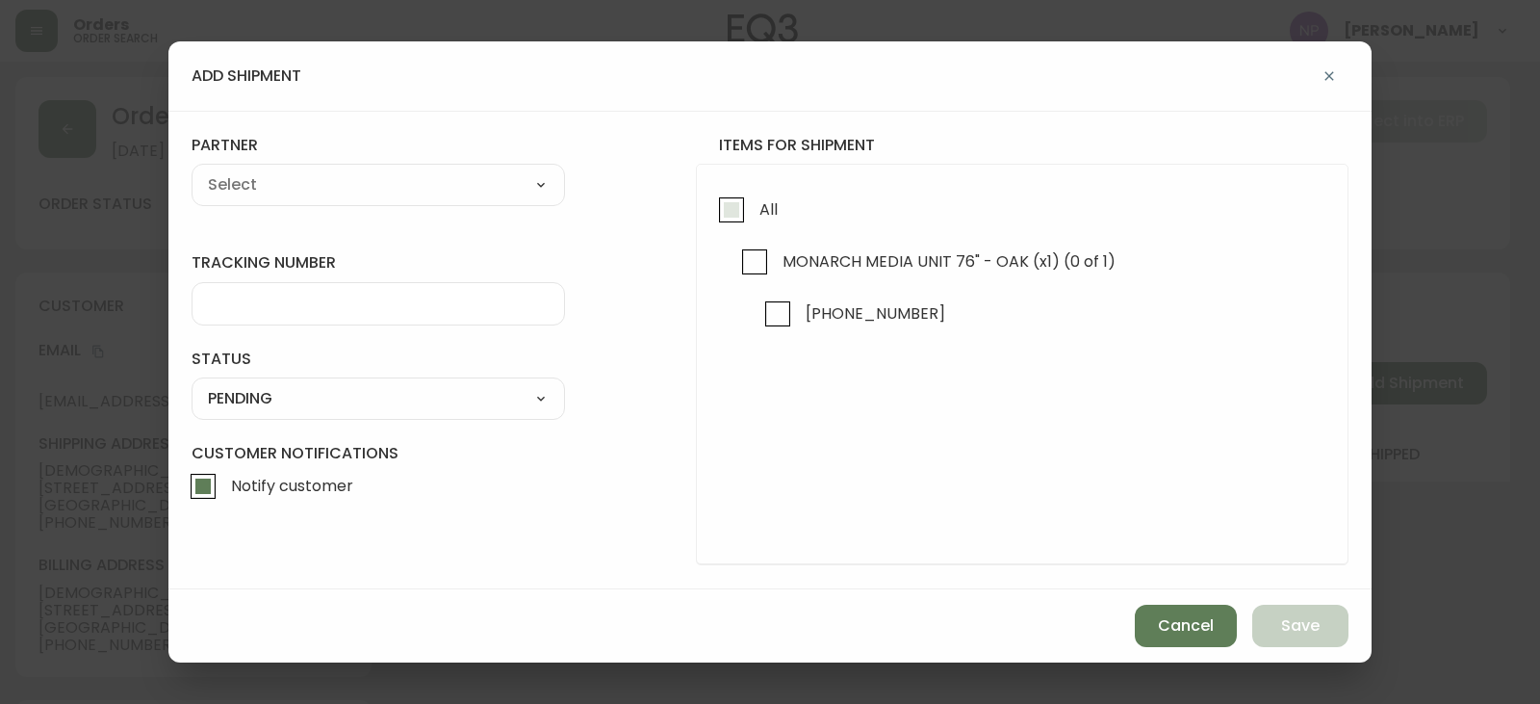
click at [749, 214] on input "All" at bounding box center [732, 210] width 44 height 44
checkbox input "true"
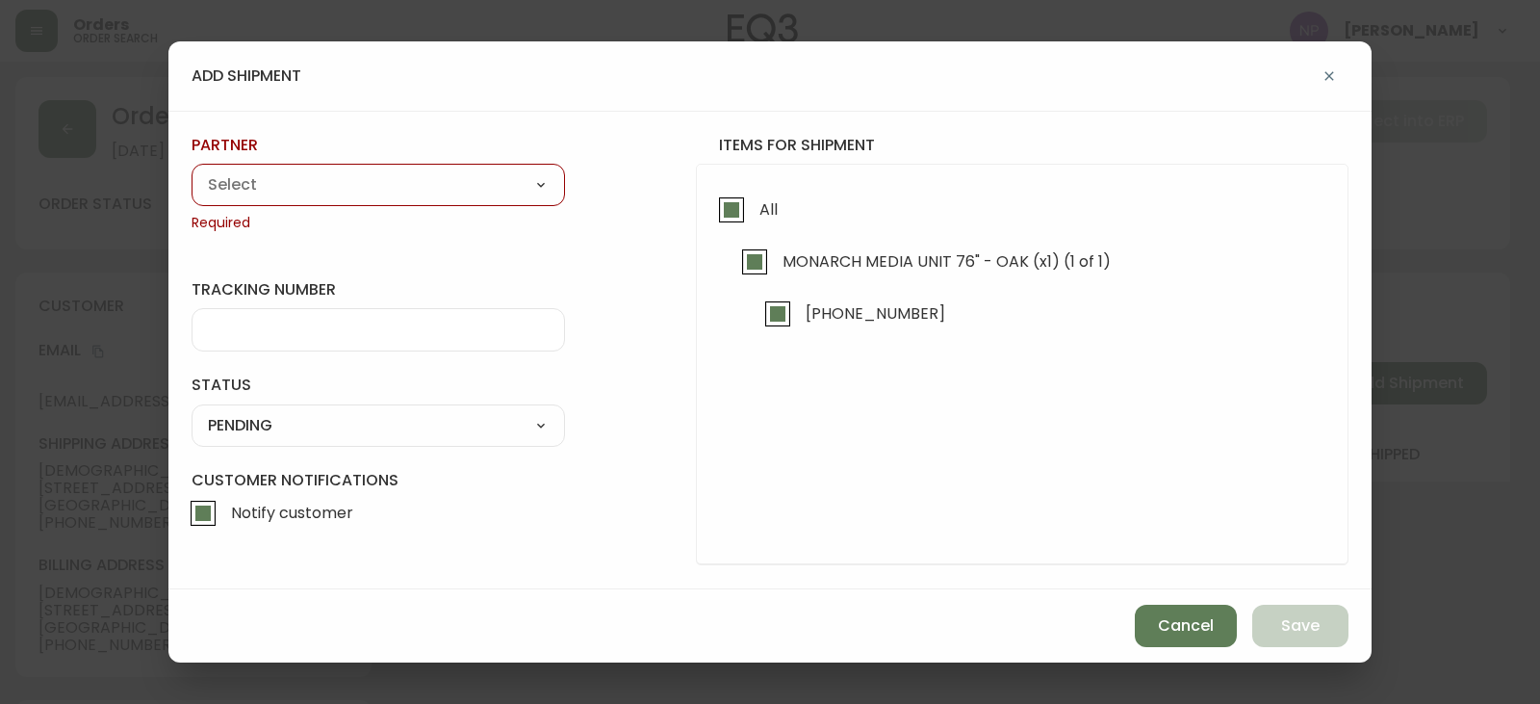
click at [439, 170] on select "A Move to Remember LLC ABF Freight Alero C.H. Robinson Canada Post Canpar Expre…" at bounding box center [379, 184] width 374 height 29
select select "cke1dpc0yc9gj0134t8k3ng1a"
click at [192, 170] on select "A Move to Remember LLC ABF Freight Alero C.H. Robinson Canada Post Canpar Expre…" at bounding box center [379, 184] width 374 height 29
type input "RXO"
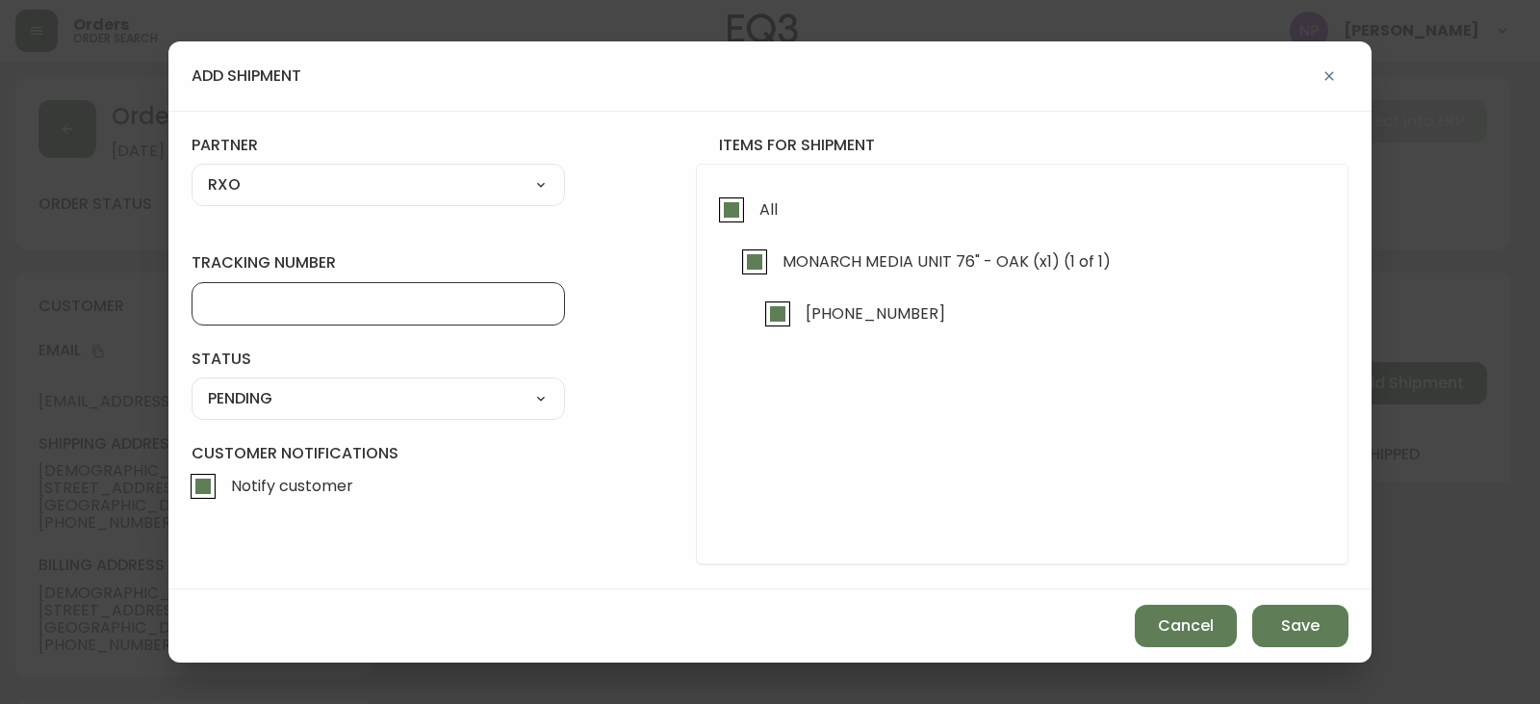
click at [284, 306] on input "tracking number" at bounding box center [378, 304] width 341 height 18
type input "4135422"
click at [354, 395] on select "SHIPPED PENDING CANCELLED" at bounding box center [379, 398] width 374 height 29
click at [192, 384] on select "SHIPPED PENDING CANCELLED" at bounding box center [379, 398] width 374 height 29
select select "PENDING"
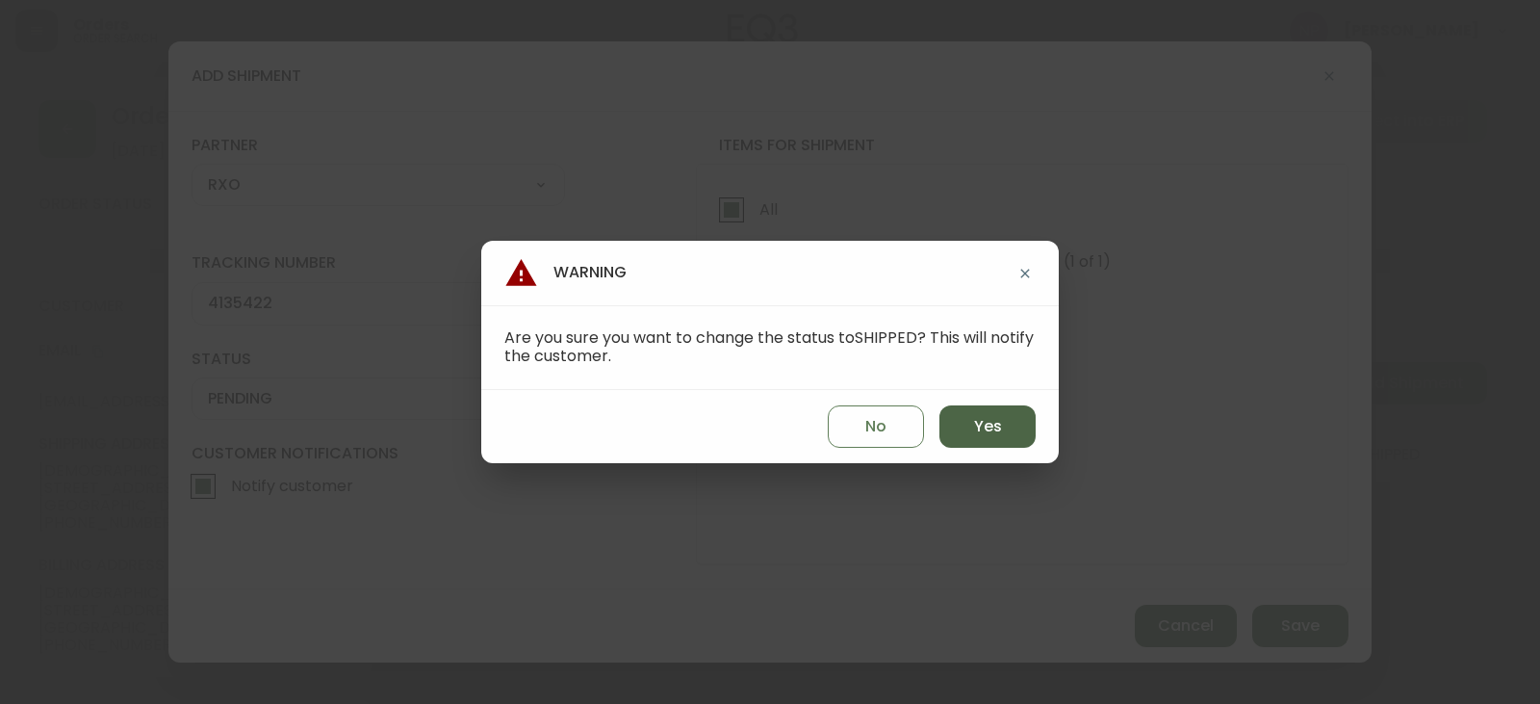
click at [1026, 420] on button "Yes" at bounding box center [988, 426] width 96 height 42
type input "SHIPPED"
select select "SHIPPED"
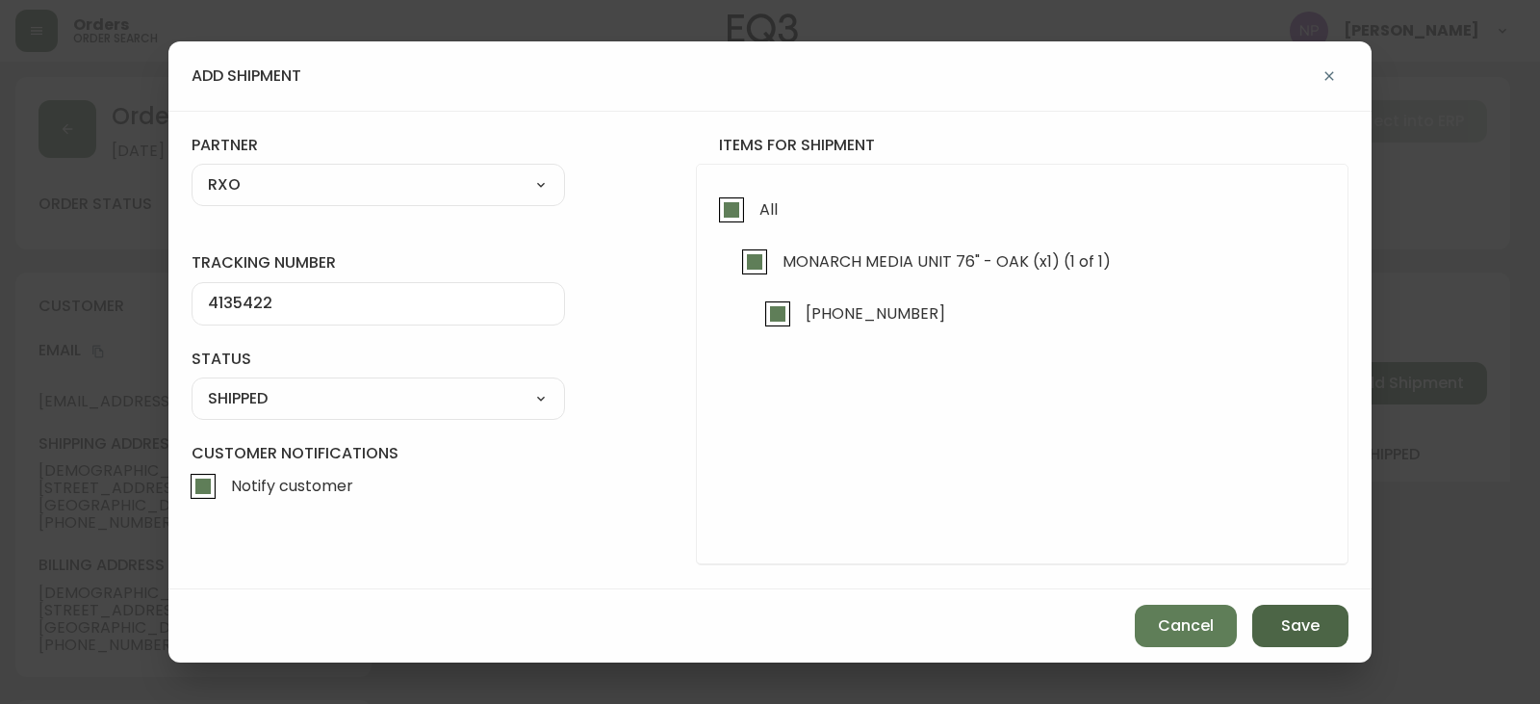
click at [1312, 621] on span "Save" at bounding box center [1300, 625] width 39 height 21
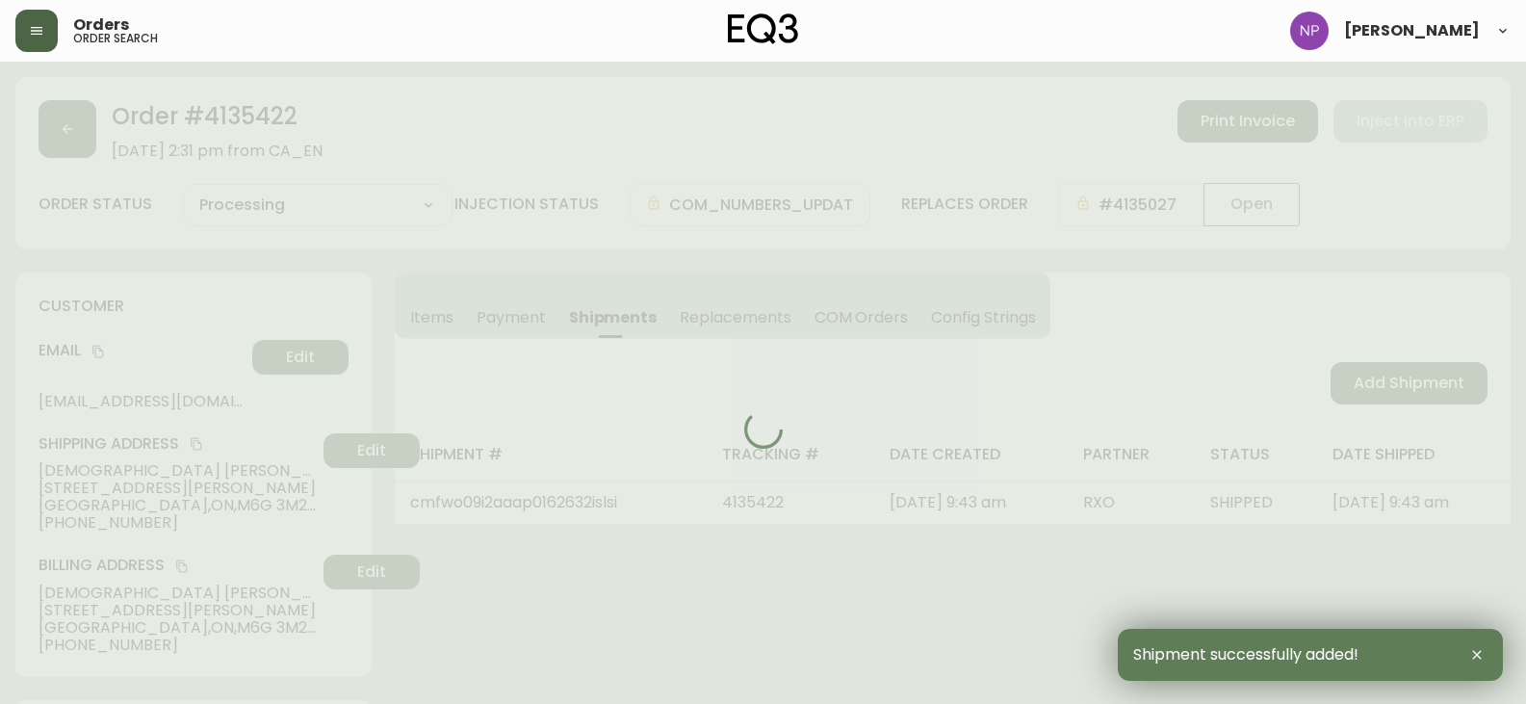
type input "Fully Shipped"
select select "FULLY_SHIPPED"
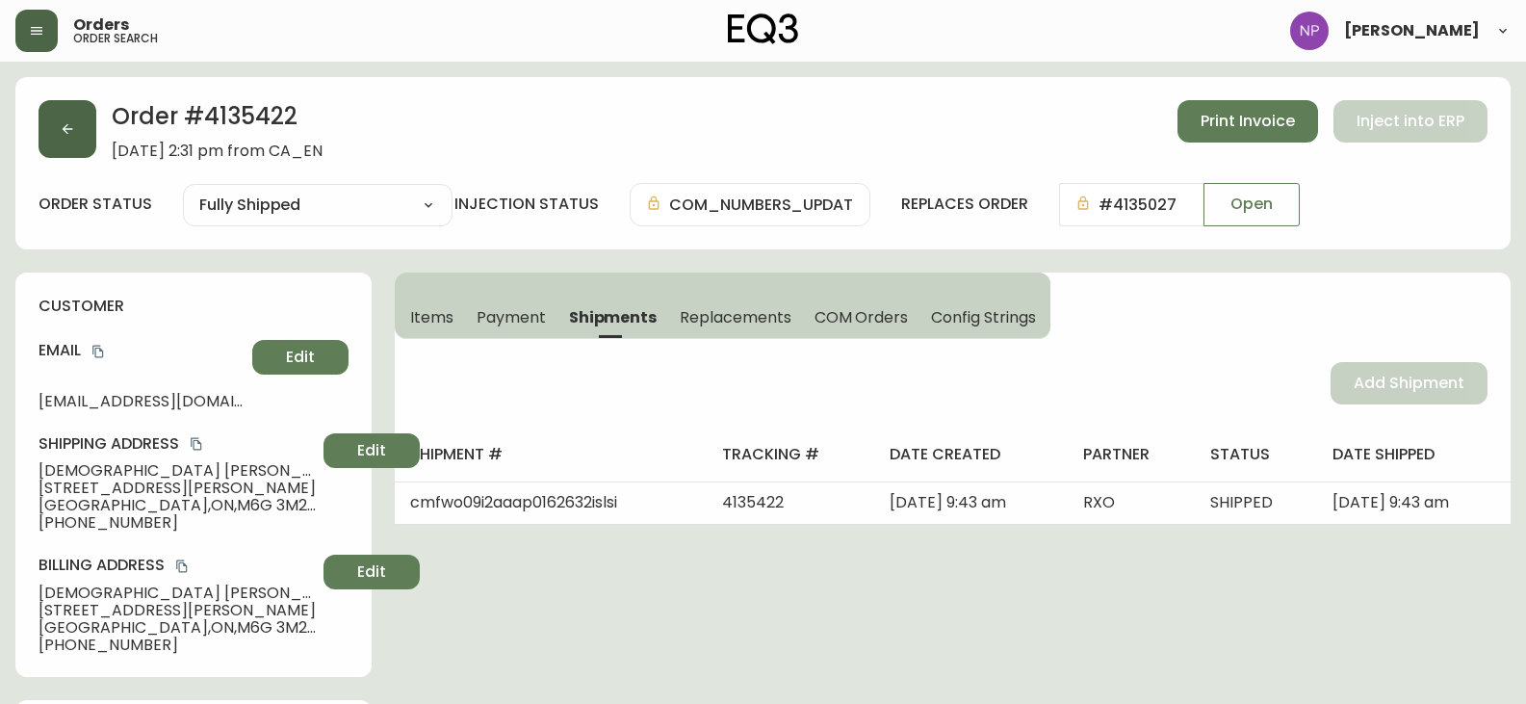
click at [79, 143] on button "button" at bounding box center [68, 129] width 58 height 58
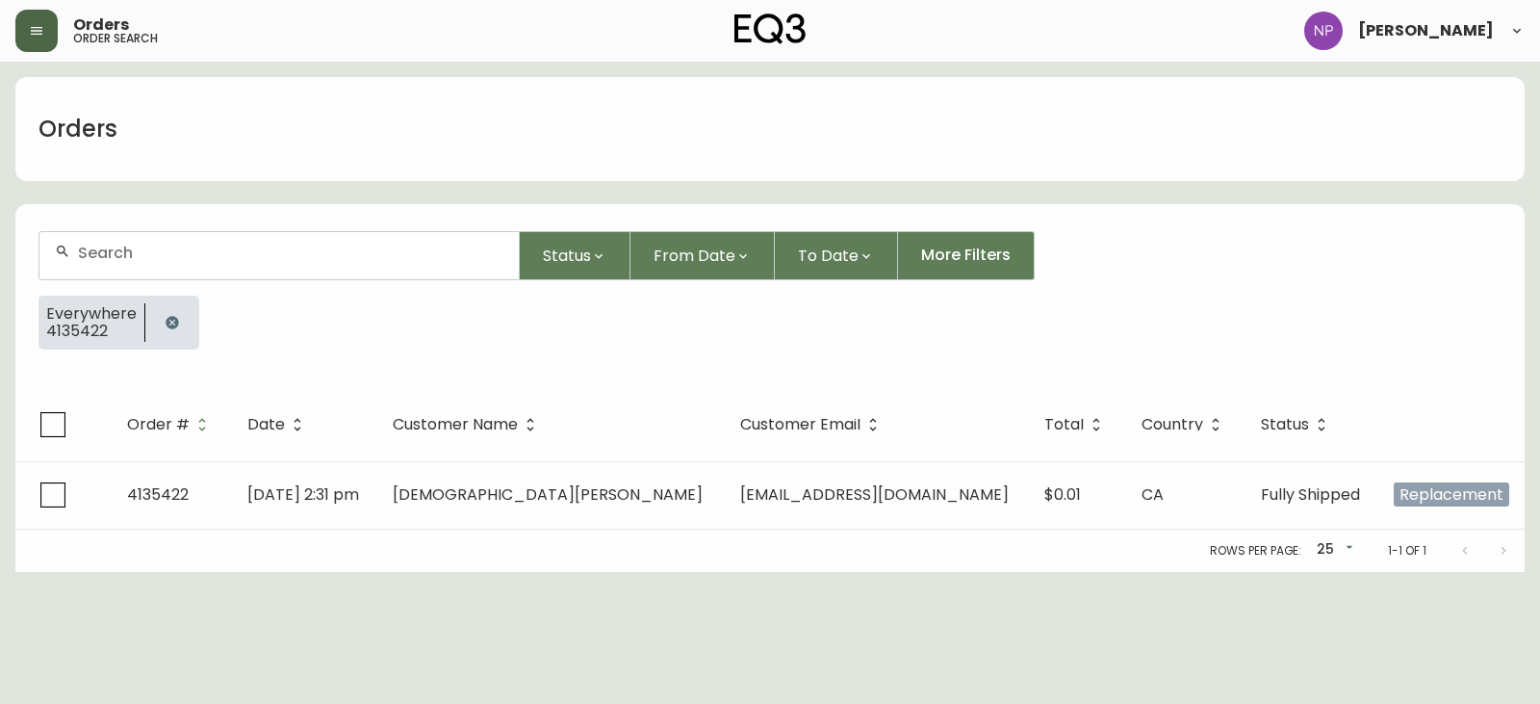
click at [174, 245] on input "text" at bounding box center [291, 253] width 426 height 18
type input "4135330"
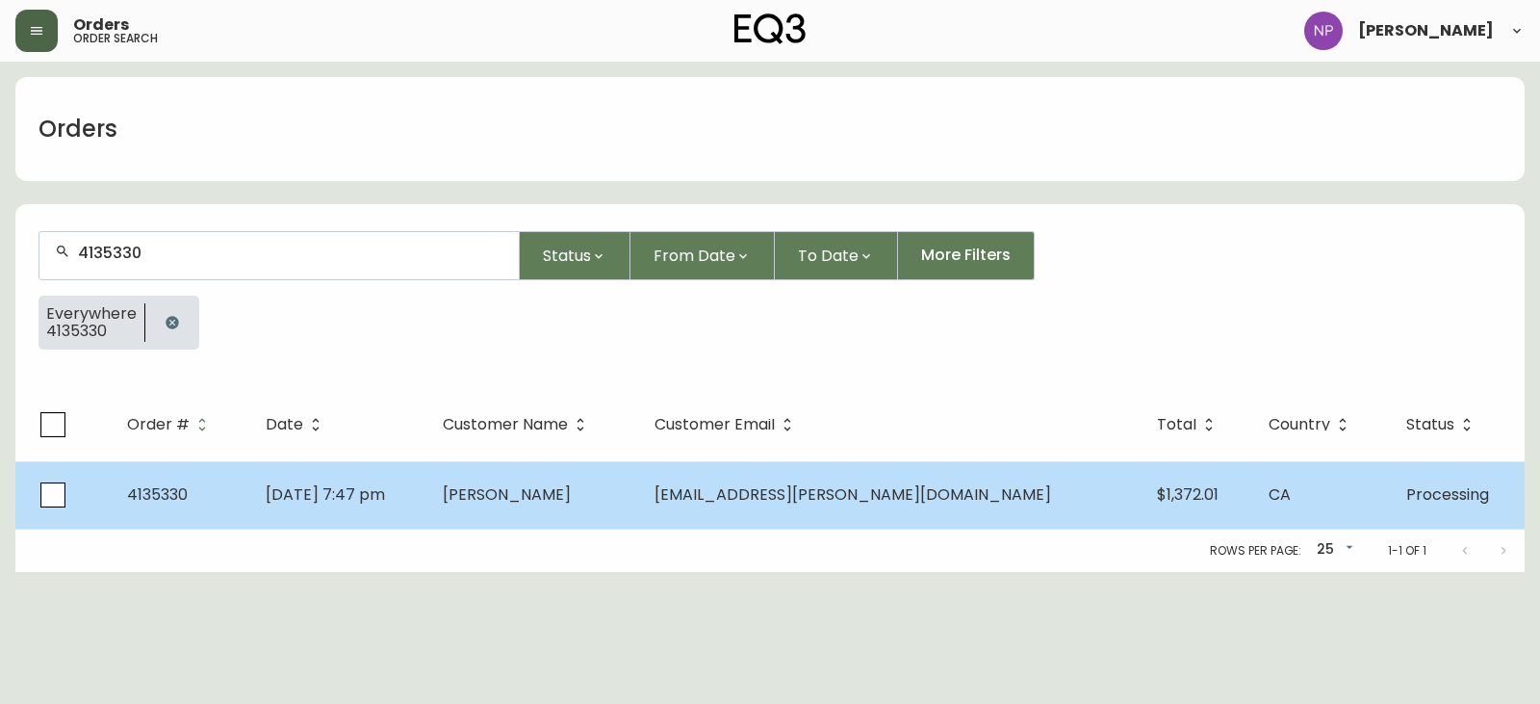
click at [381, 497] on span "Sep 13 2025, 7:47 pm" at bounding box center [325, 494] width 119 height 22
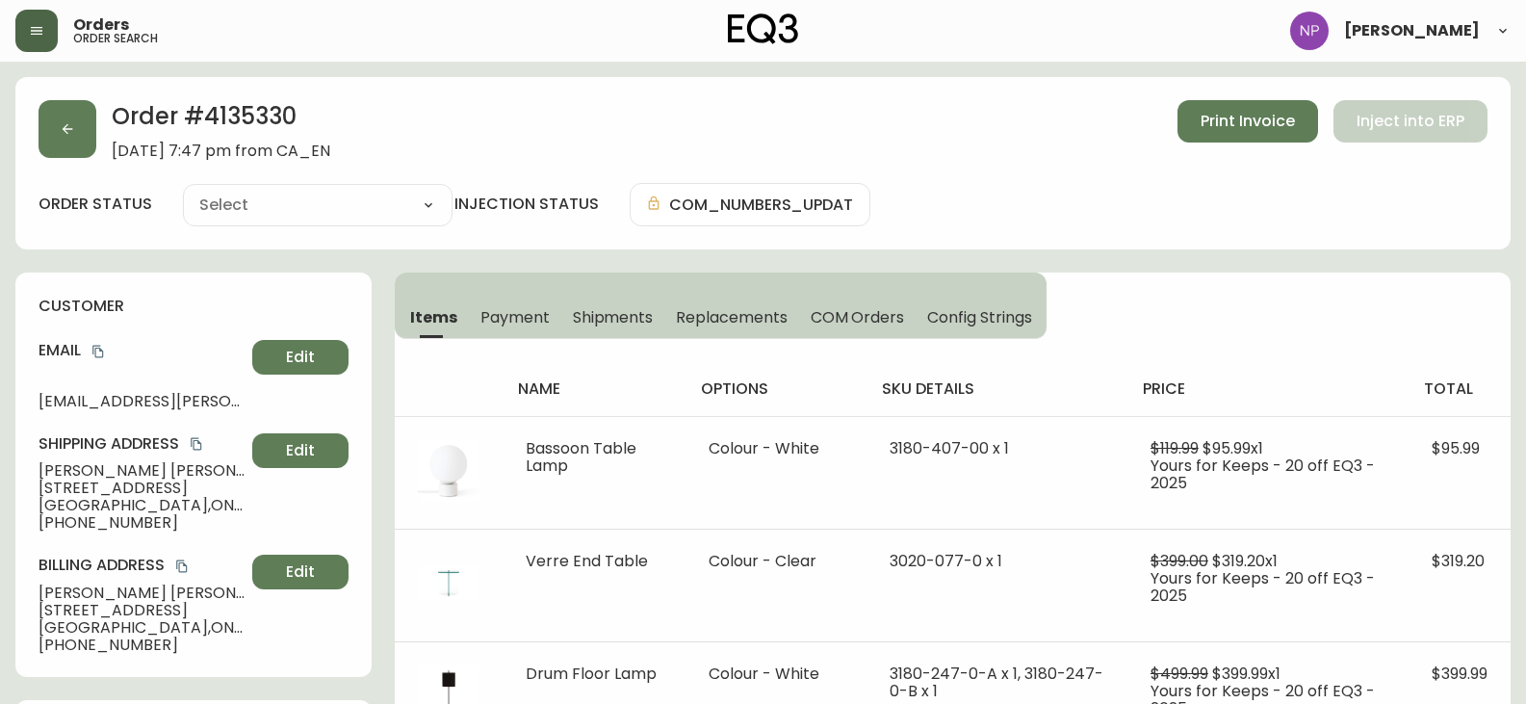
type input "Processing"
select select "PROCESSING"
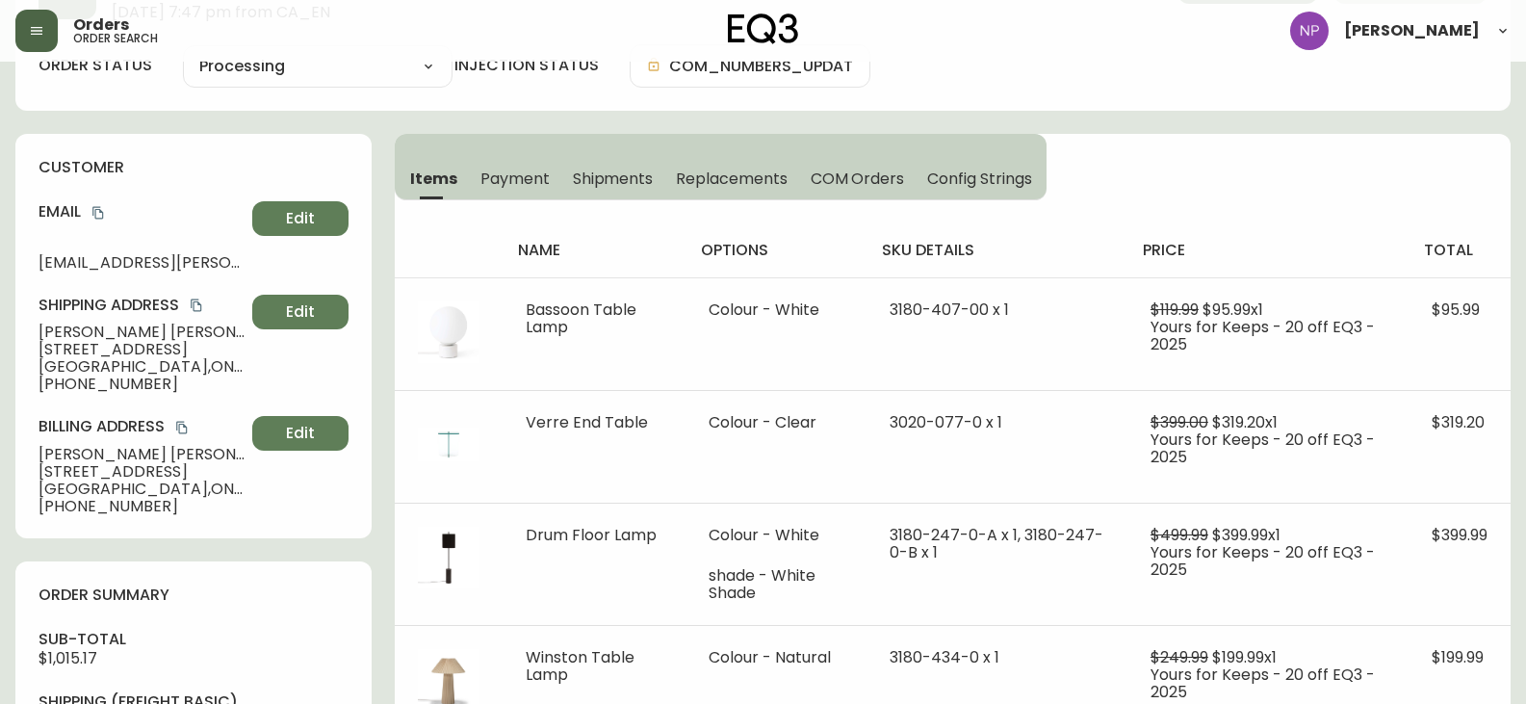
scroll to position [96, 0]
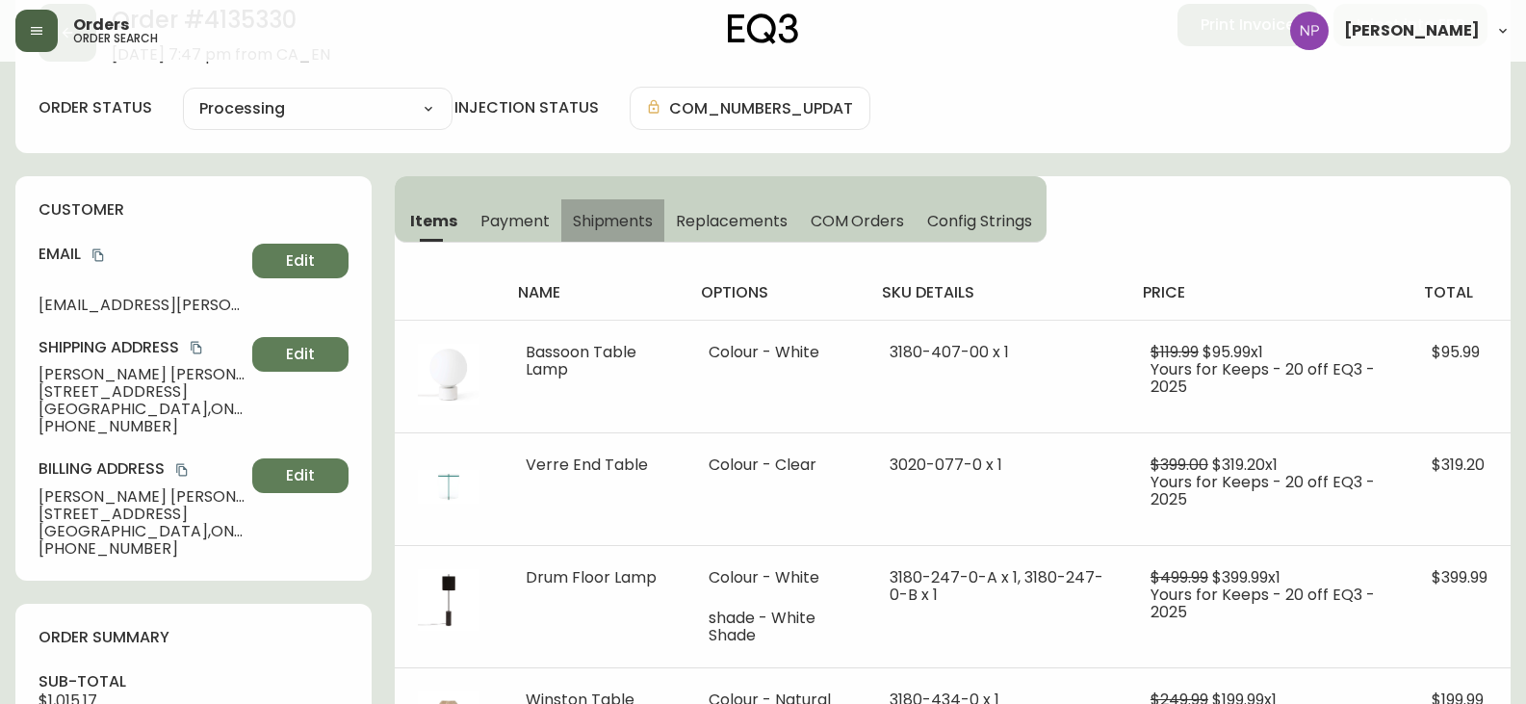
click at [591, 226] on span "Shipments" at bounding box center [613, 221] width 81 height 20
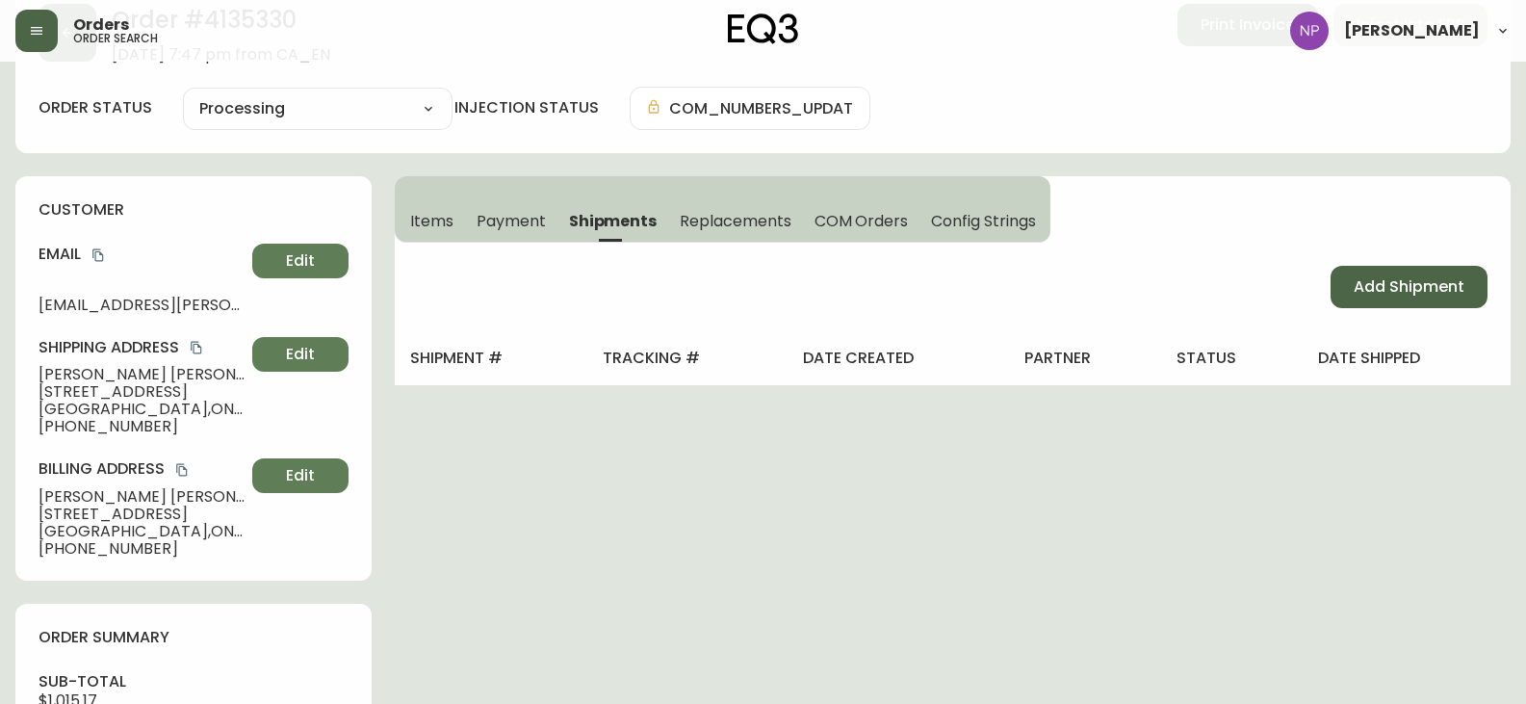
click at [1423, 276] on span "Add Shipment" at bounding box center [1409, 286] width 111 height 21
select select "PENDING"
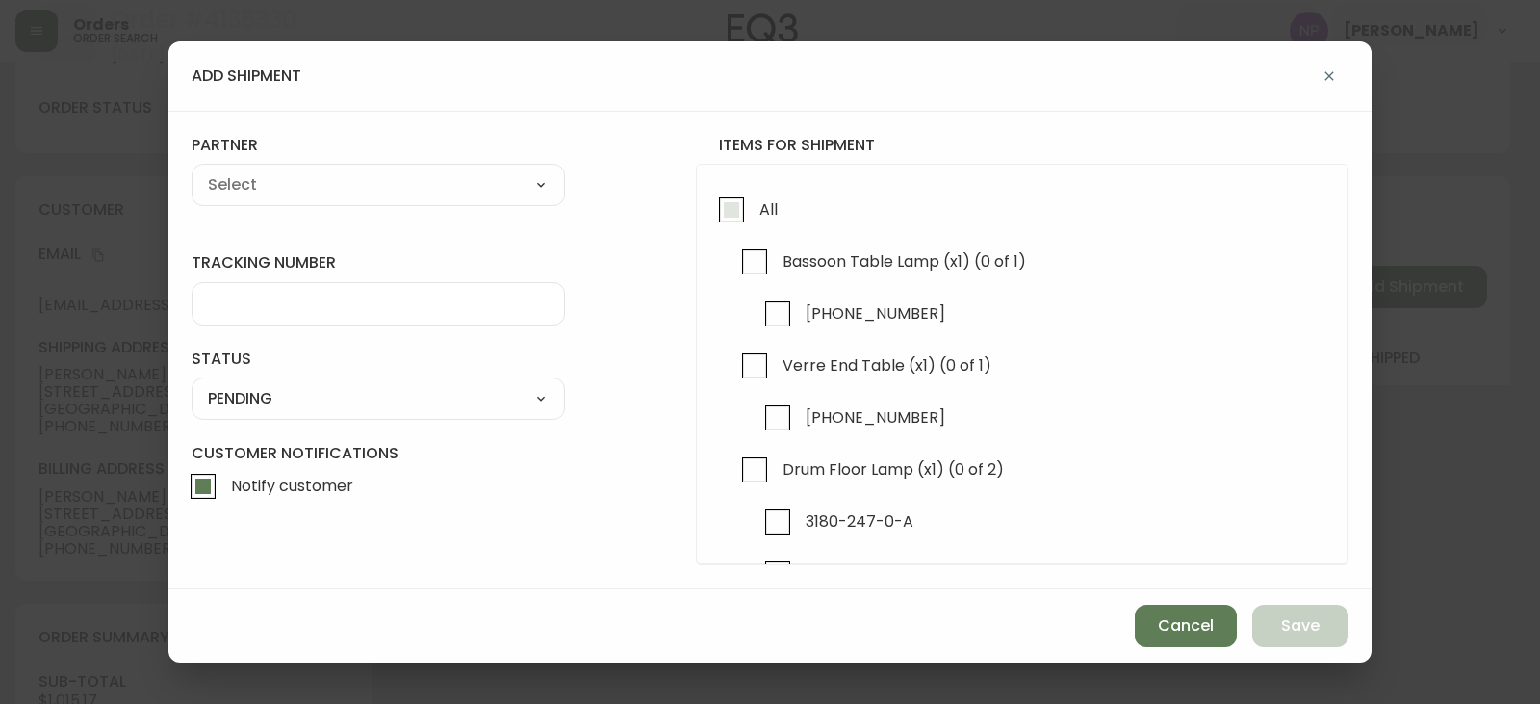
click at [727, 207] on input "All" at bounding box center [732, 210] width 44 height 44
checkbox input "true"
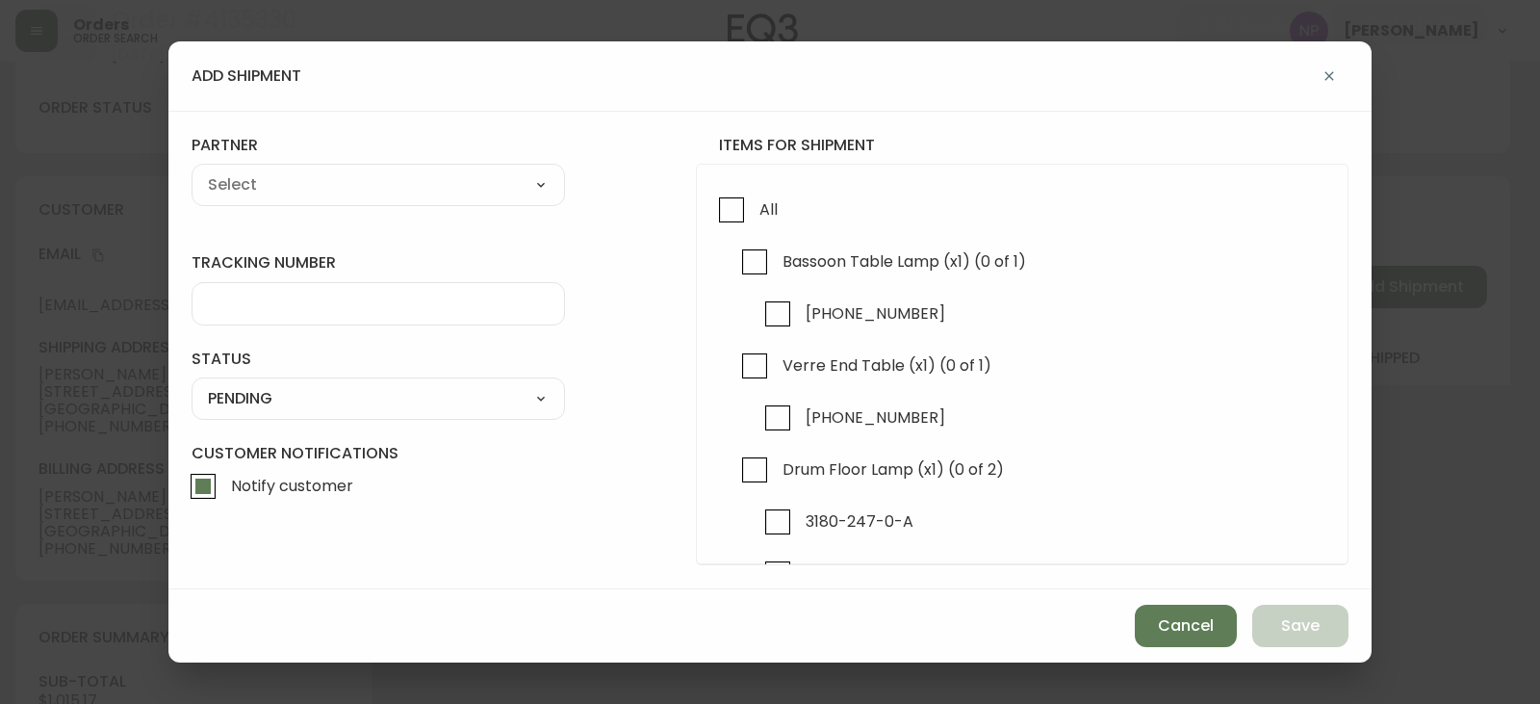
checkbox input "true"
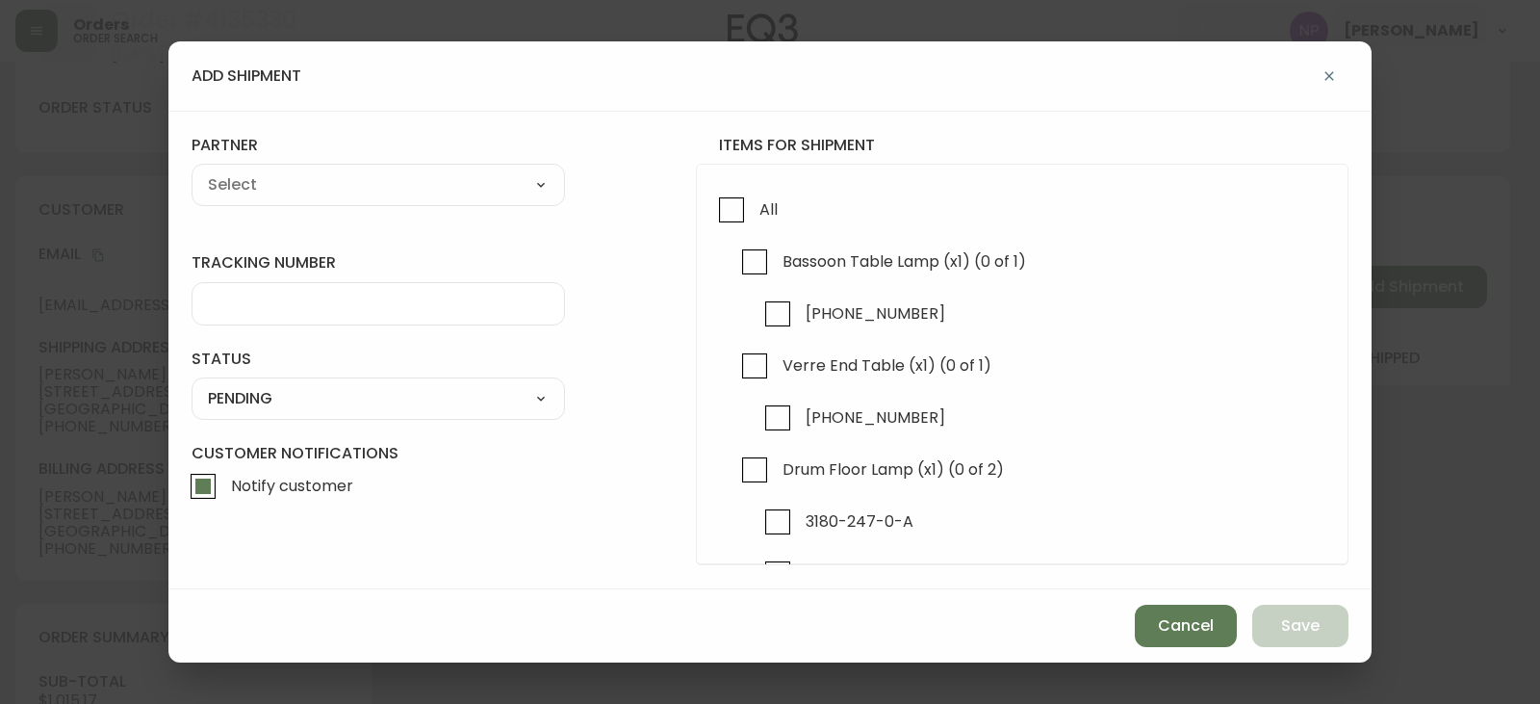
checkbox input "true"
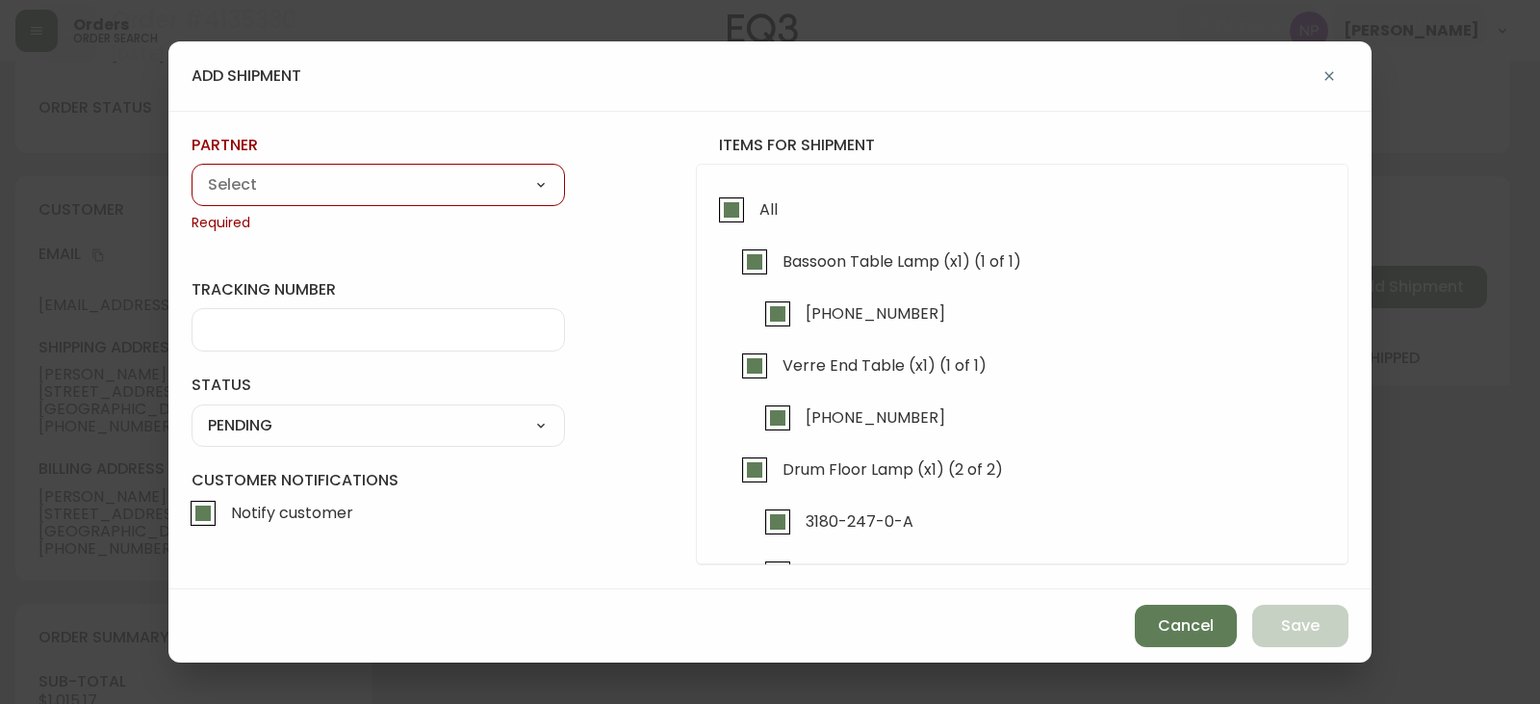
click at [489, 194] on select "A Move to Remember LLC ABF Freight Alero C.H. Robinson Canada Post Canpar Expre…" at bounding box center [379, 184] width 374 height 29
select select "cke1dpc0yc9gj0134t8k3ng1a"
click at [192, 170] on select "A Move to Remember LLC ABF Freight Alero C.H. Robinson Canada Post Canpar Expre…" at bounding box center [379, 184] width 374 height 29
type input "RXO"
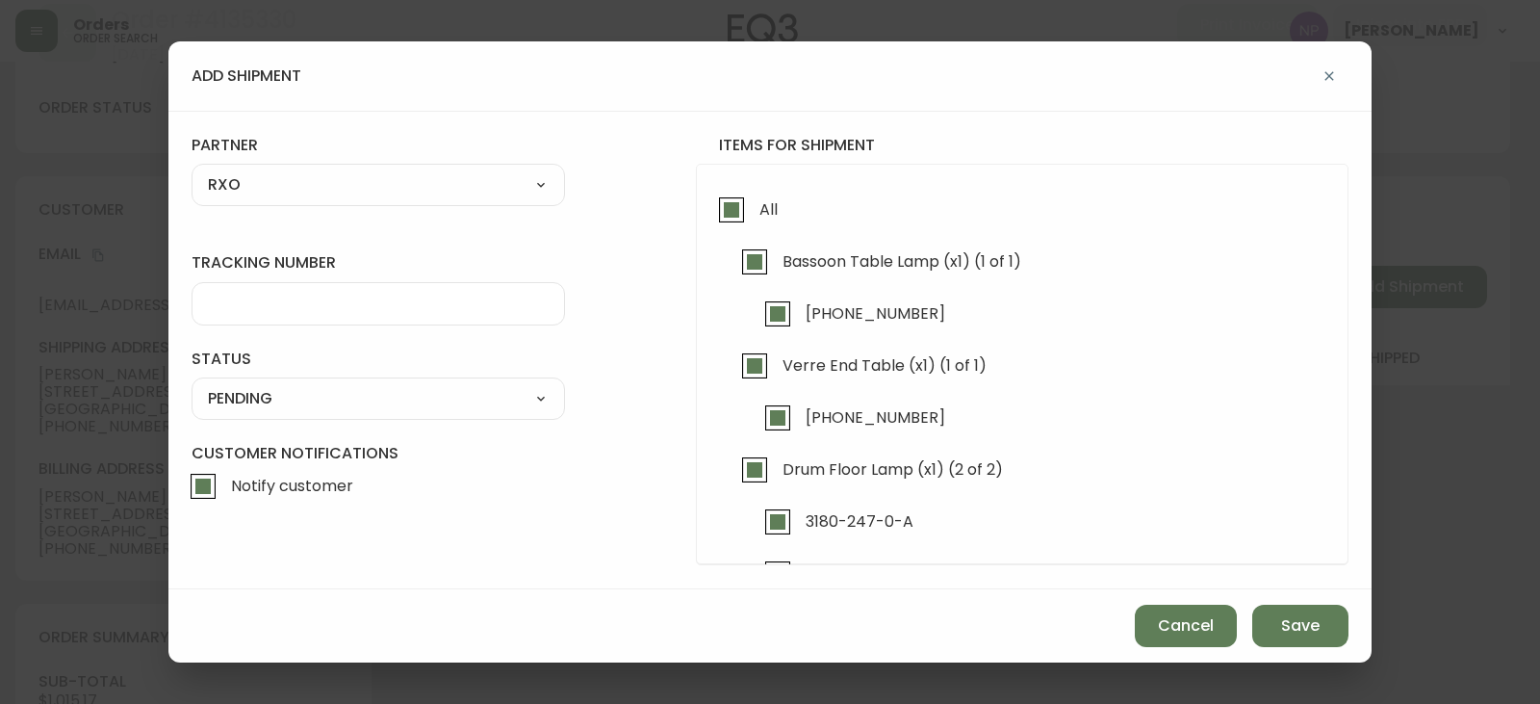
click at [246, 313] on div at bounding box center [379, 303] width 374 height 43
type input "4135330"
click at [544, 381] on div "SHIPPED PENDING CANCELLED" at bounding box center [379, 398] width 374 height 42
click at [519, 412] on select "SHIPPED PENDING CANCELLED" at bounding box center [379, 398] width 374 height 29
click at [192, 384] on select "SHIPPED PENDING CANCELLED" at bounding box center [379, 398] width 374 height 29
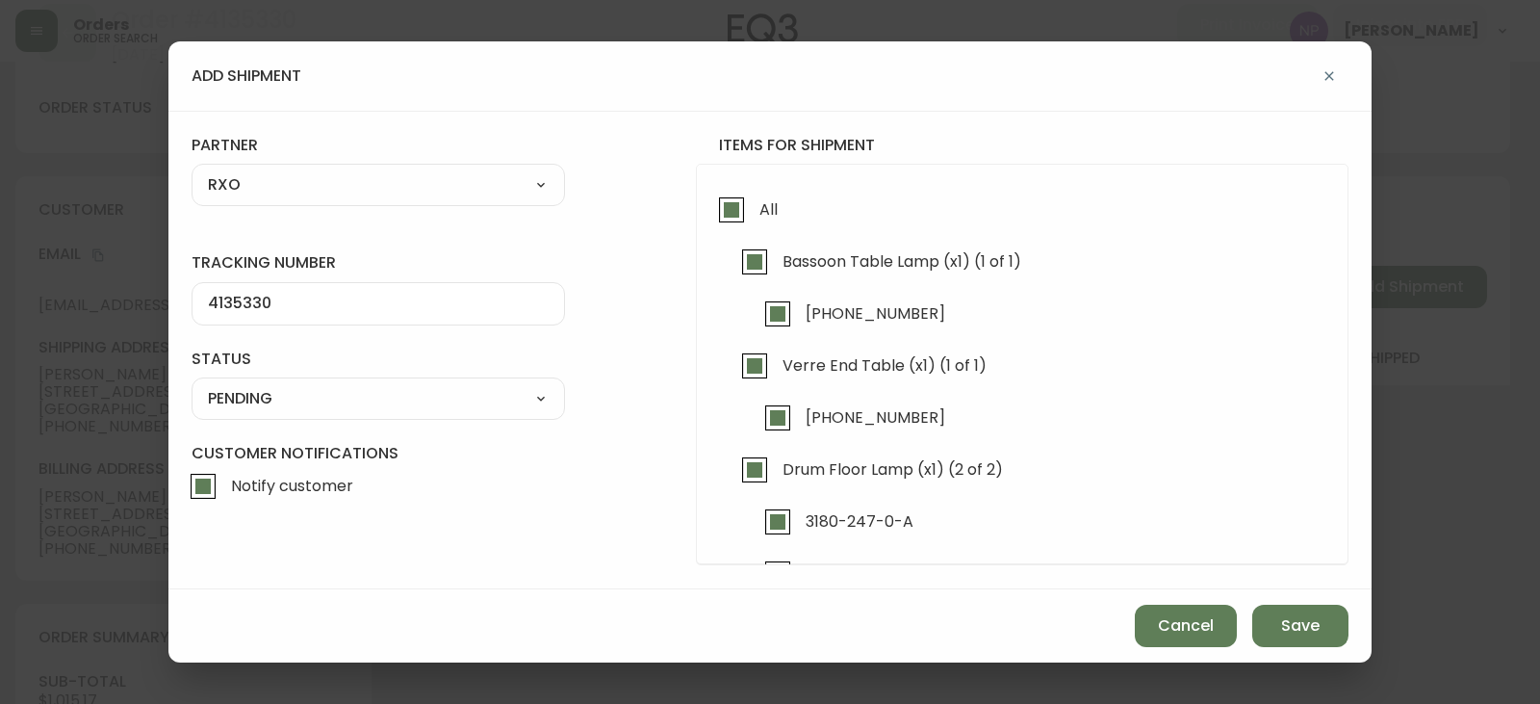
select select "PENDING"
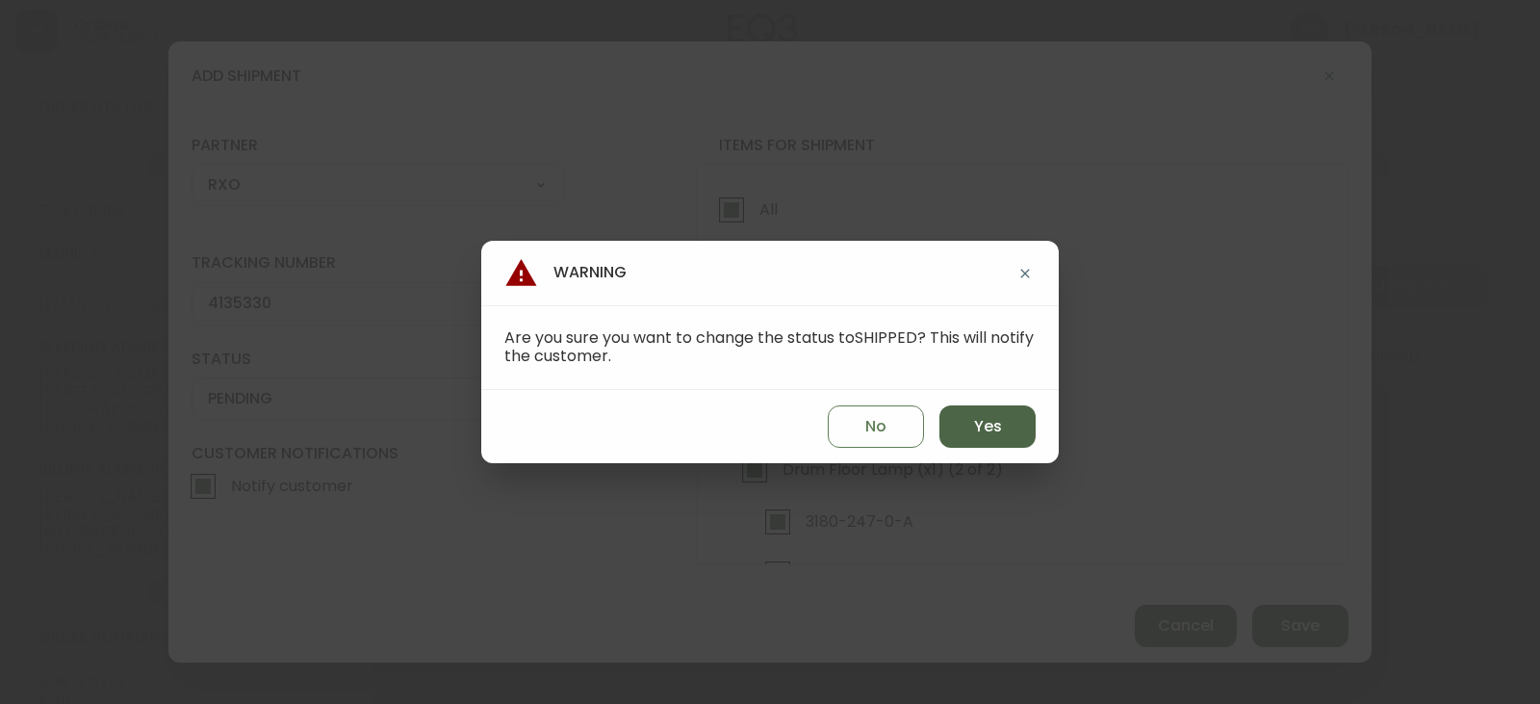
click at [953, 425] on button "Yes" at bounding box center [988, 426] width 96 height 42
type input "SHIPPED"
select select "SHIPPED"
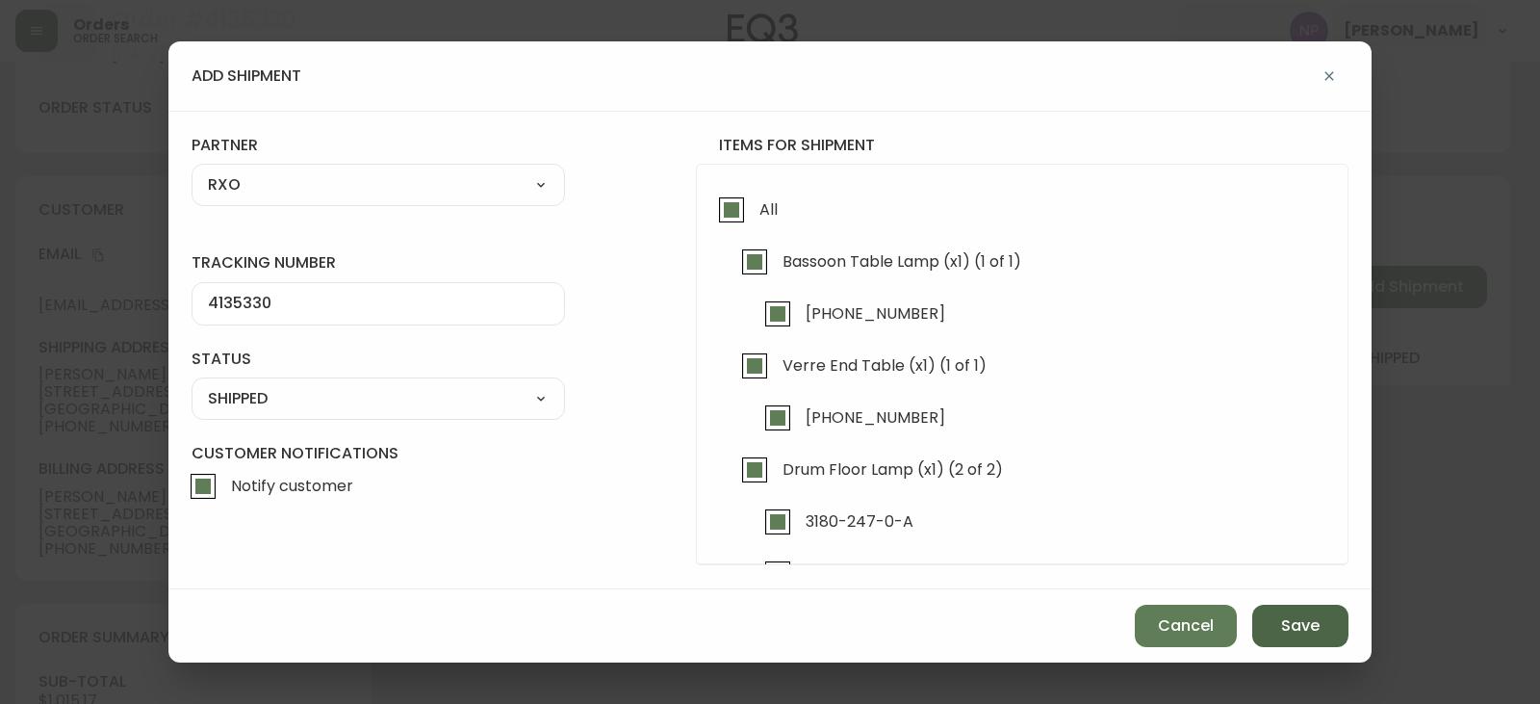
click at [1297, 629] on span "Save" at bounding box center [1300, 625] width 39 height 21
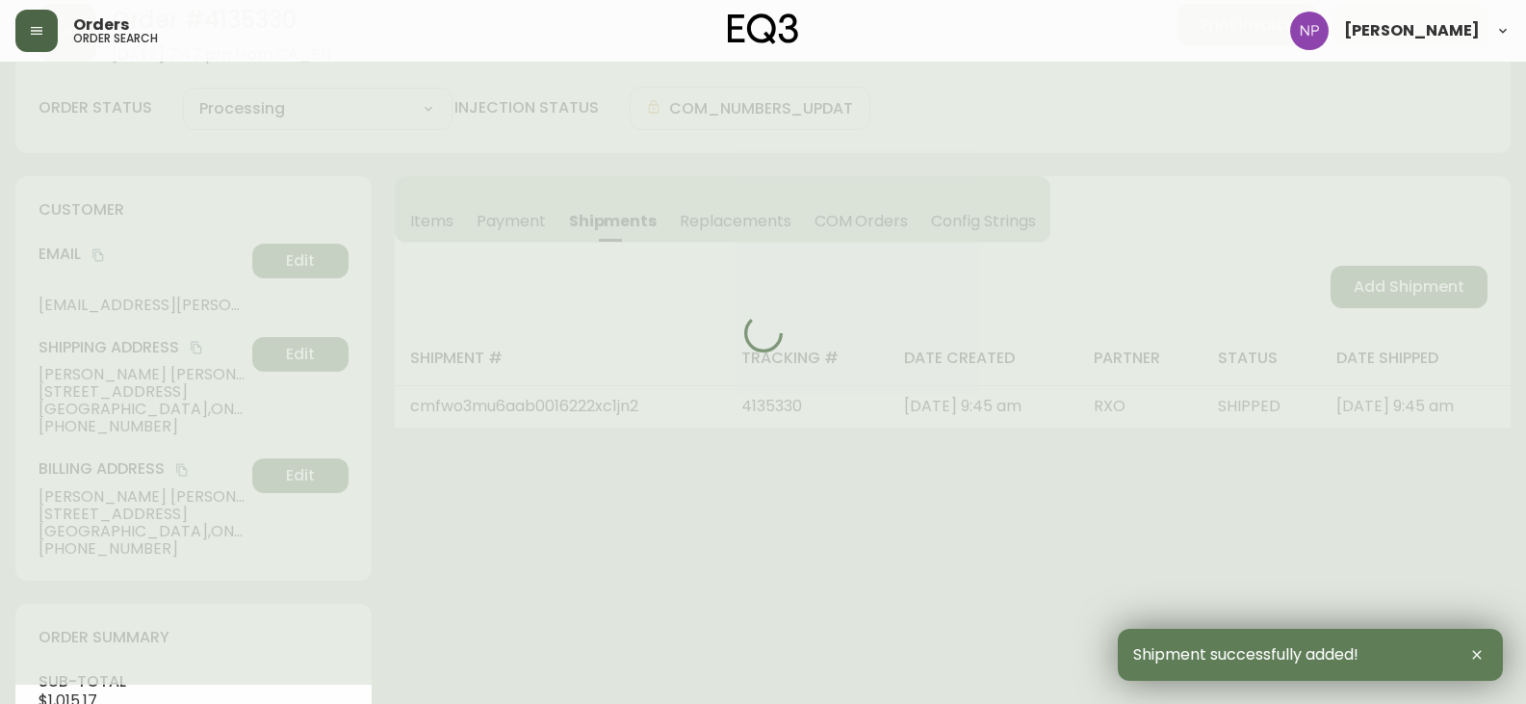
type input "Fully Shipped"
select select "FULLY_SHIPPED"
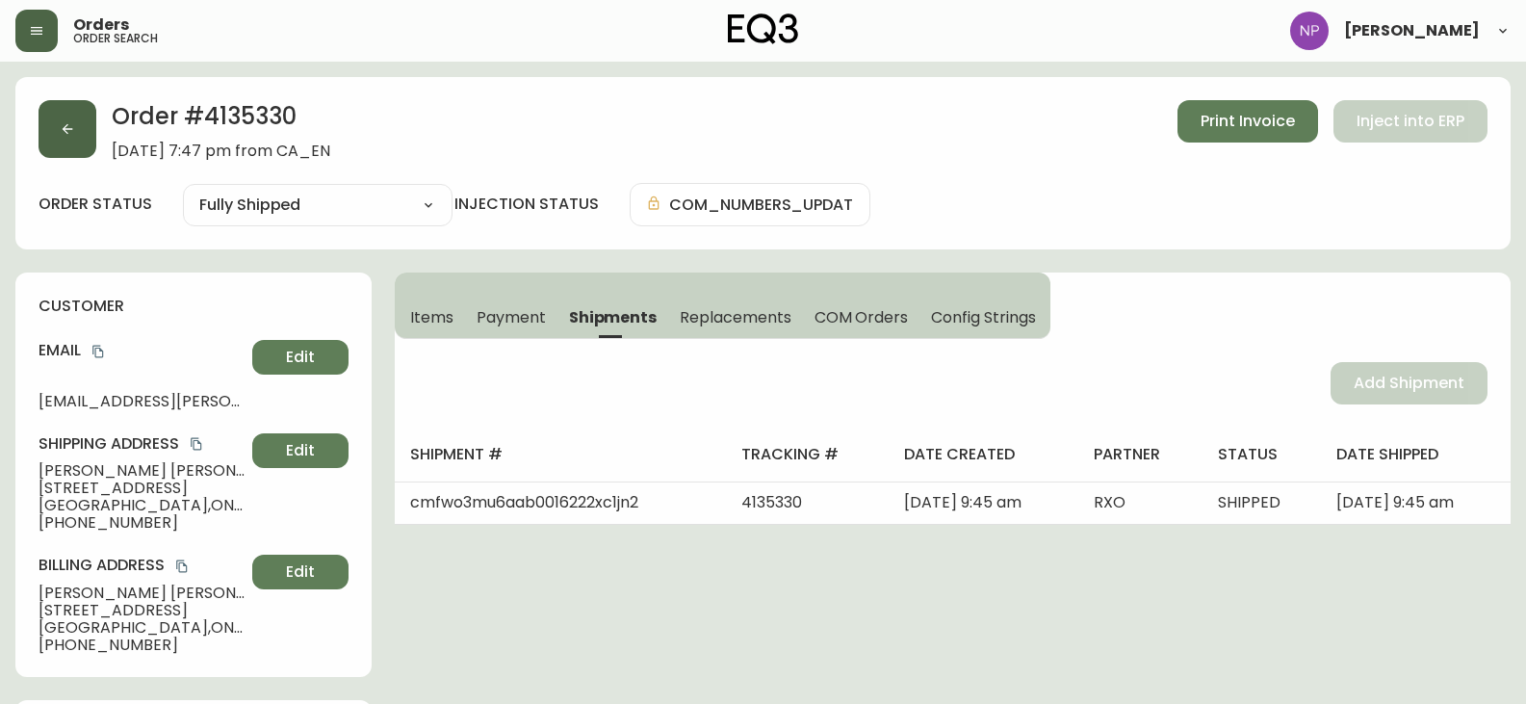
click at [57, 155] on button "button" at bounding box center [68, 129] width 58 height 58
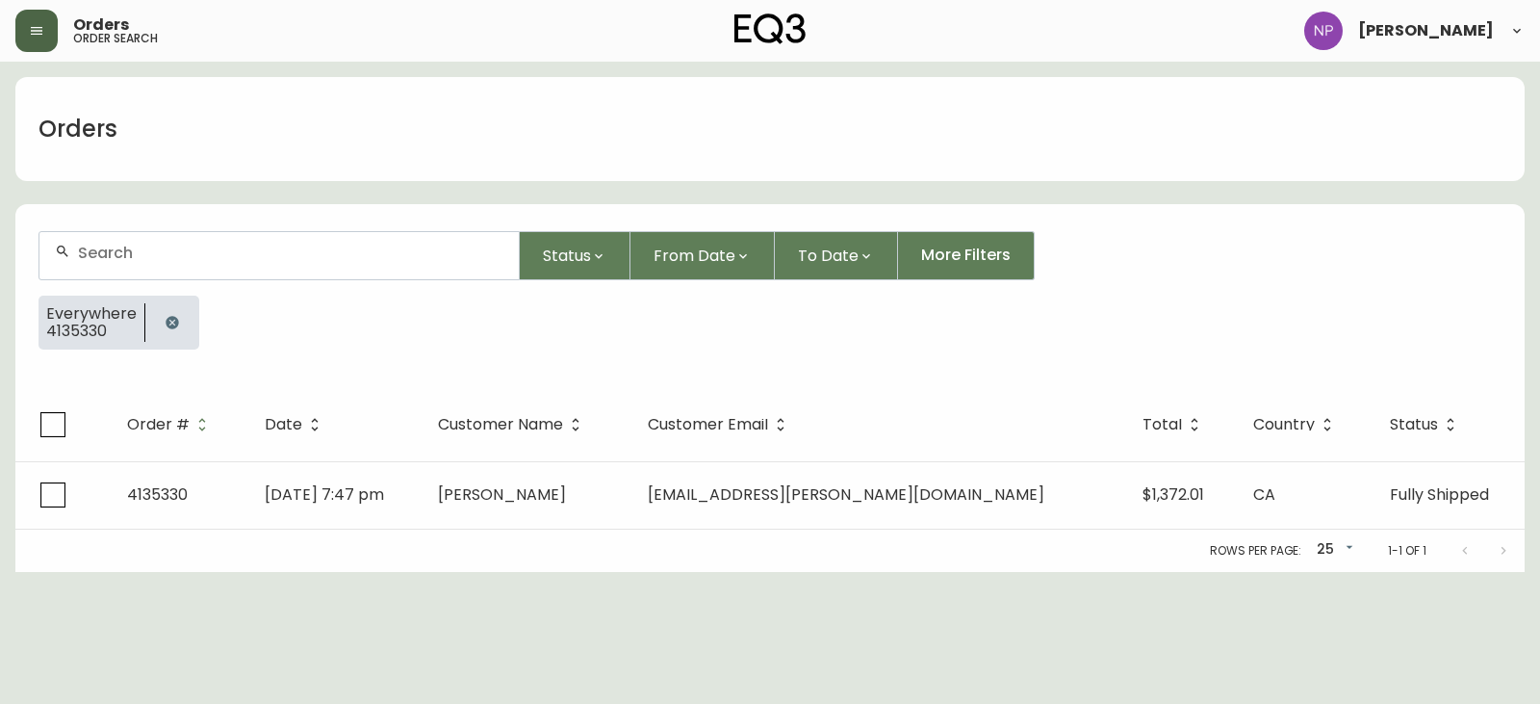
click at [117, 280] on form "Status From Date To Date More Filters Everywhere 4135330" at bounding box center [770, 298] width 1510 height 180
click at [124, 271] on div at bounding box center [278, 255] width 479 height 47
type input "4135246"
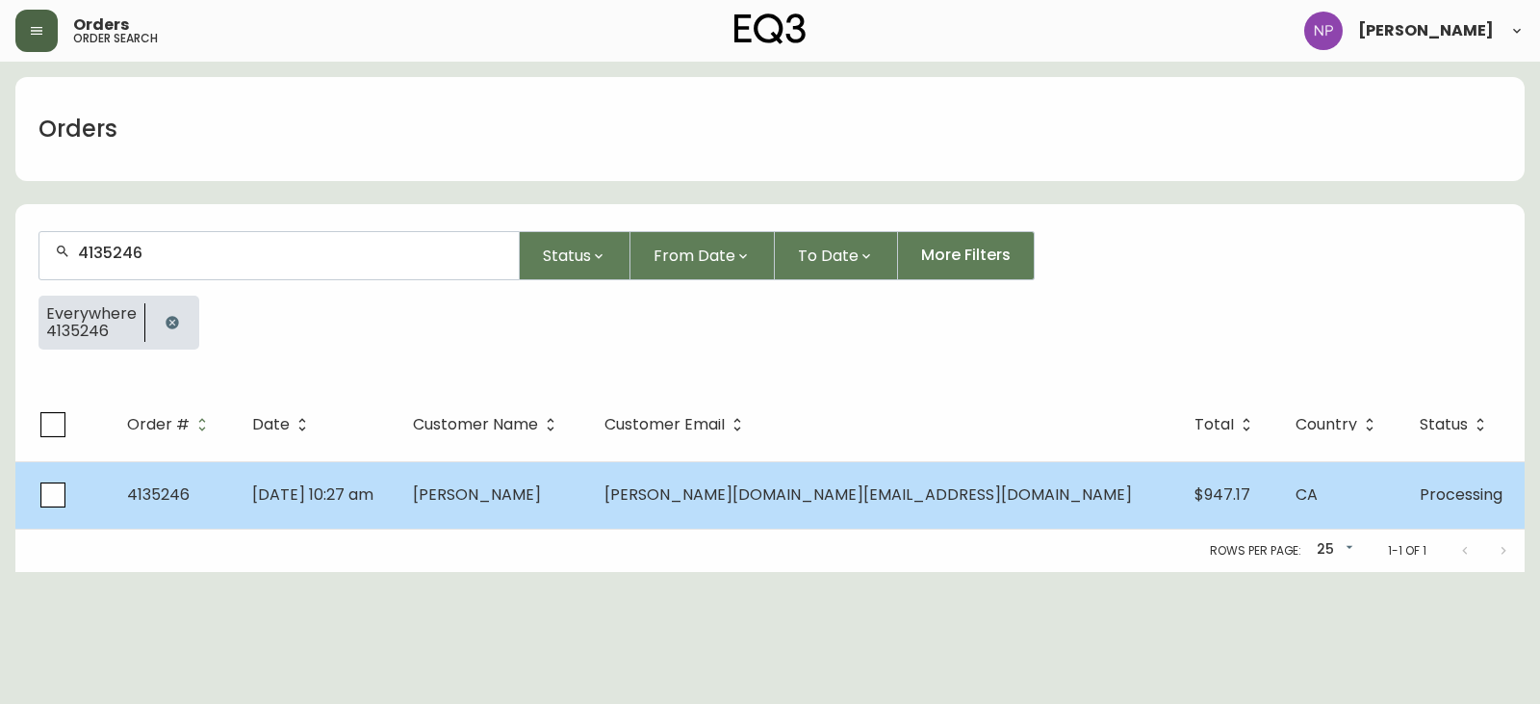
click at [340, 492] on span "Sep 10 2025, 10:27 am" at bounding box center [312, 494] width 121 height 22
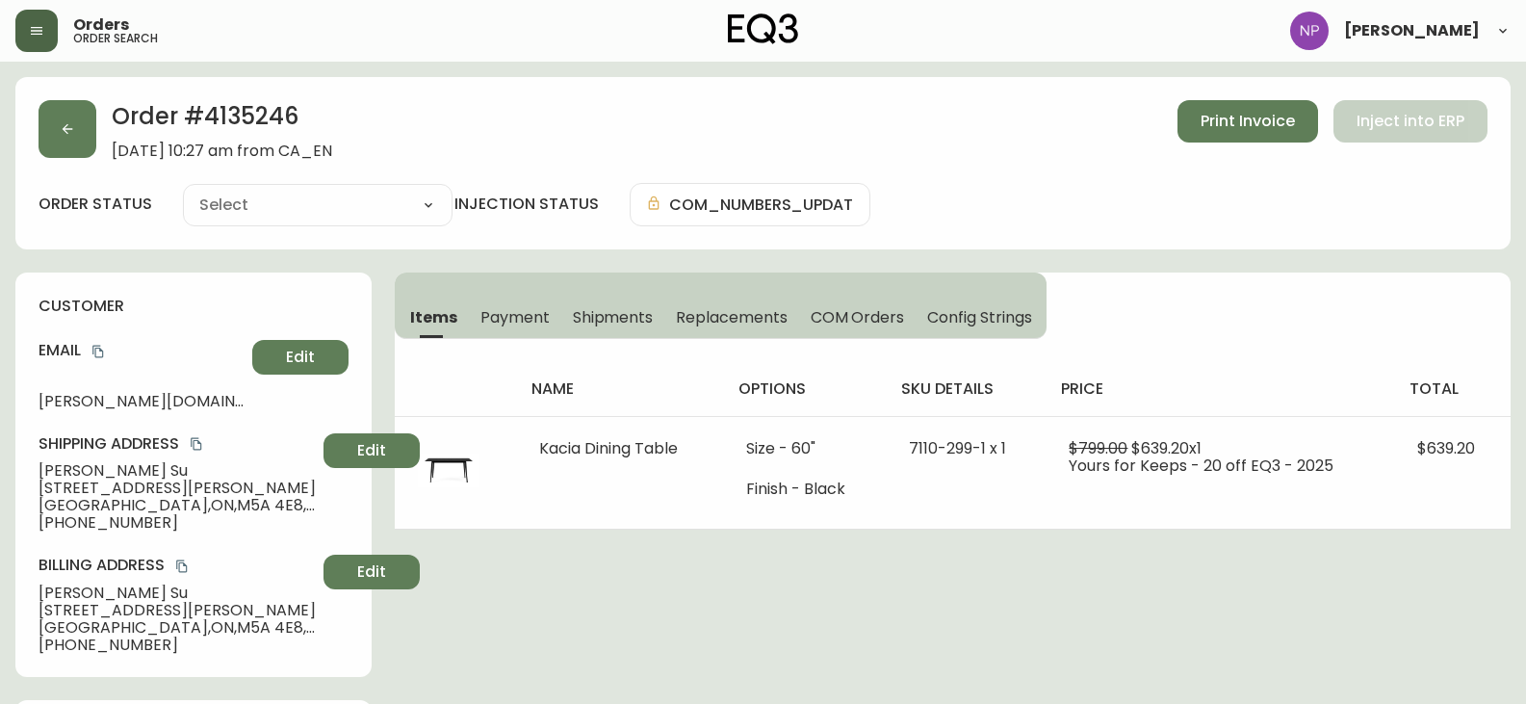
type input "Processing"
select select "PROCESSING"
click at [591, 315] on span "Shipments" at bounding box center [613, 317] width 81 height 20
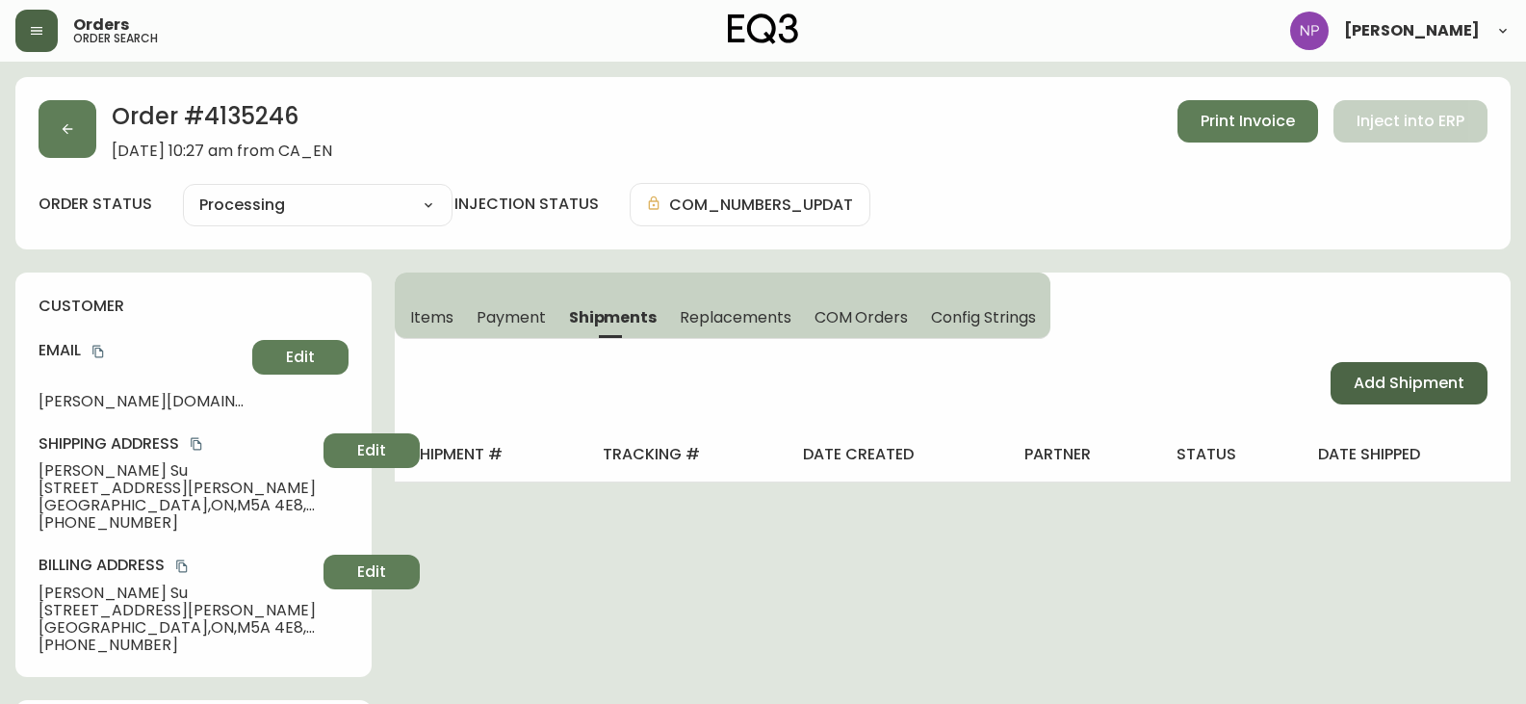
click at [1357, 386] on span "Add Shipment" at bounding box center [1409, 383] width 111 height 21
select select "PENDING"
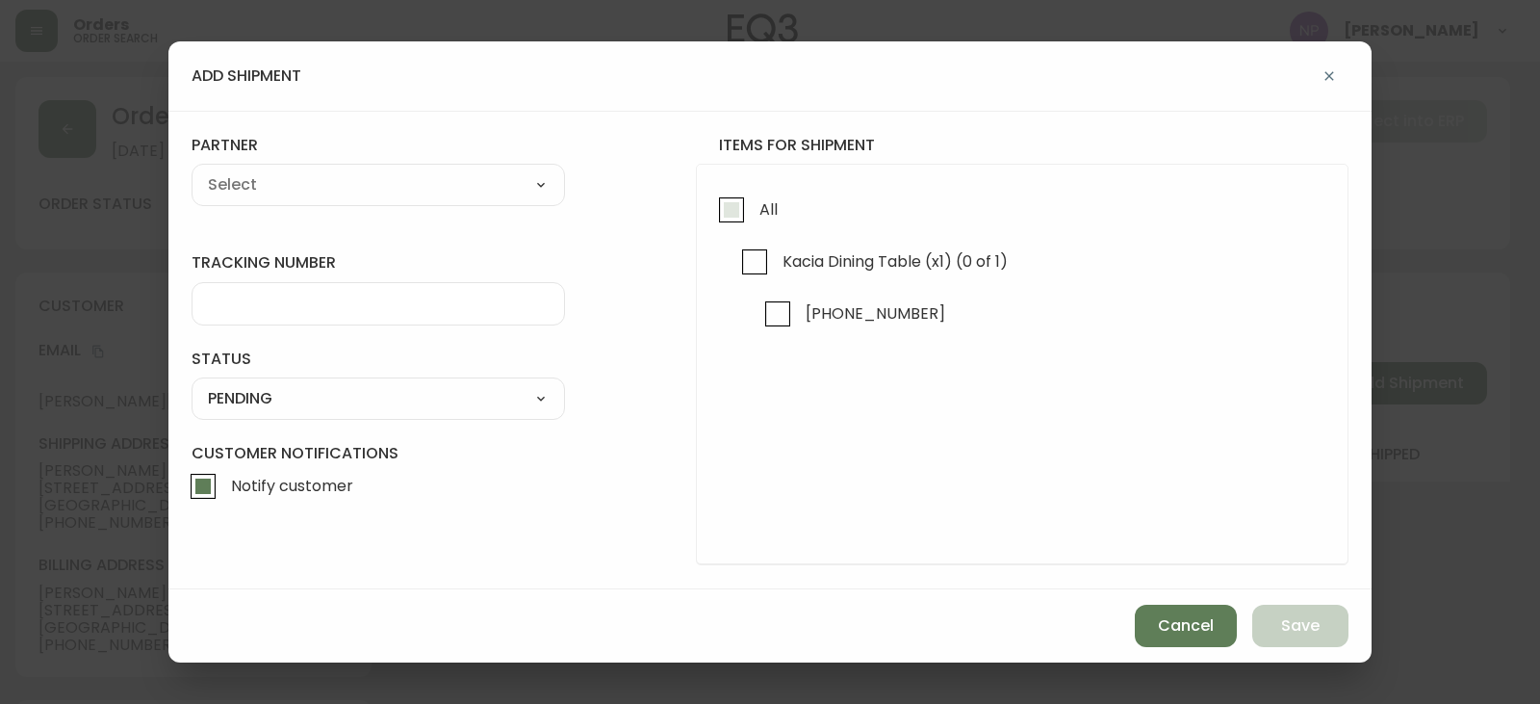
click at [764, 210] on span "All" at bounding box center [769, 209] width 18 height 20
click at [754, 210] on input "All" at bounding box center [732, 210] width 44 height 44
checkbox input "true"
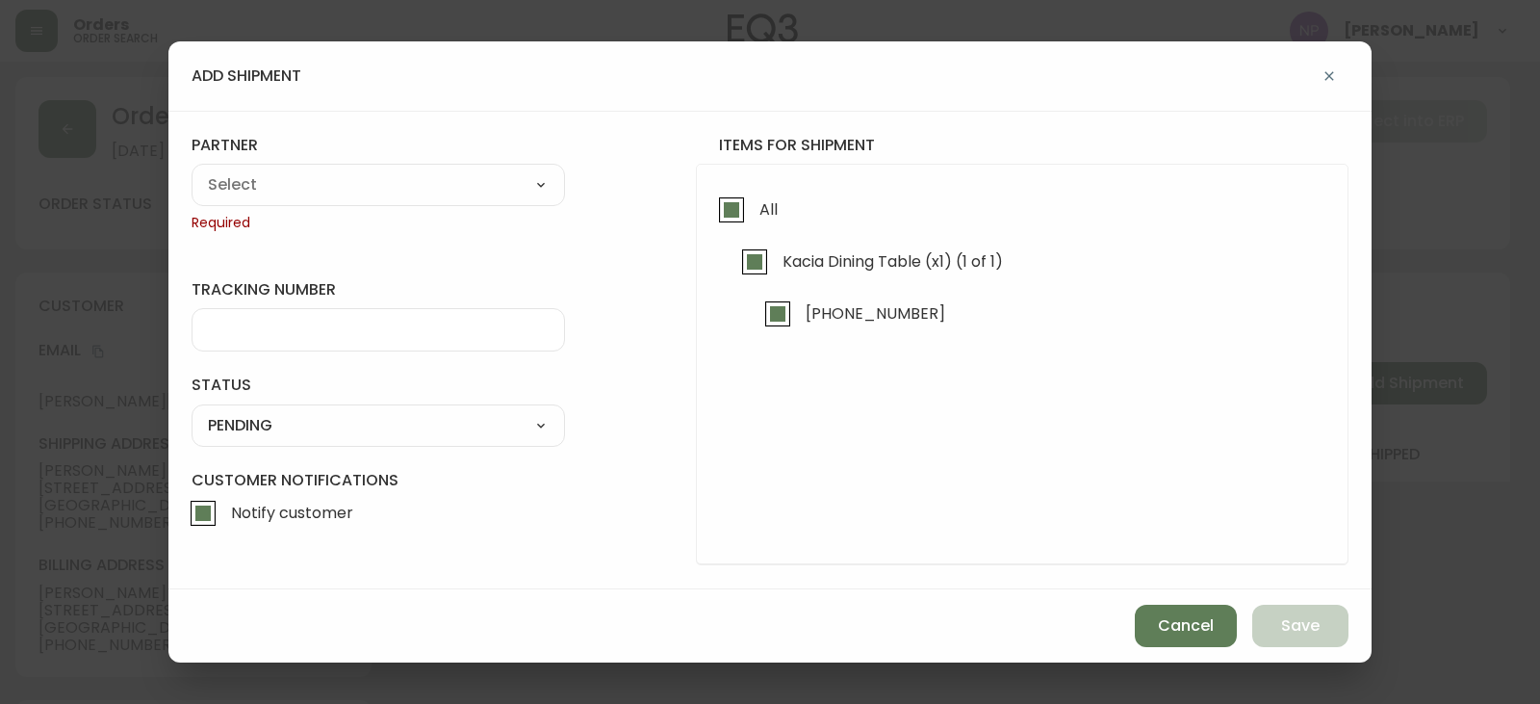
checkbox input "true"
click at [375, 195] on select "A Move to Remember LLC ABF Freight Alero C.H. Robinson Canada Post Canpar Expre…" at bounding box center [379, 184] width 374 height 29
select select "cke1dpc0yc9gj0134t8k3ng1a"
click at [192, 170] on select "A Move to Remember LLC ABF Freight Alero C.H. Robinson Canada Post Canpar Expre…" at bounding box center [379, 184] width 374 height 29
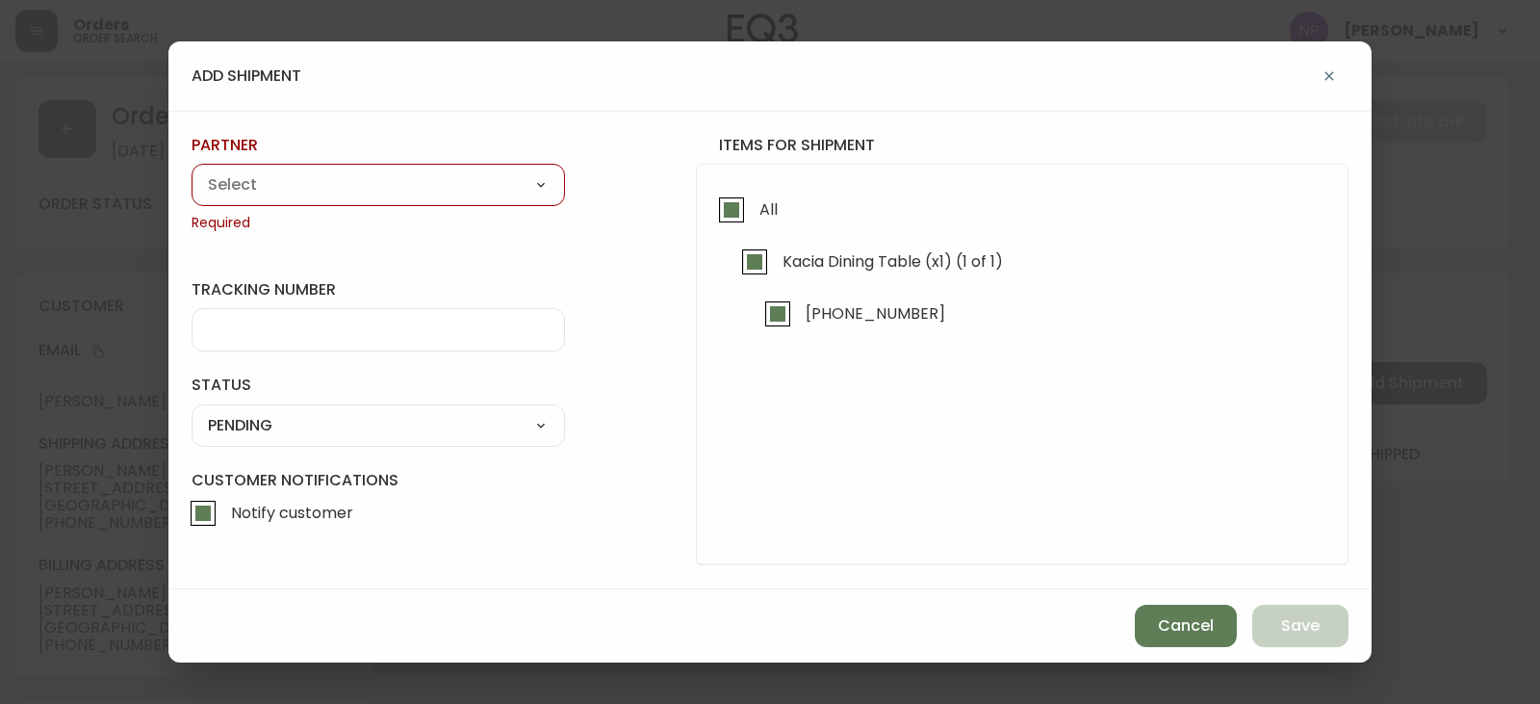
type input "RXO"
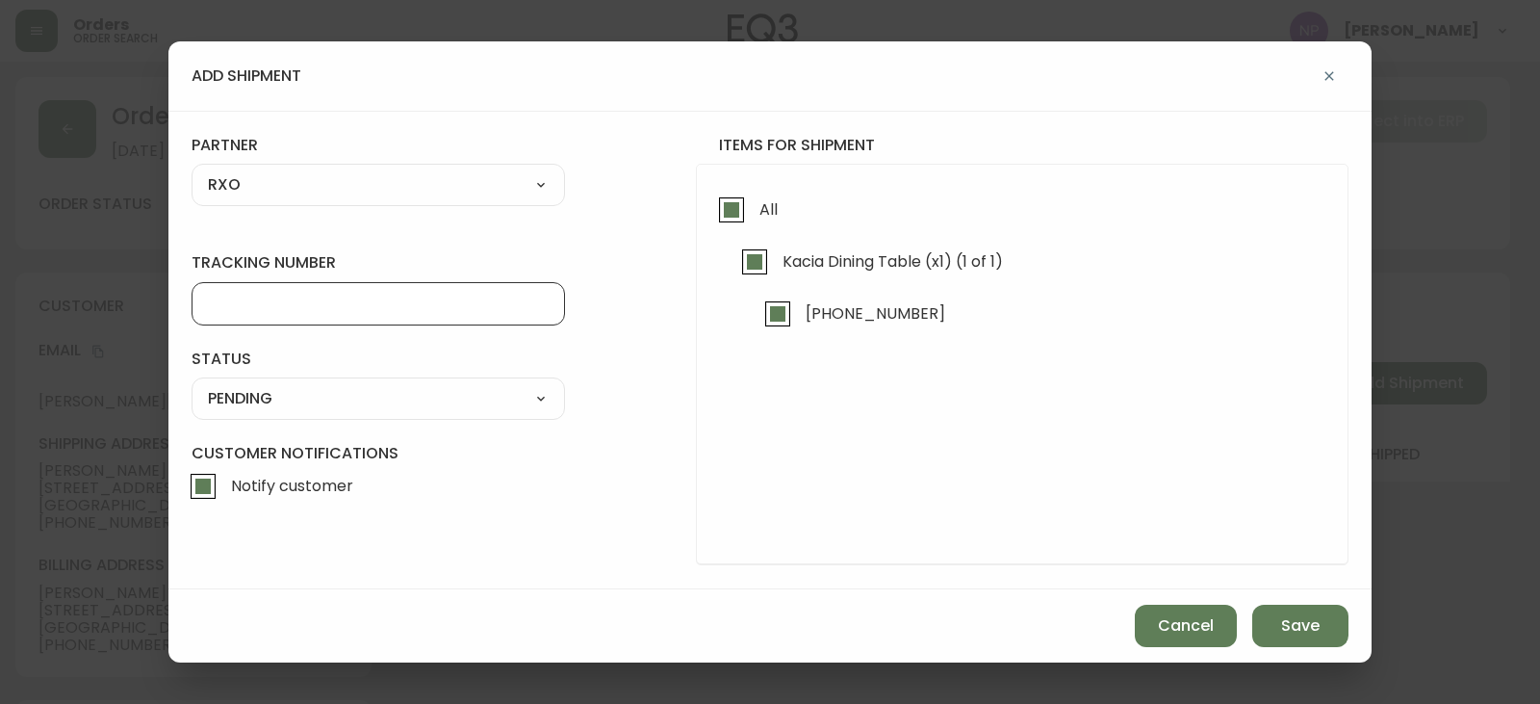
click at [276, 303] on input "tracking number" at bounding box center [378, 304] width 341 height 18
type input "4135246"
click at [337, 380] on div "SHIPPED PENDING CANCELLED" at bounding box center [379, 398] width 374 height 42
click at [332, 395] on select "SHIPPED PENDING CANCELLED" at bounding box center [379, 398] width 374 height 29
click at [192, 384] on select "SHIPPED PENDING CANCELLED" at bounding box center [379, 398] width 374 height 29
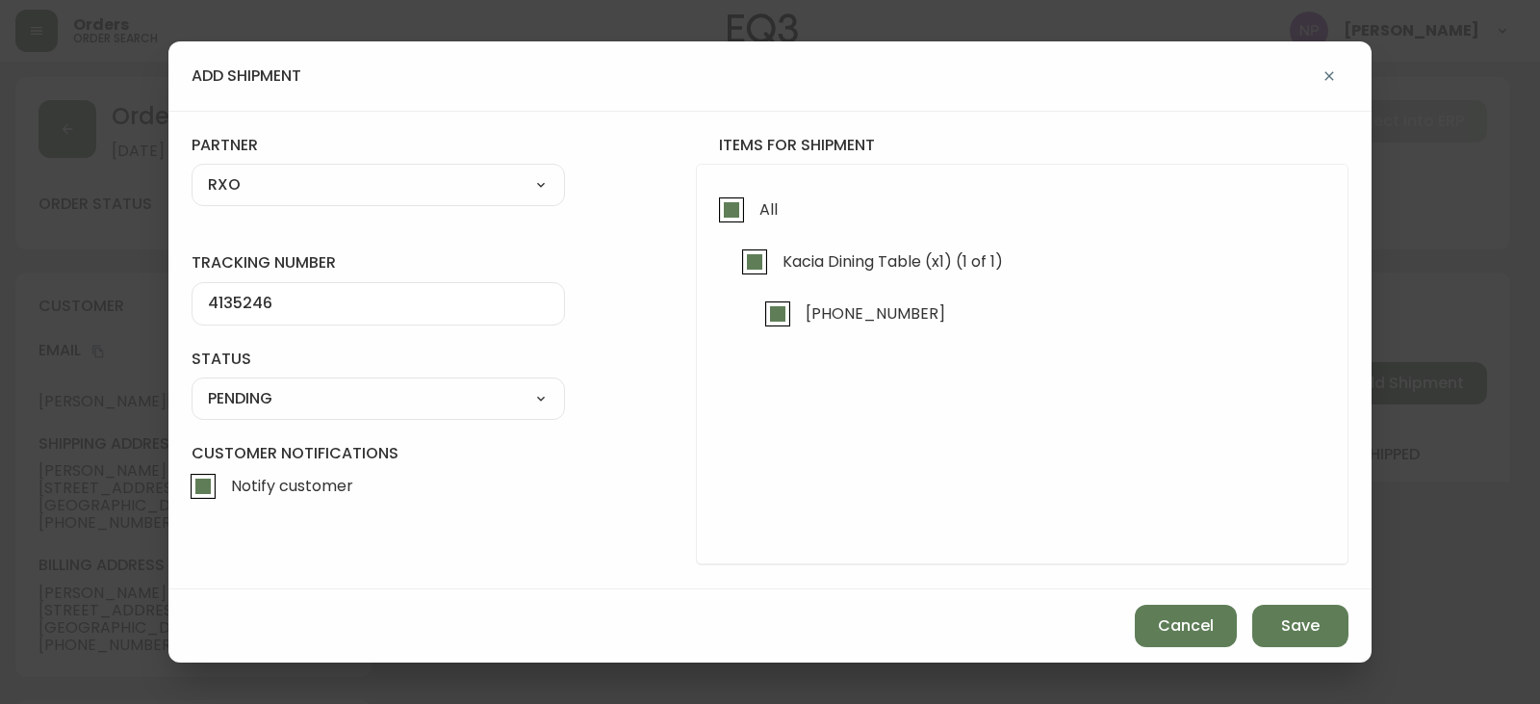
select select "PENDING"
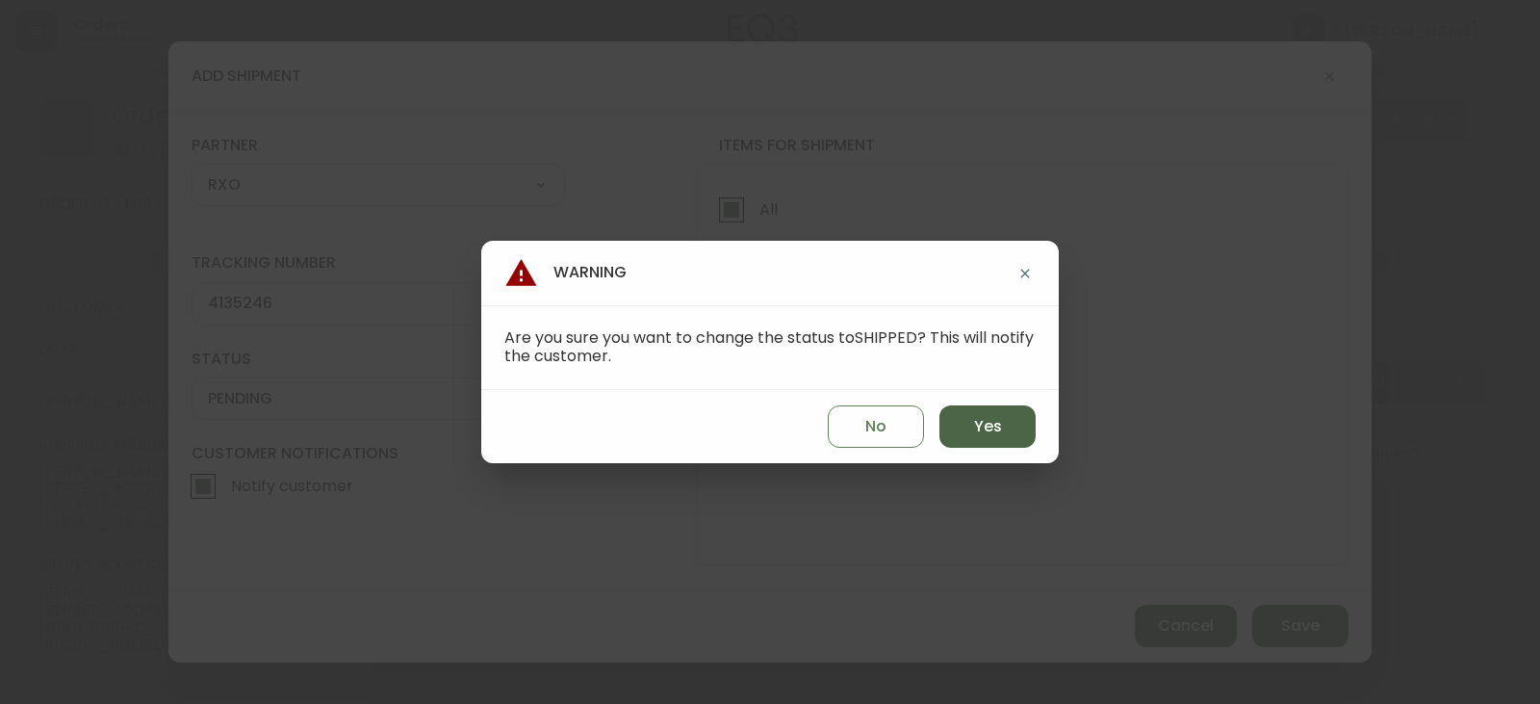
click at [987, 433] on span "Yes" at bounding box center [988, 426] width 28 height 21
type input "SHIPPED"
select select "SHIPPED"
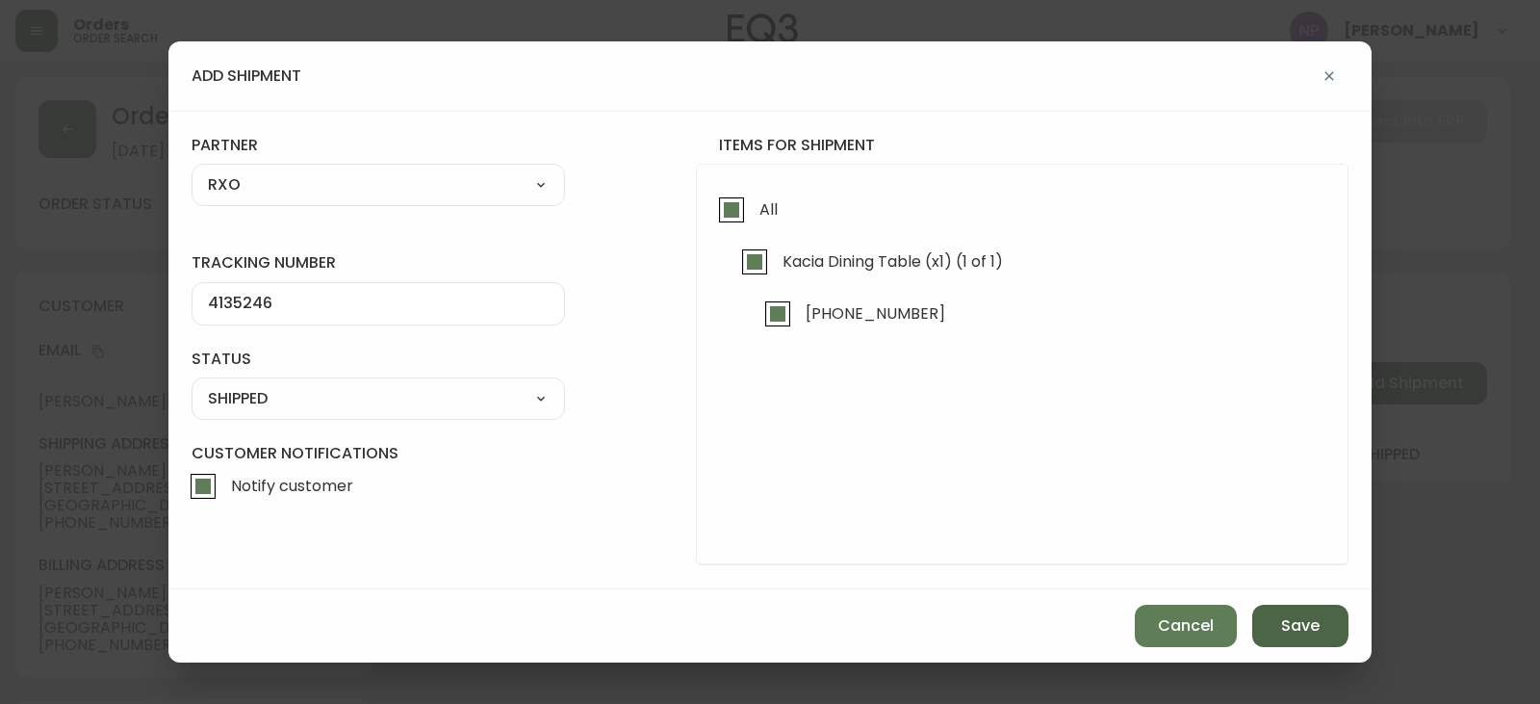
click at [1305, 638] on button "Save" at bounding box center [1301, 626] width 96 height 42
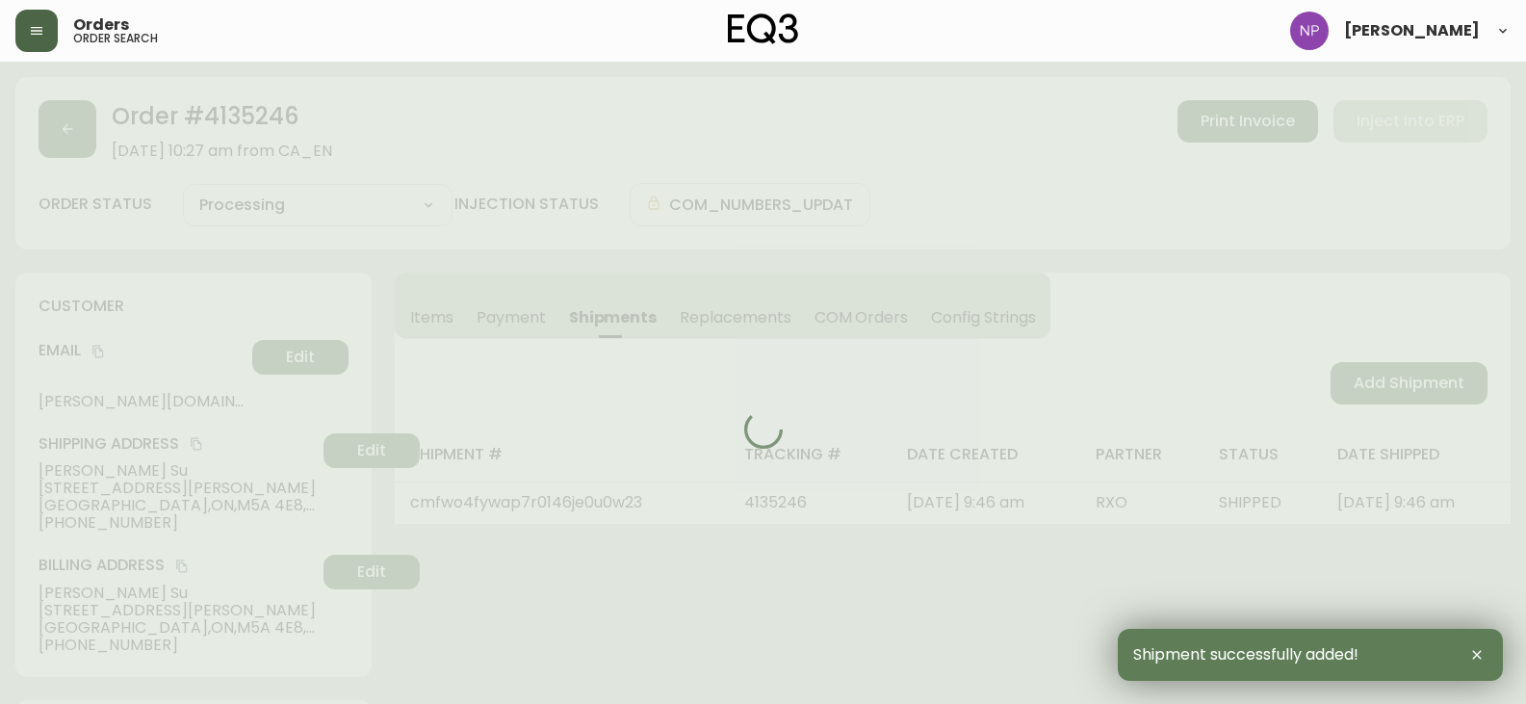
type input "Fully Shipped"
select select "FULLY_SHIPPED"
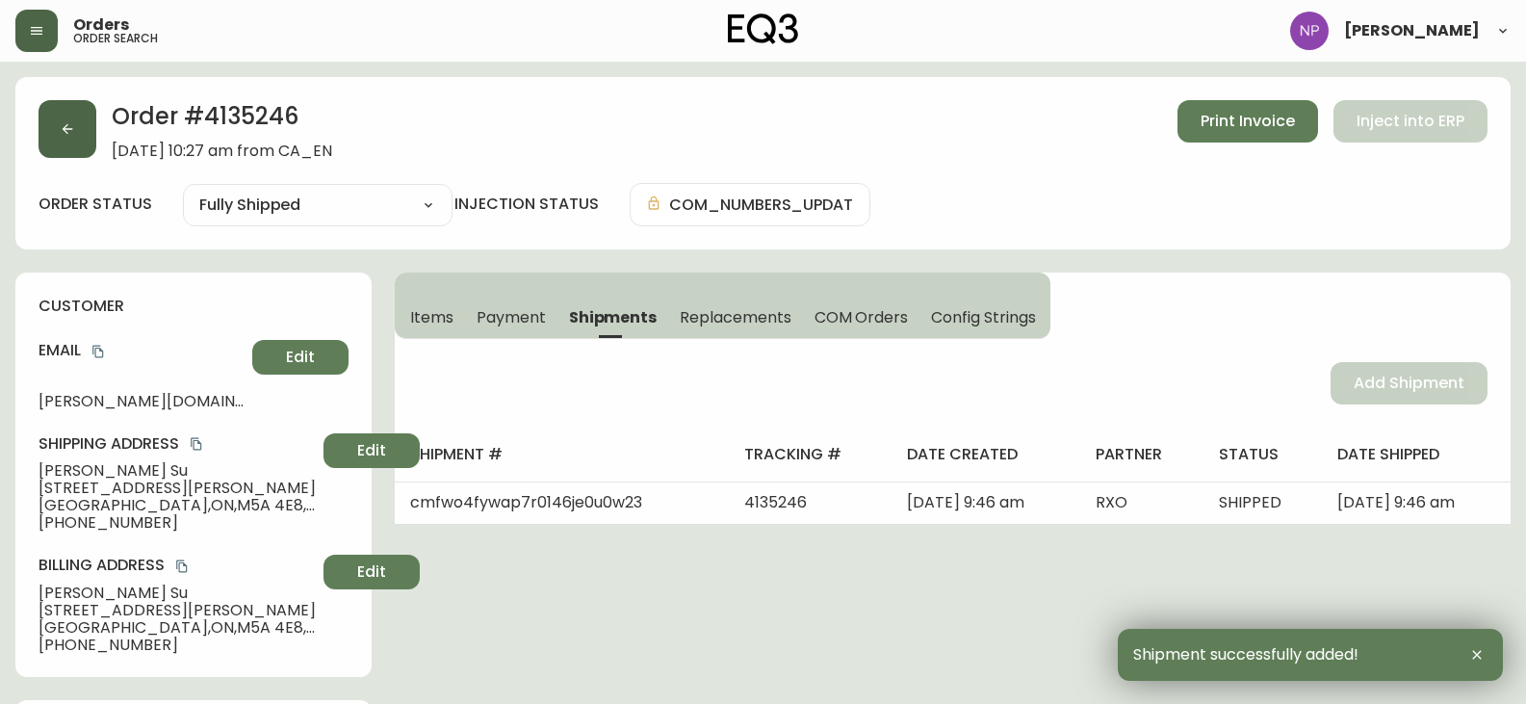
click at [77, 149] on button "button" at bounding box center [68, 129] width 58 height 58
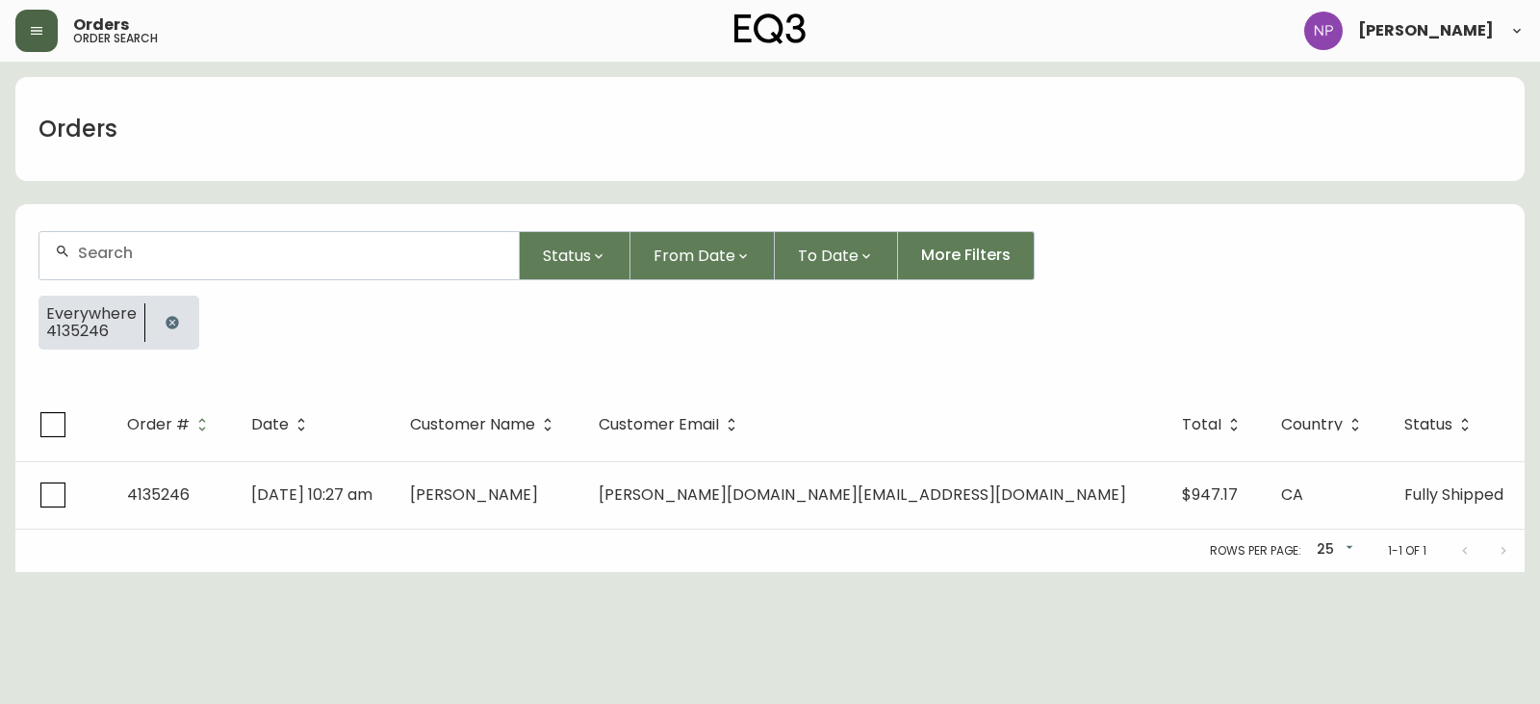
click at [133, 258] on input "text" at bounding box center [291, 253] width 426 height 18
type input "4135061"
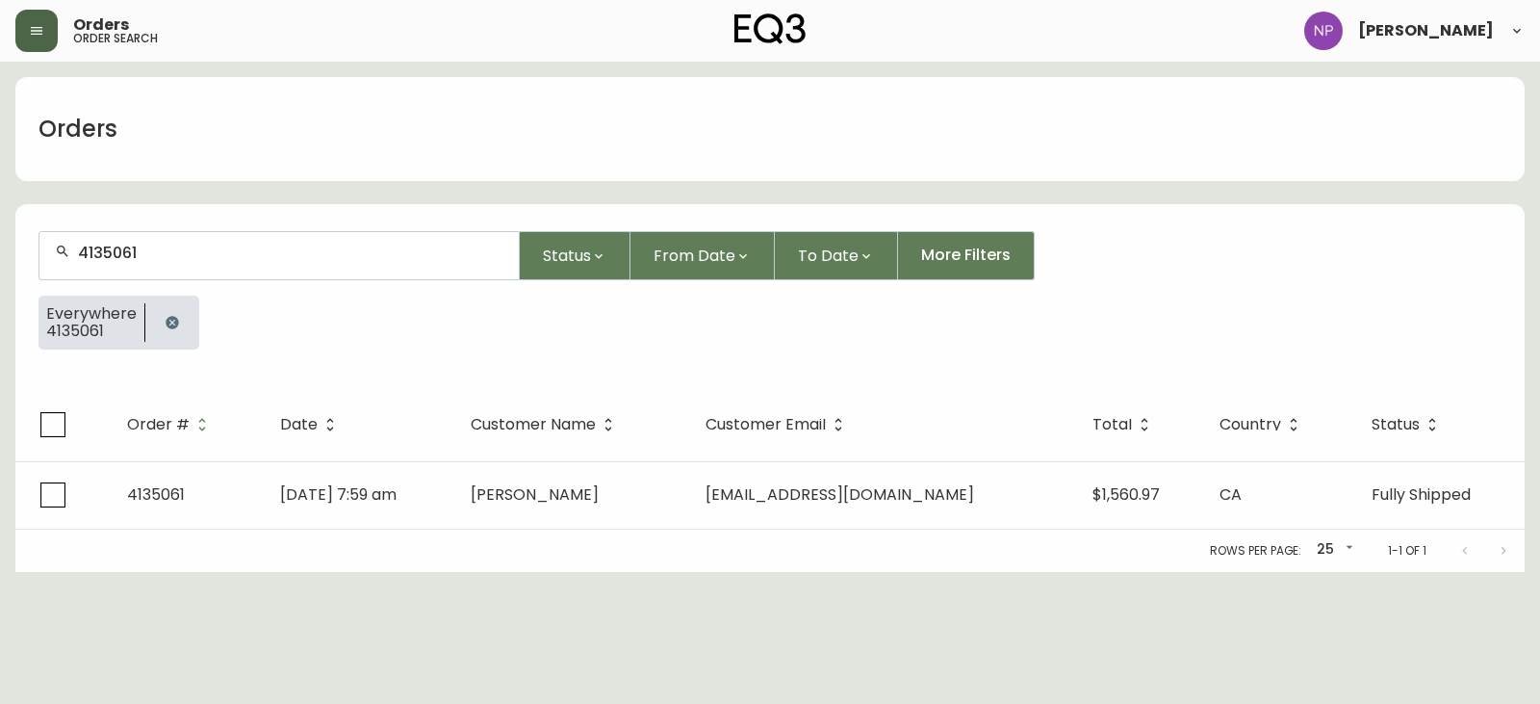
click at [418, 457] on th "Date" at bounding box center [360, 424] width 191 height 73
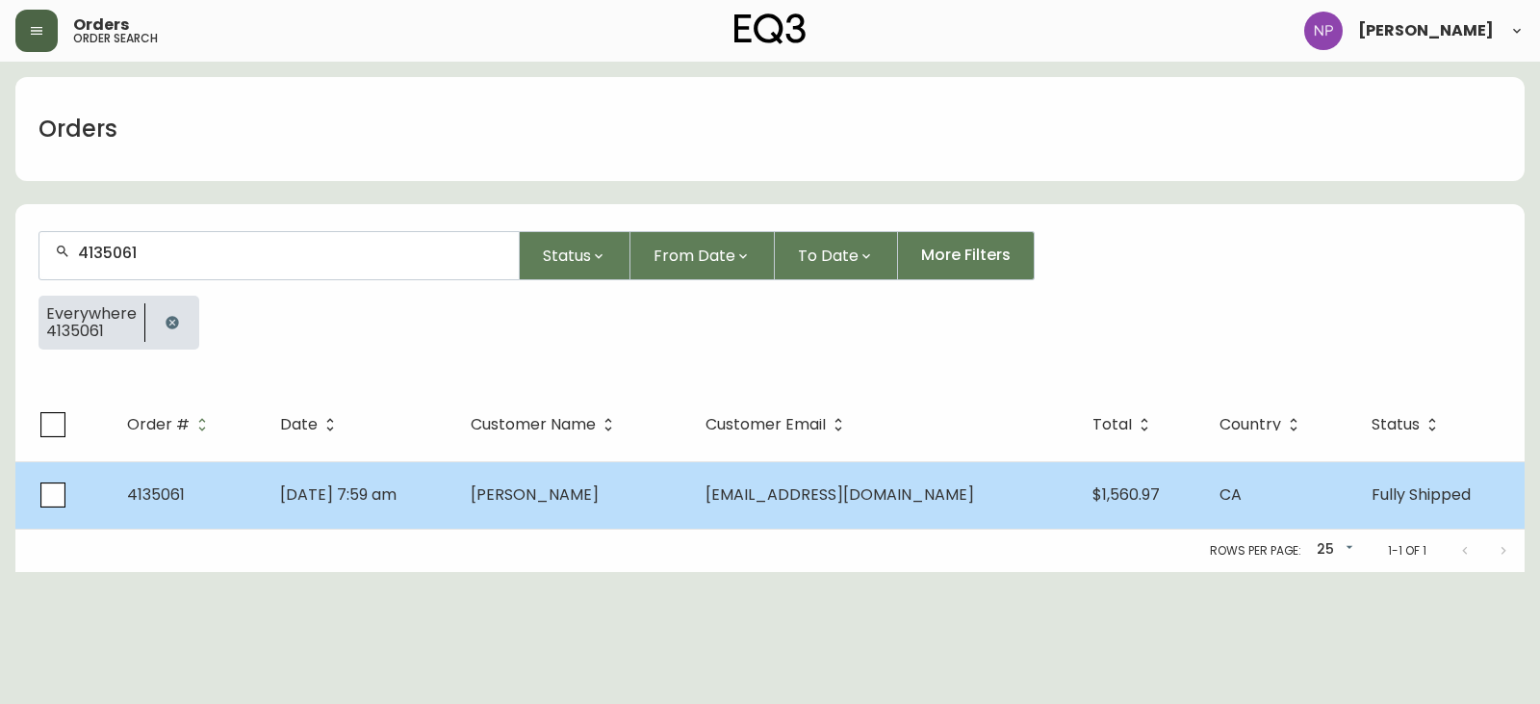
click at [397, 500] on span "Sep 03 2025, 7:59 am" at bounding box center [338, 494] width 116 height 22
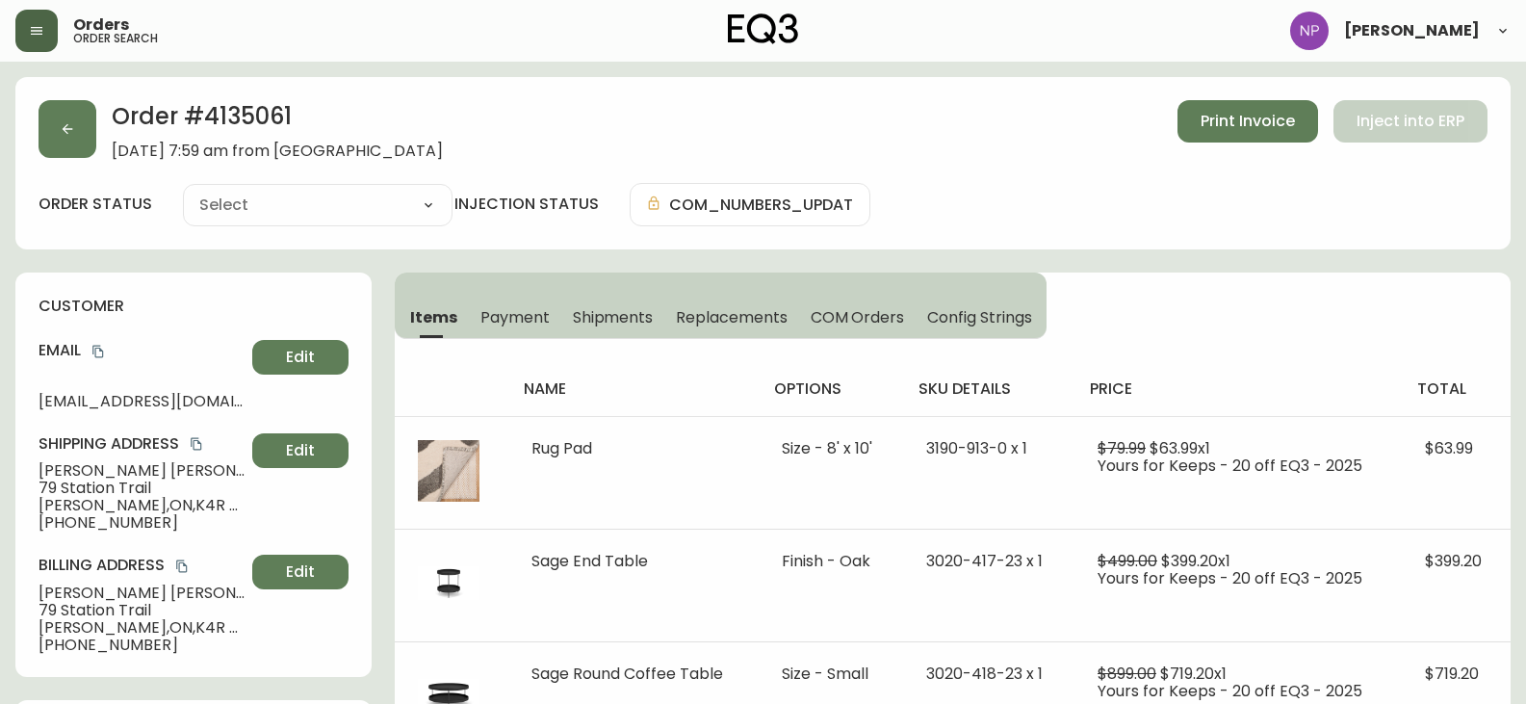
type input "Fully Shipped"
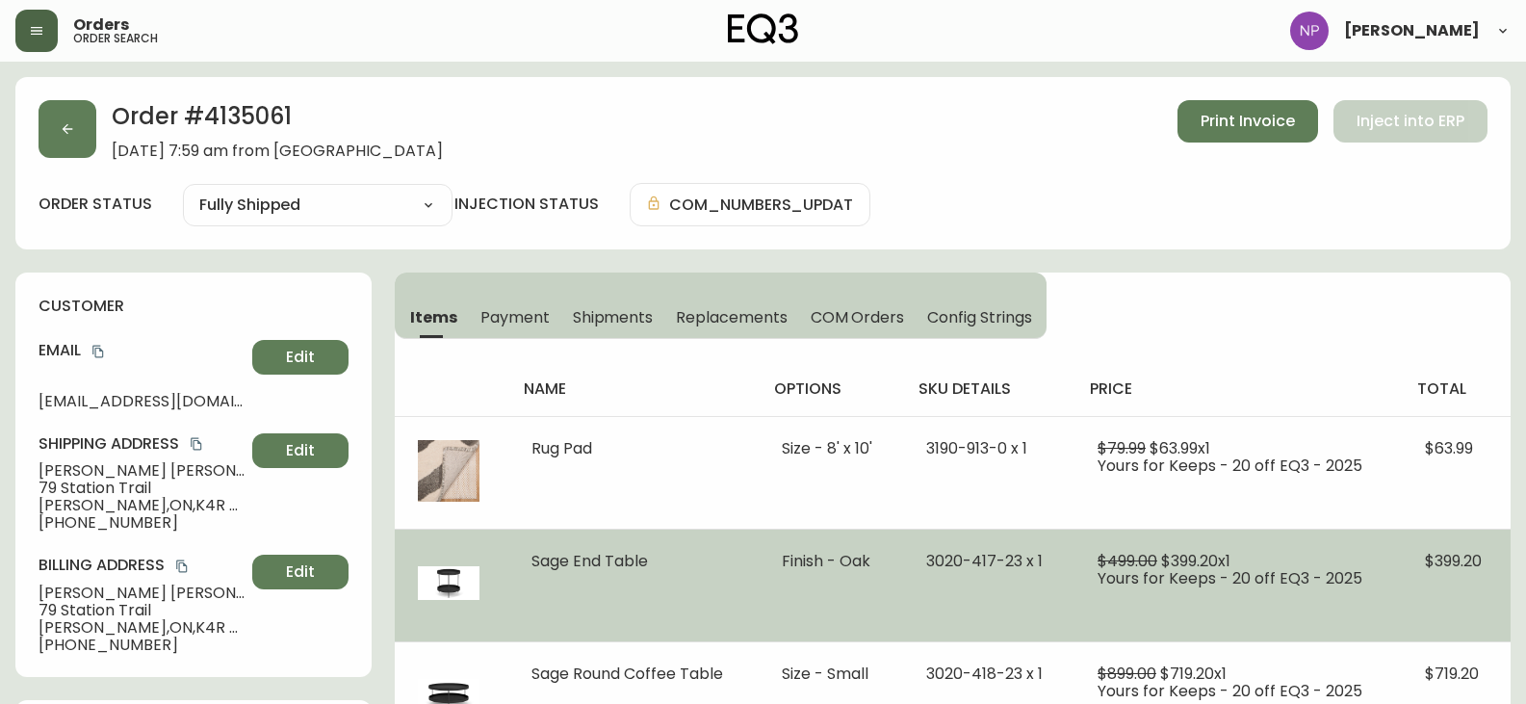
select select "FULLY_SHIPPED"
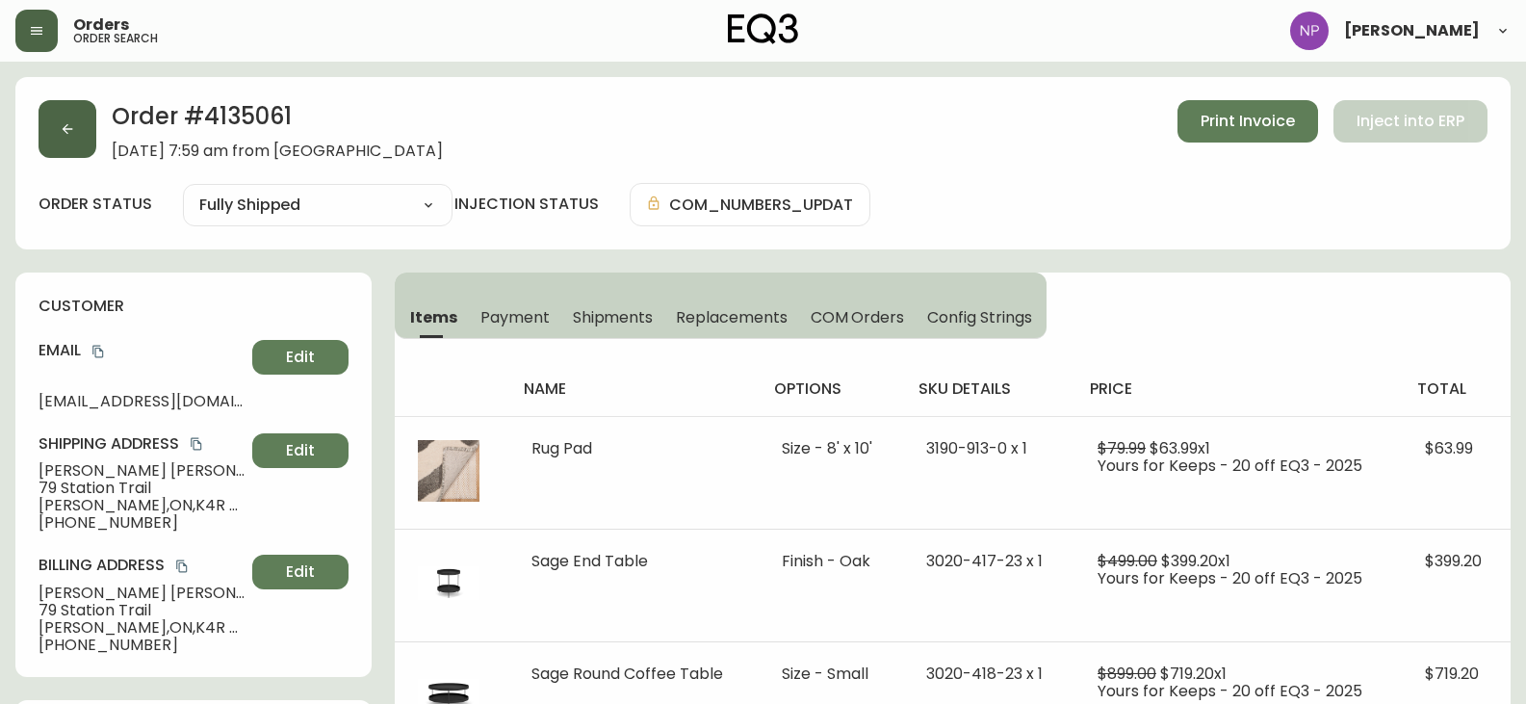
click at [79, 142] on button "button" at bounding box center [68, 129] width 58 height 58
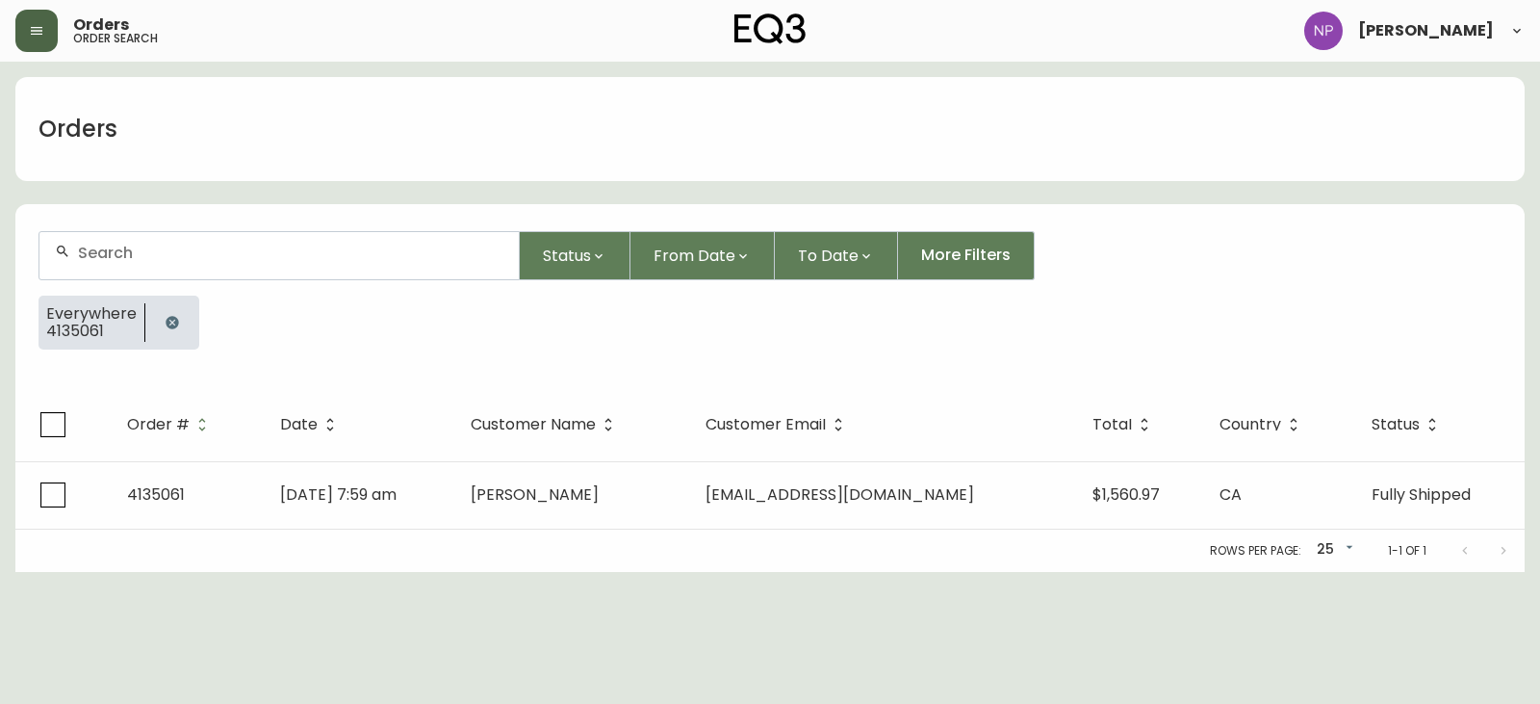
click at [80, 270] on div at bounding box center [278, 255] width 479 height 47
type input "4135492"
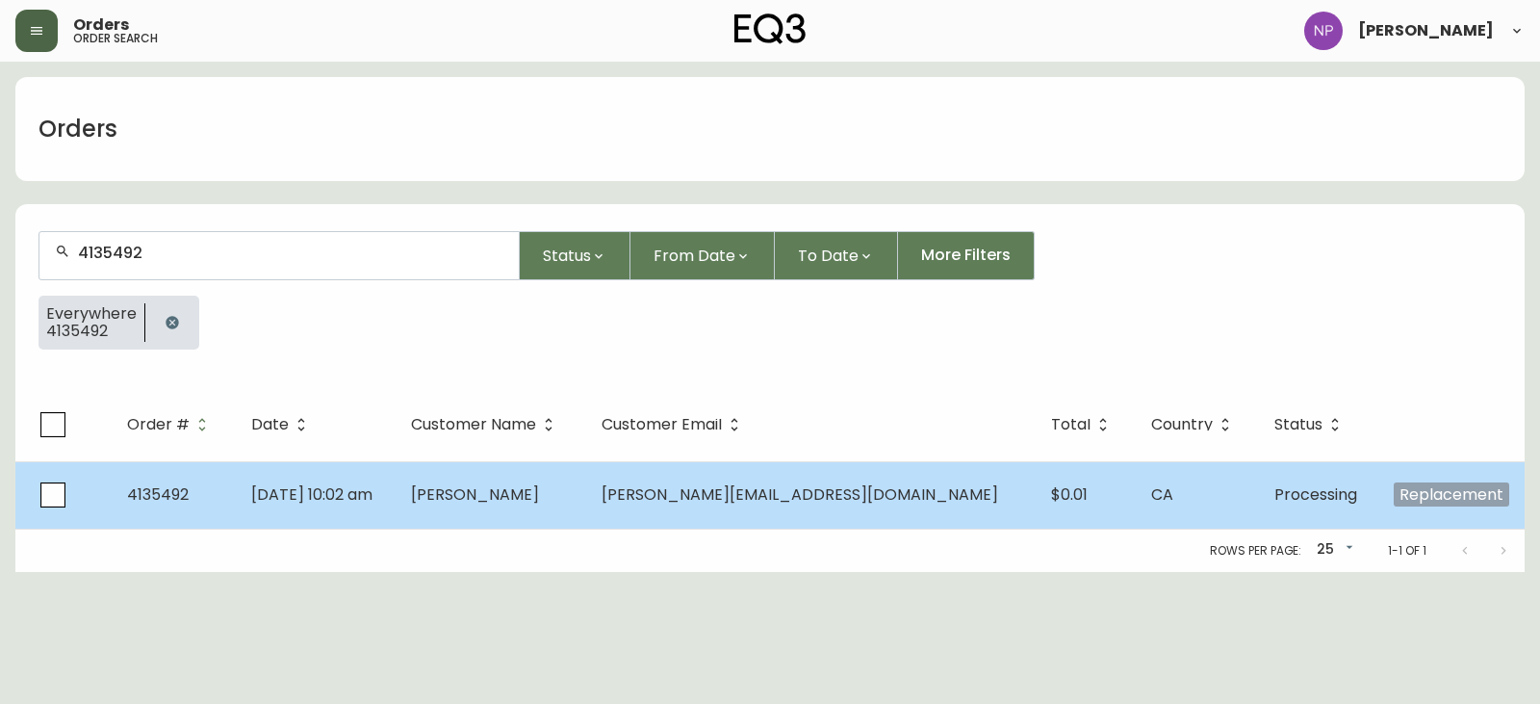
click at [396, 518] on td "Sep 22 2025, 10:02 am" at bounding box center [316, 494] width 160 height 67
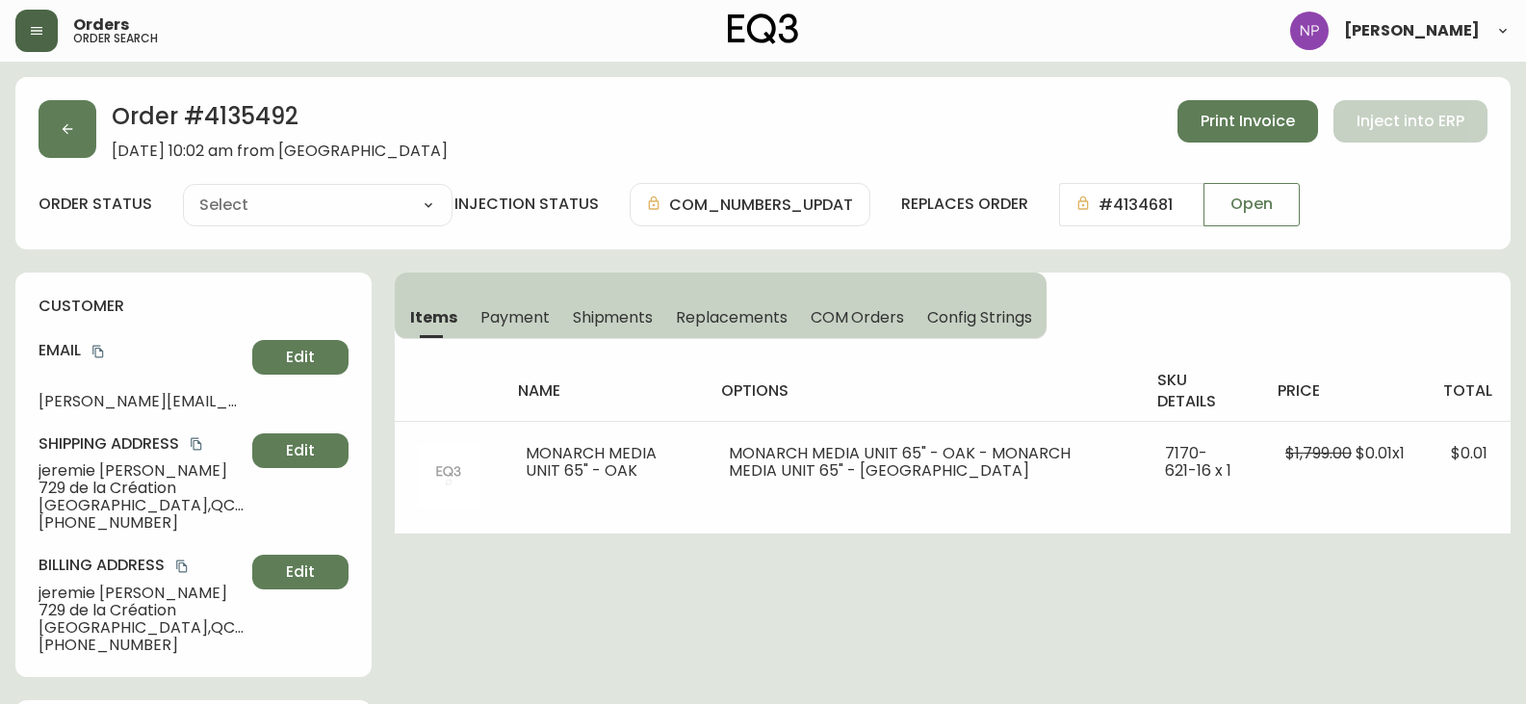
type input "Processing"
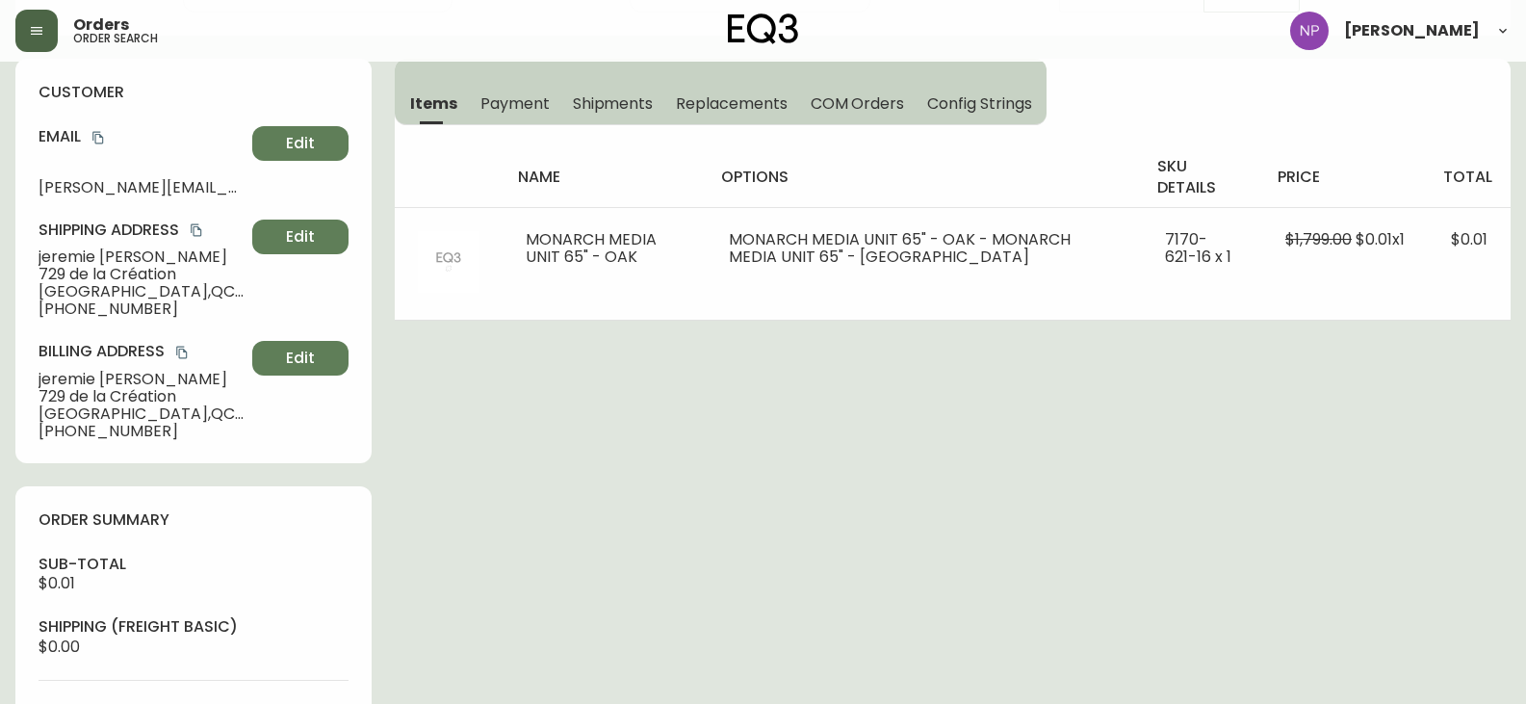
select select "PROCESSING"
